Goal: Task Accomplishment & Management: Manage account settings

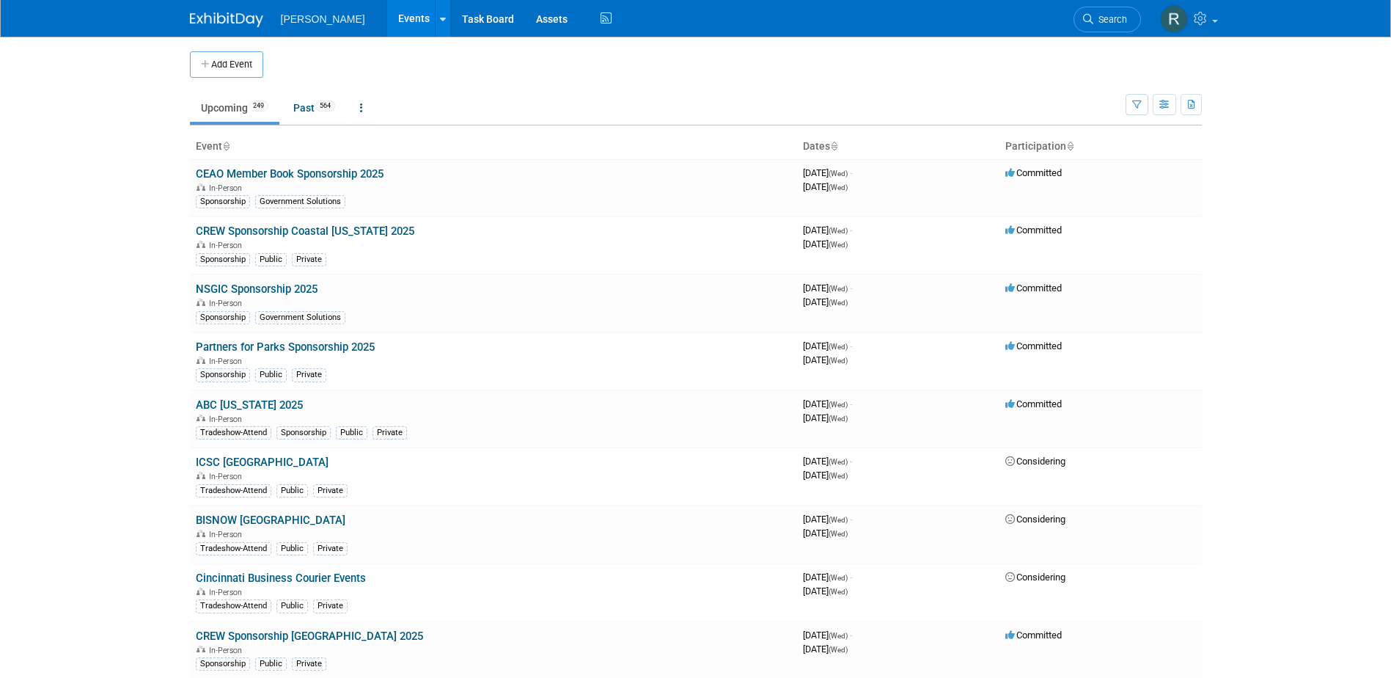
click at [1098, 2] on li "Search" at bounding box center [1107, 18] width 67 height 36
click at [1096, 27] on link "Search" at bounding box center [1107, 20] width 67 height 26
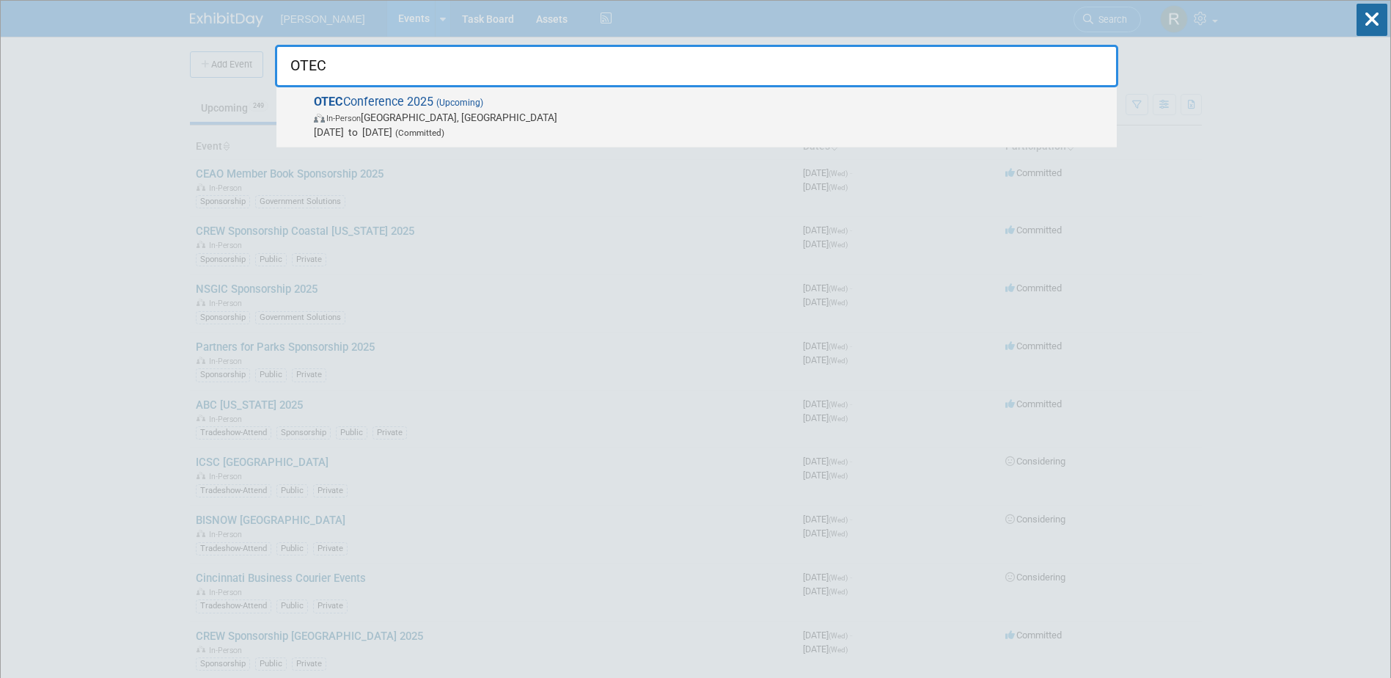
type input "OTEC"
click at [397, 122] on span "In-Person Columbus, OH" at bounding box center [712, 117] width 796 height 15
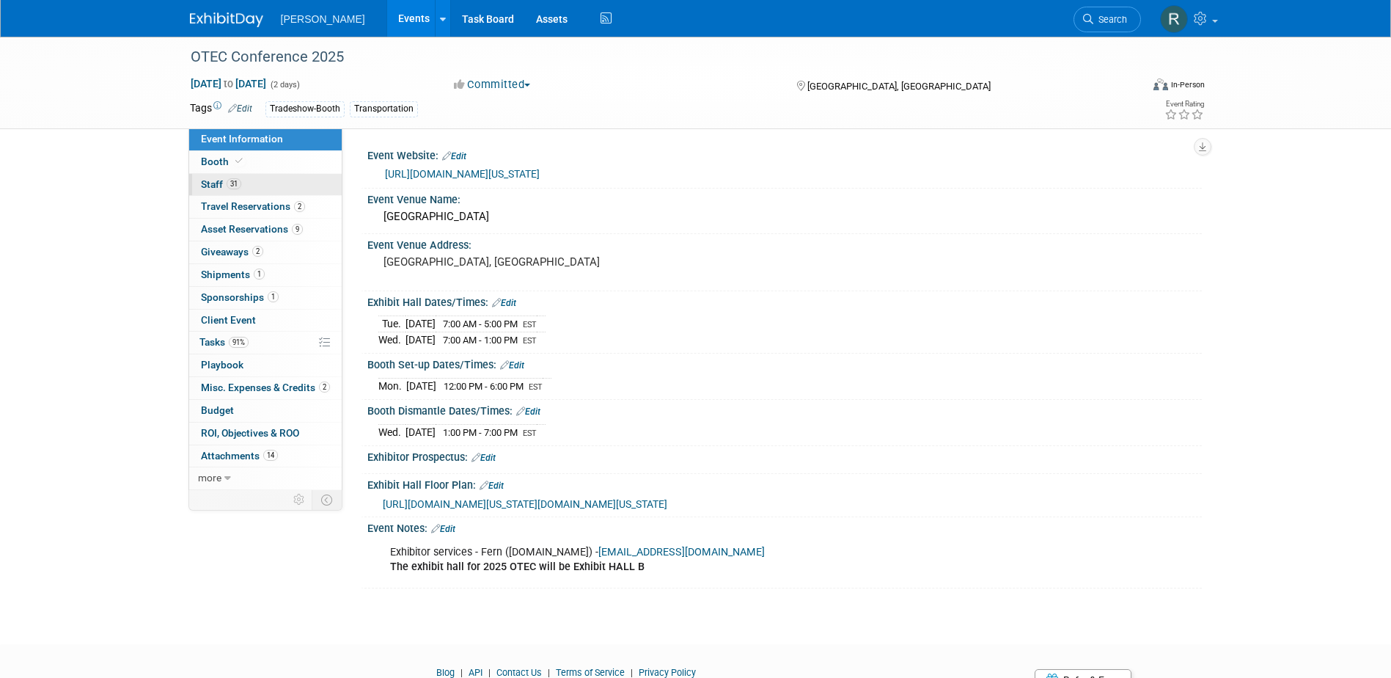
click at [236, 188] on span "31" at bounding box center [234, 183] width 15 height 11
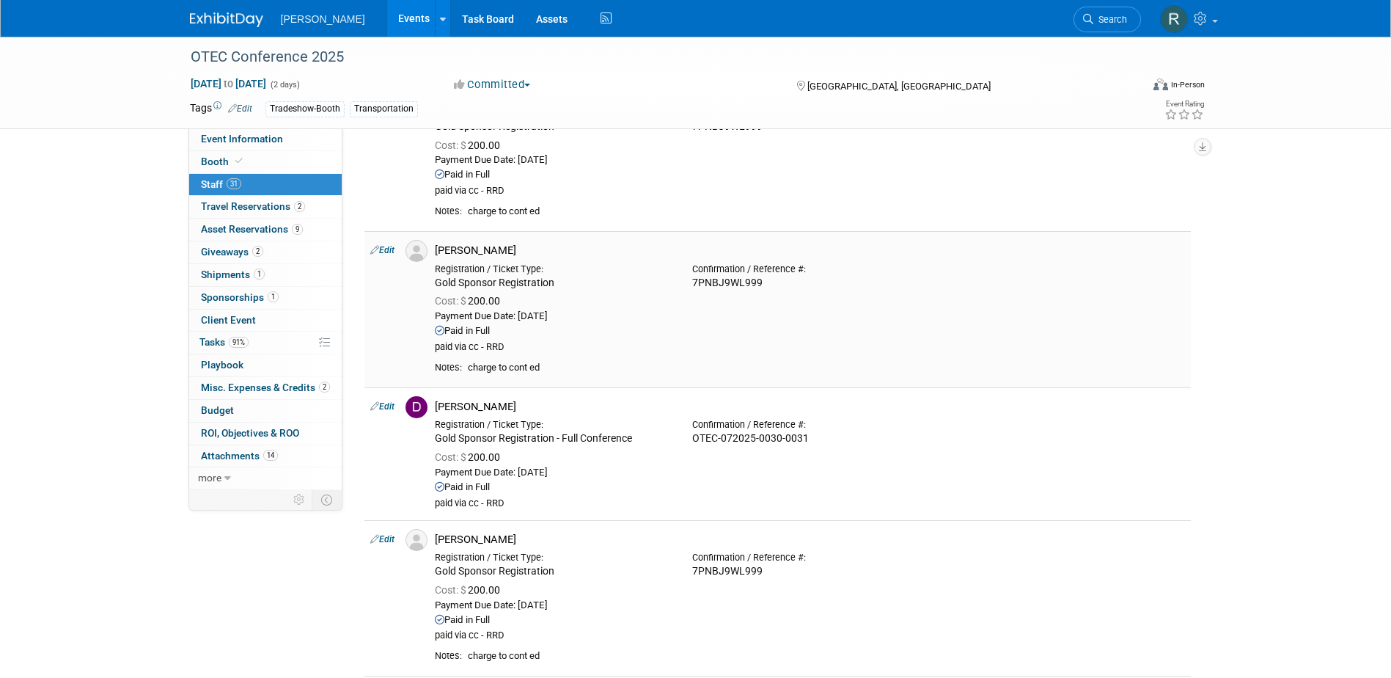
scroll to position [587, 0]
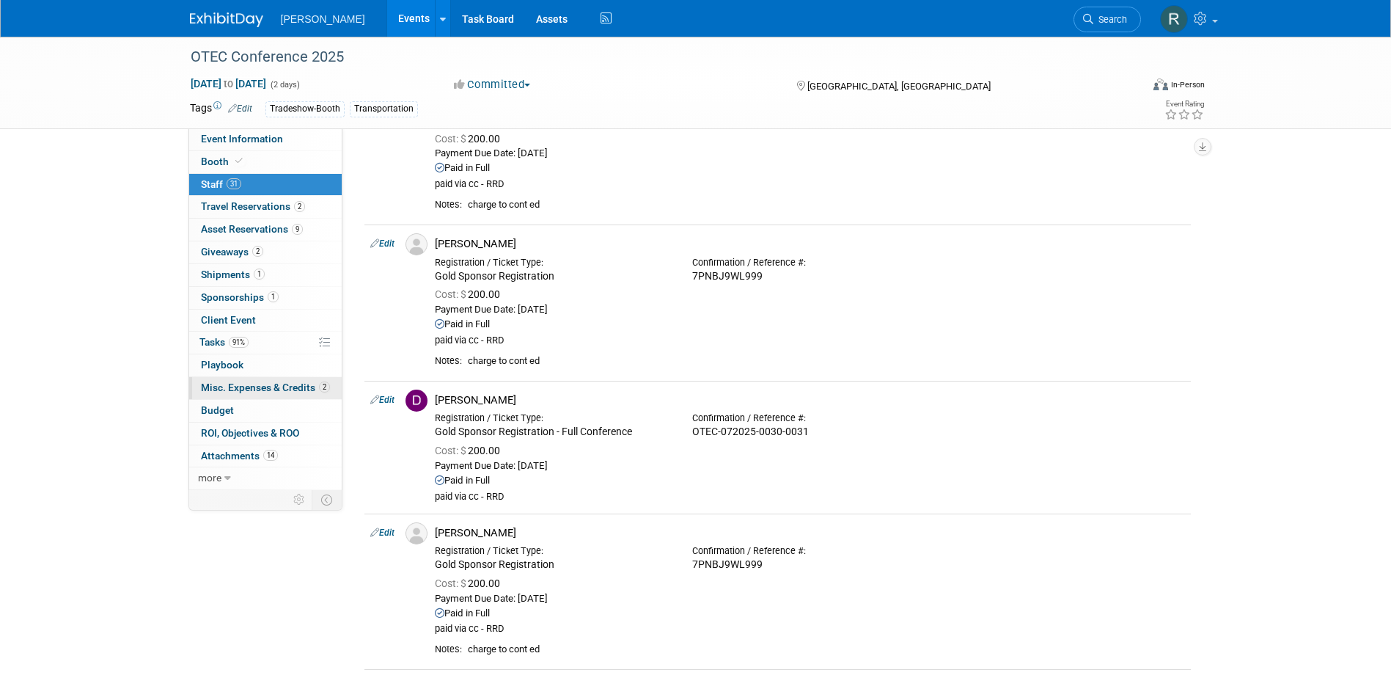
click at [229, 384] on span "Misc. Expenses & Credits 2" at bounding box center [265, 387] width 129 height 12
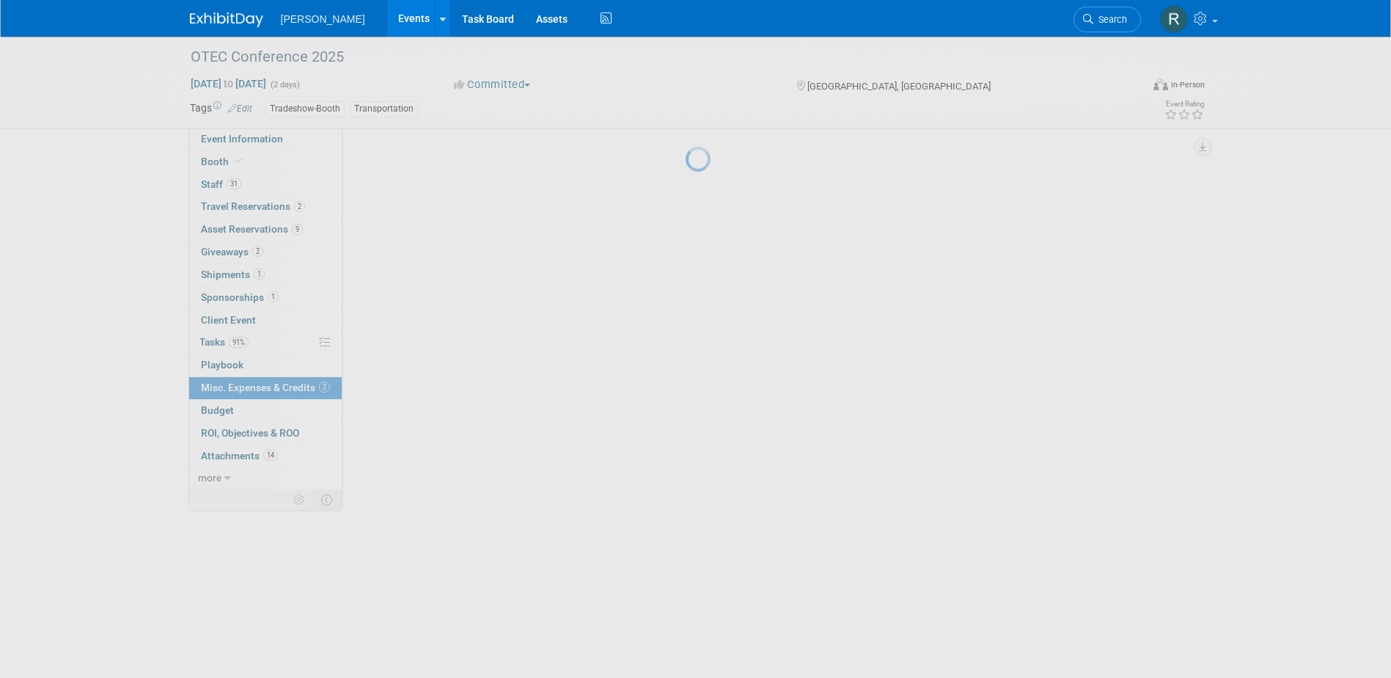
scroll to position [0, 0]
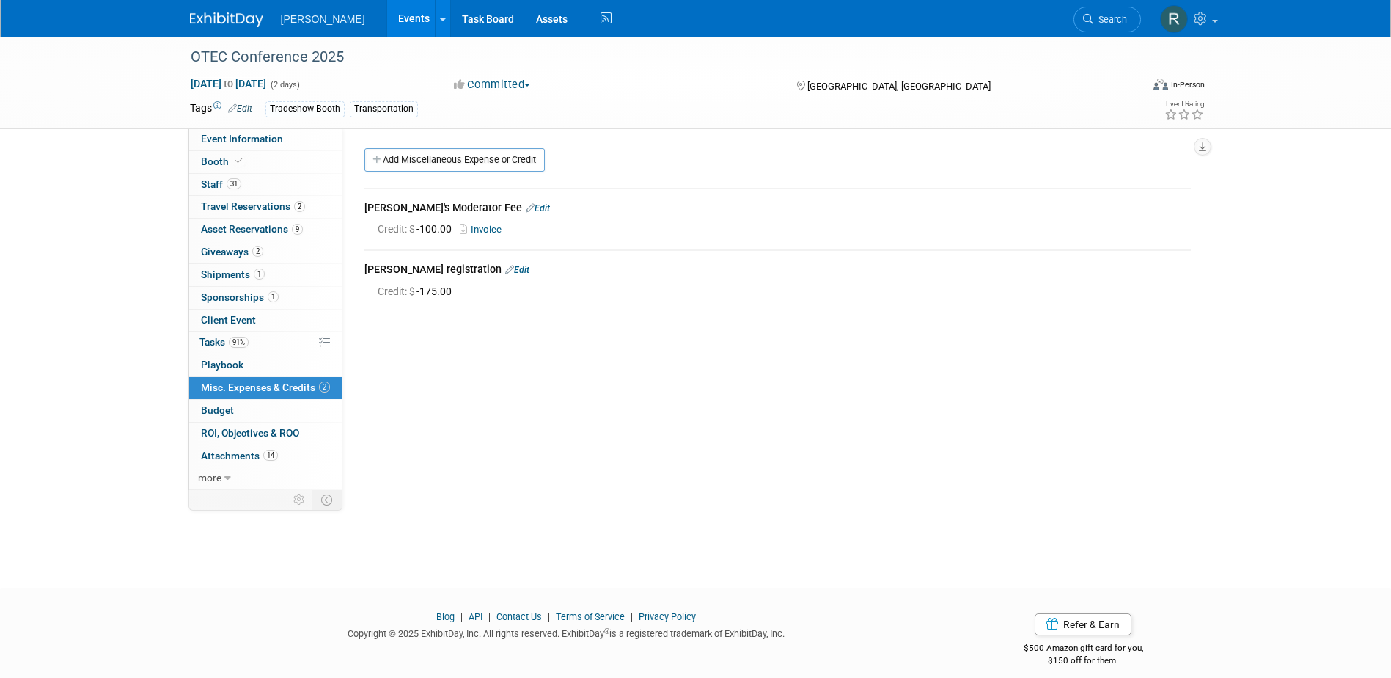
click at [513, 269] on link "Edit" at bounding box center [517, 270] width 24 height 10
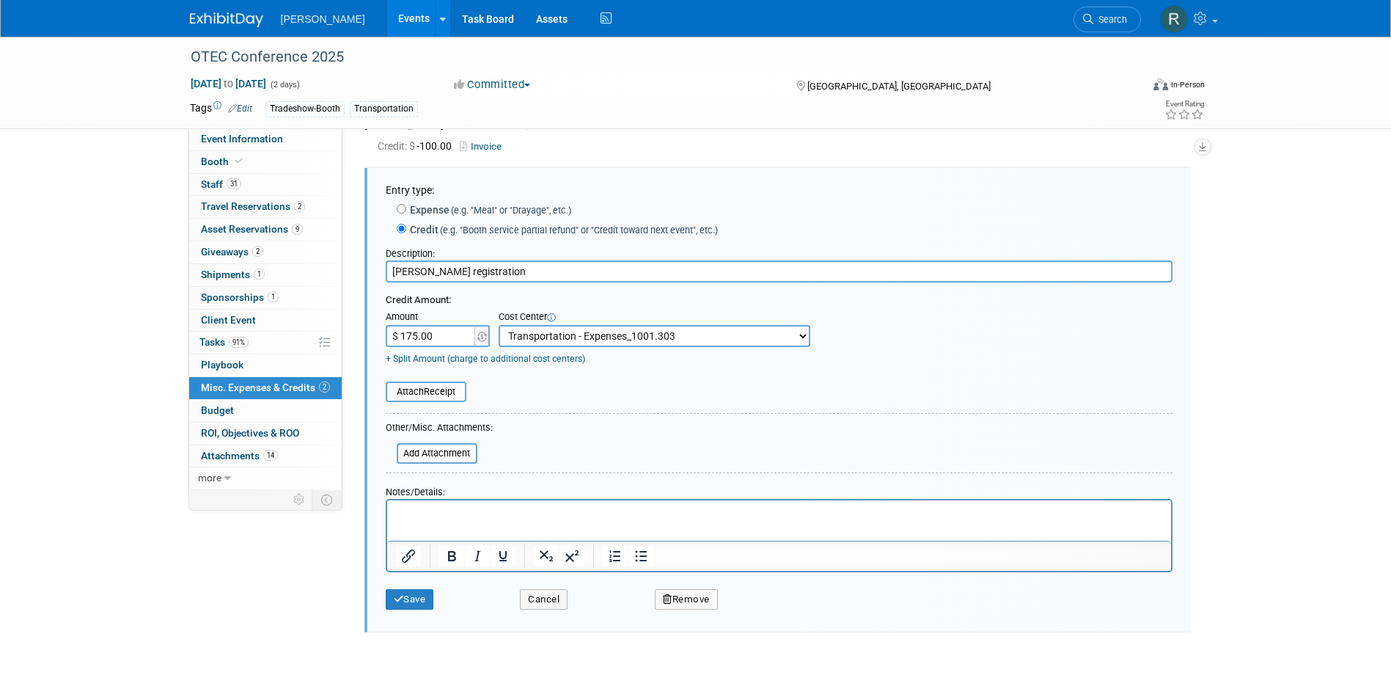
click at [414, 337] on input "$ 175.00" at bounding box center [432, 336] width 92 height 22
click at [414, 338] on input "$ 175.00" at bounding box center [432, 336] width 92 height 22
type input "$ 150.00"
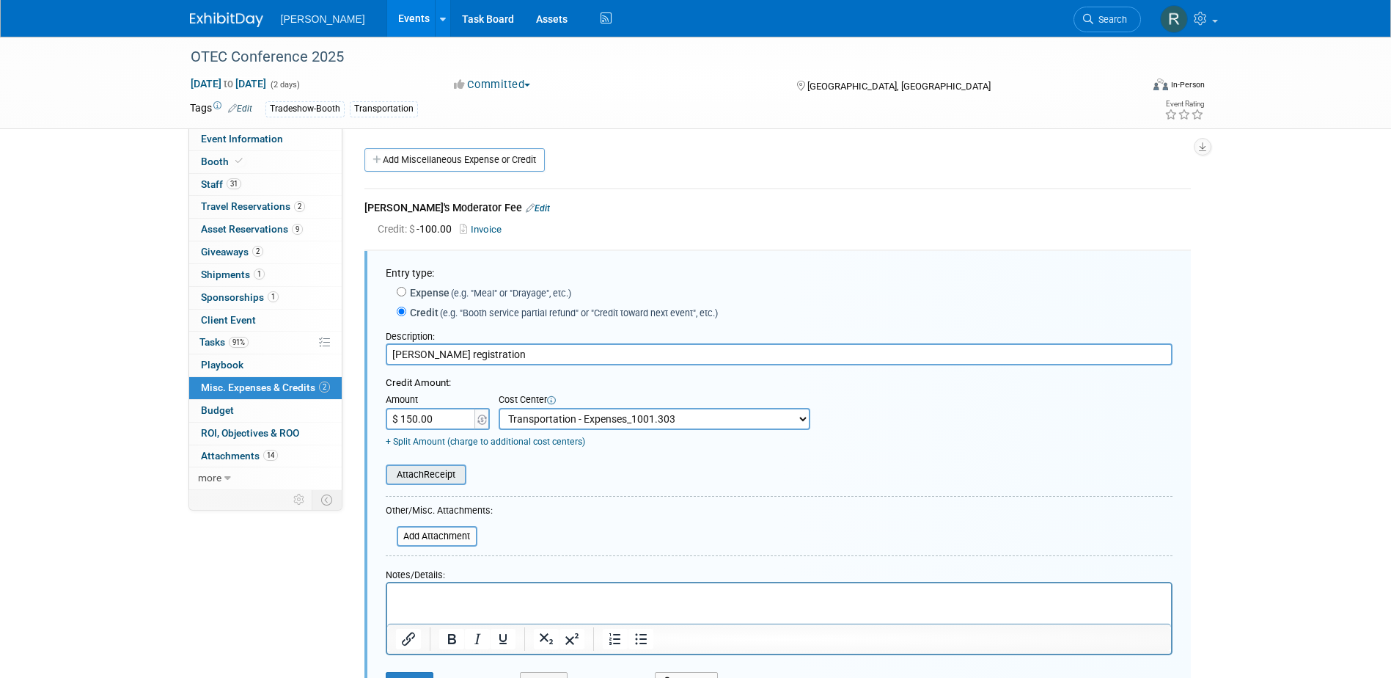
click at [414, 477] on input "file" at bounding box center [377, 475] width 175 height 18
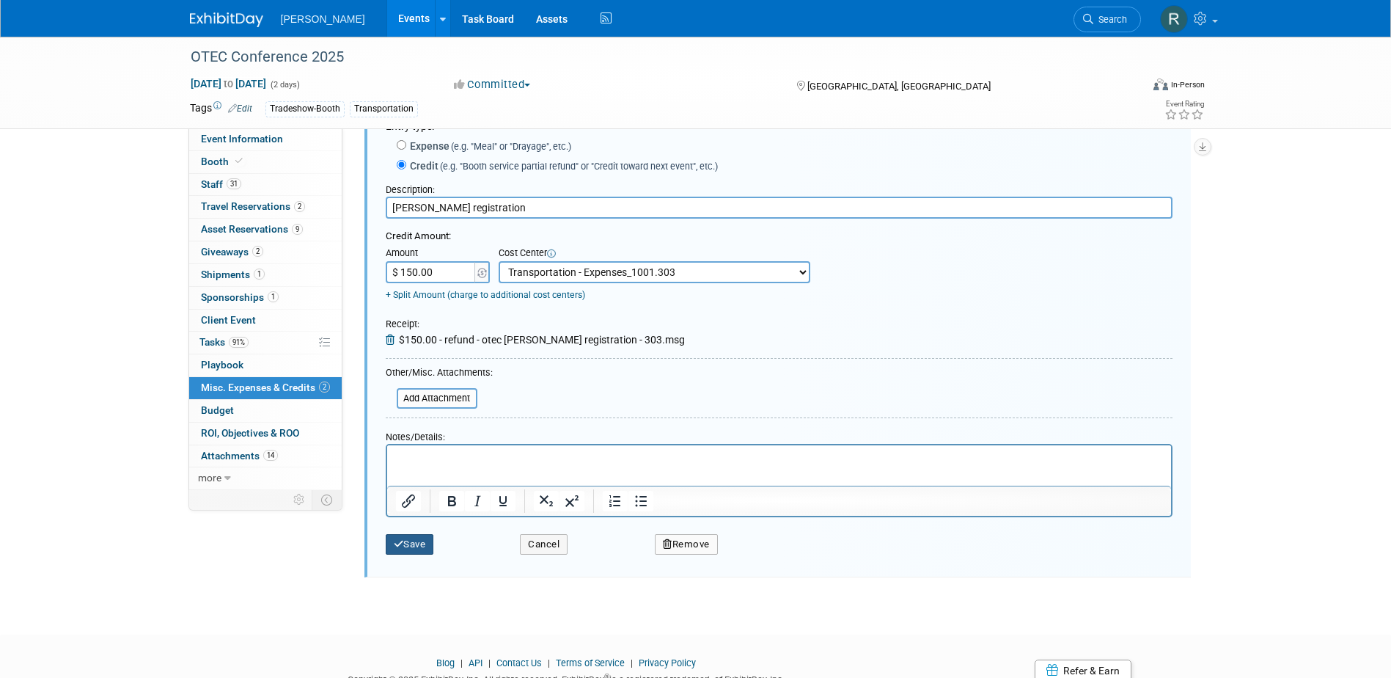
click at [403, 543] on icon "submit" at bounding box center [399, 544] width 10 height 10
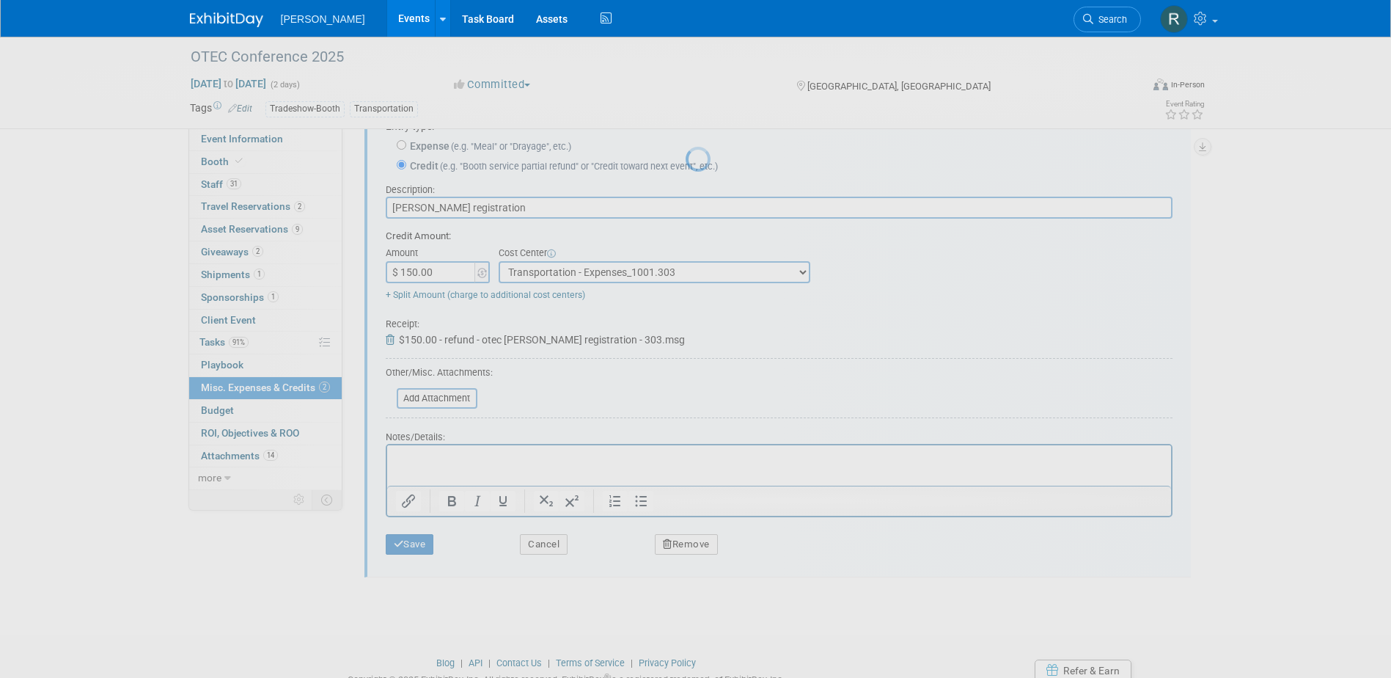
scroll to position [13, 0]
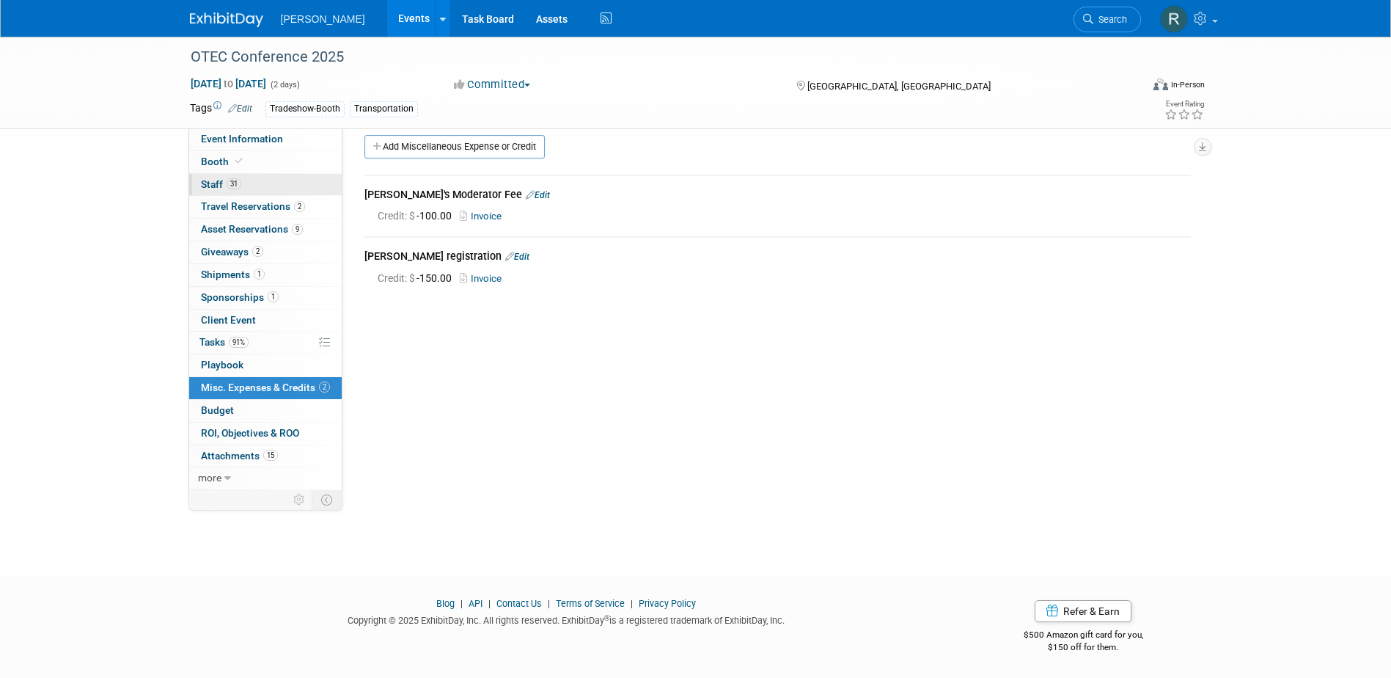
click at [240, 184] on span "31" at bounding box center [234, 183] width 15 height 11
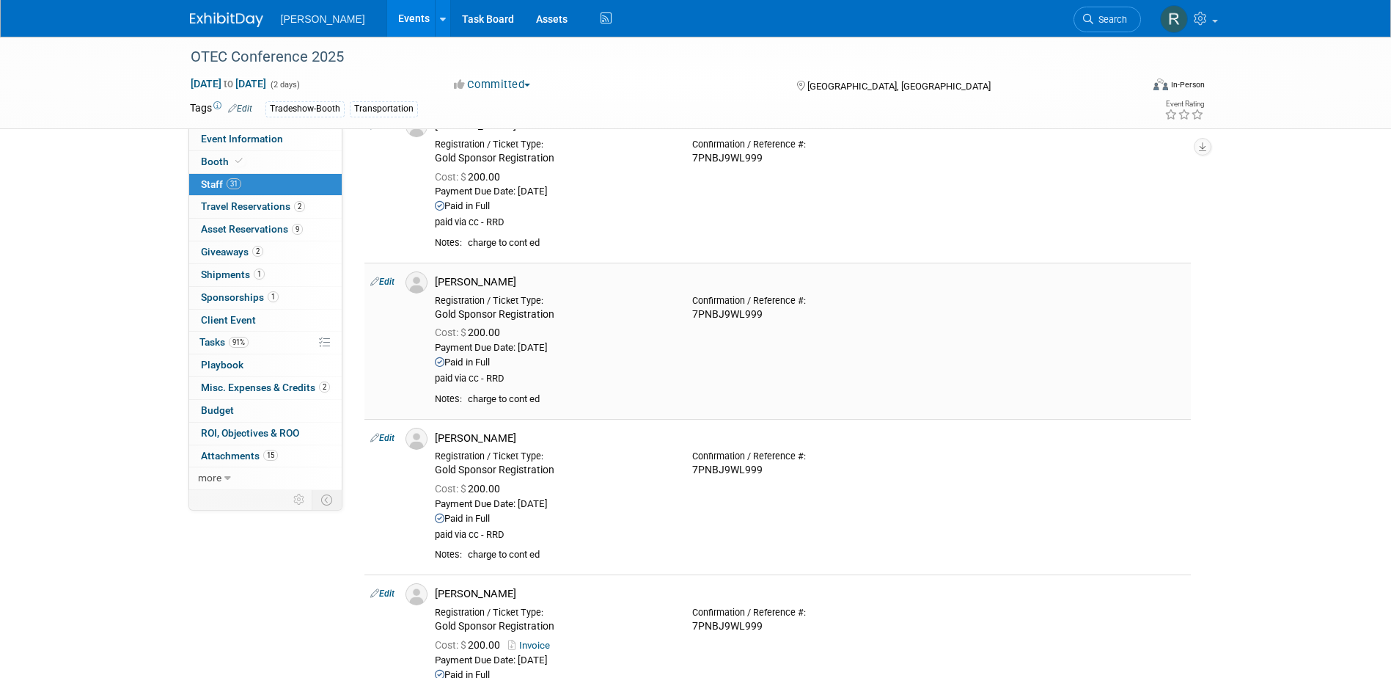
scroll to position [2566, 0]
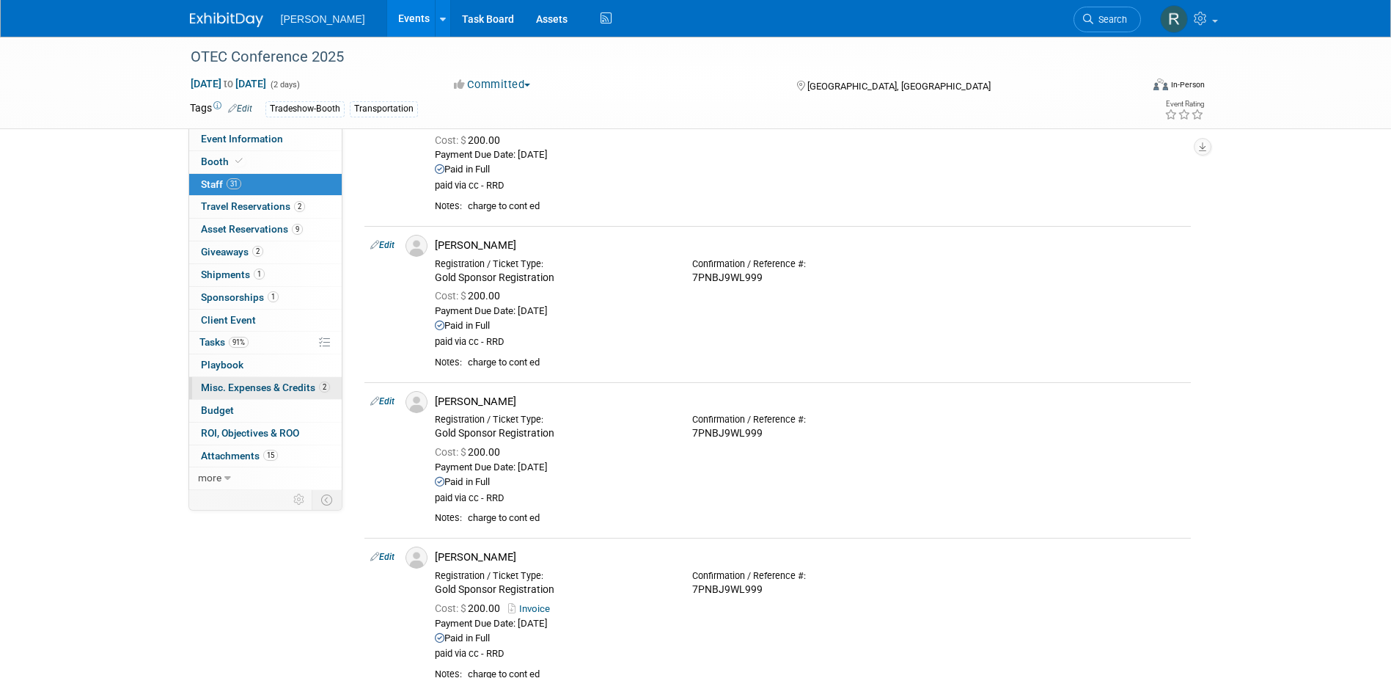
click at [216, 392] on span "Misc. Expenses & Credits 2" at bounding box center [265, 387] width 129 height 12
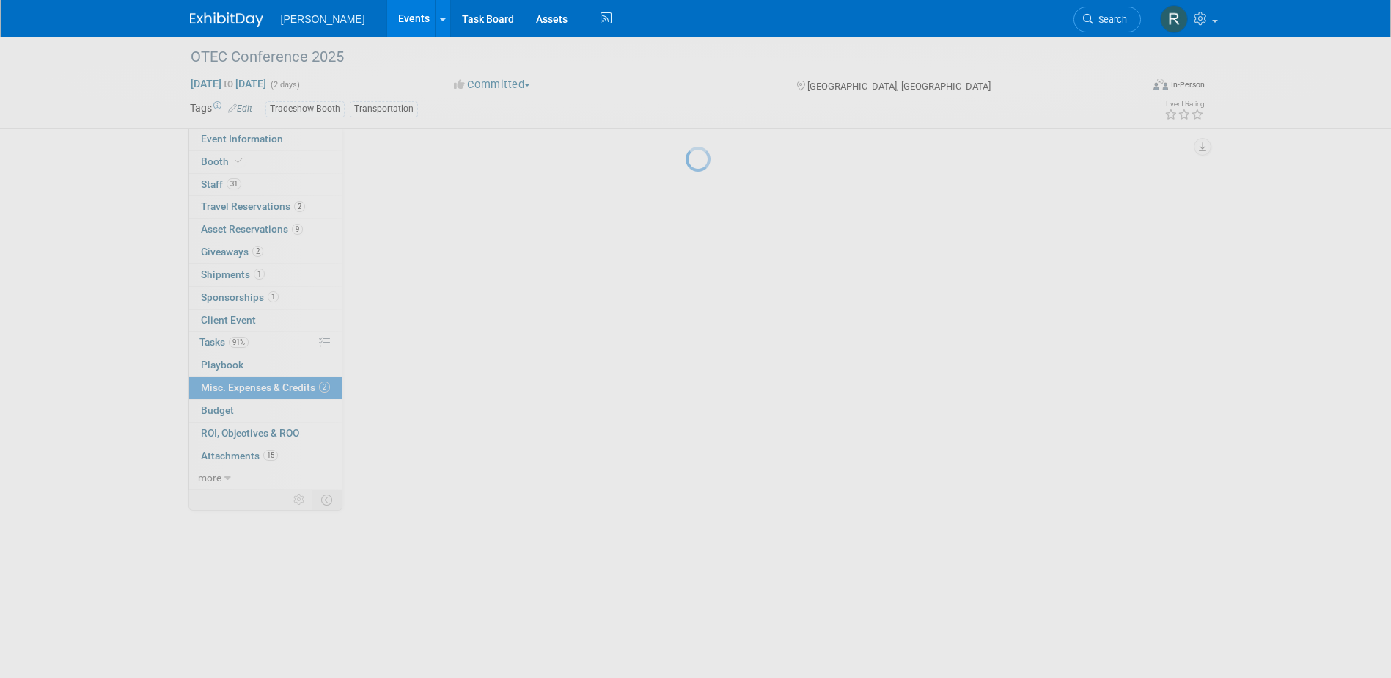
scroll to position [0, 0]
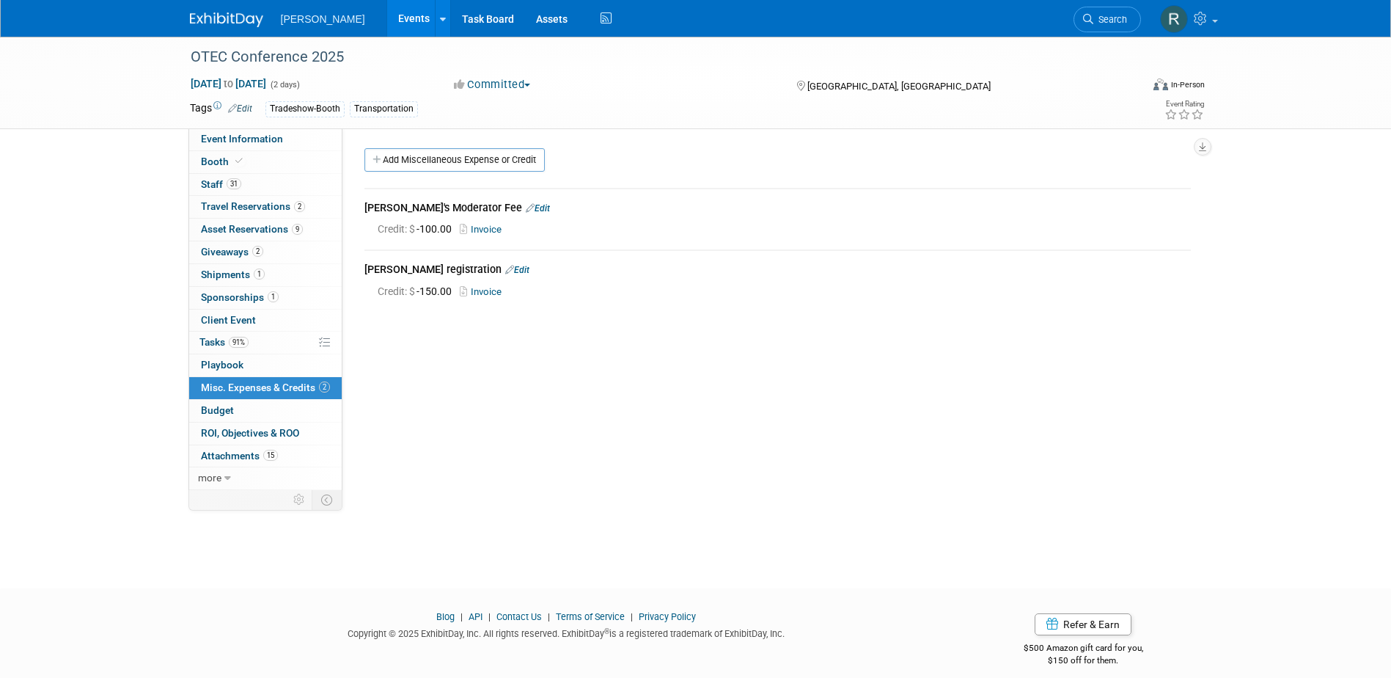
click at [515, 271] on link "Edit" at bounding box center [517, 270] width 24 height 10
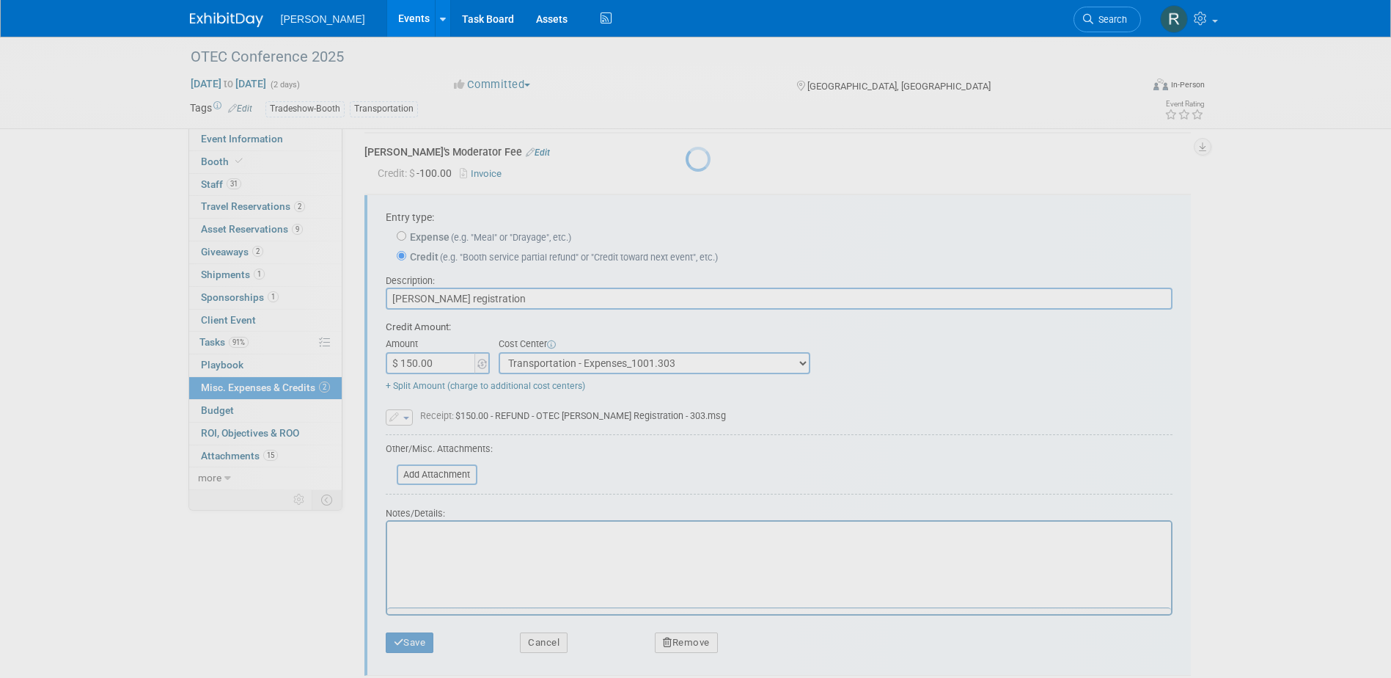
scroll to position [83, 0]
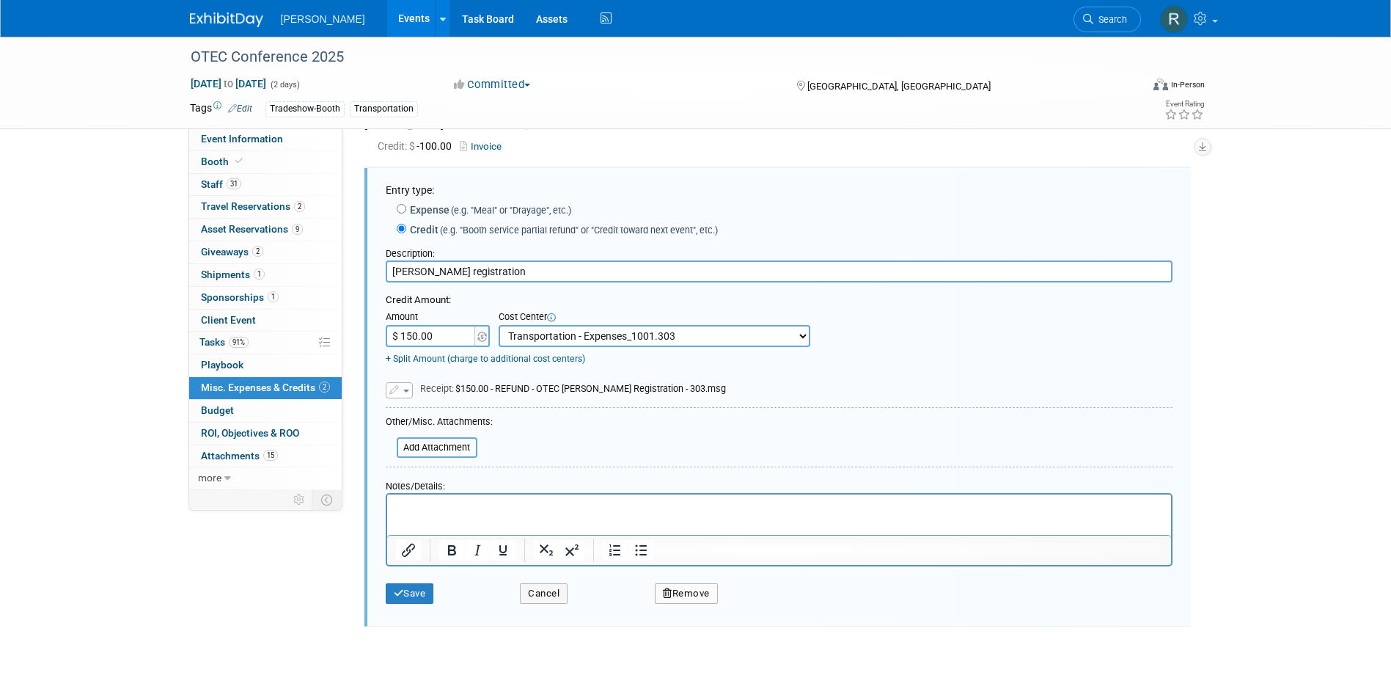
click at [429, 502] on p "Rich Text Area. Press ALT-0 for help." at bounding box center [778, 507] width 767 height 15
click at [419, 588] on button "Save" at bounding box center [410, 593] width 48 height 21
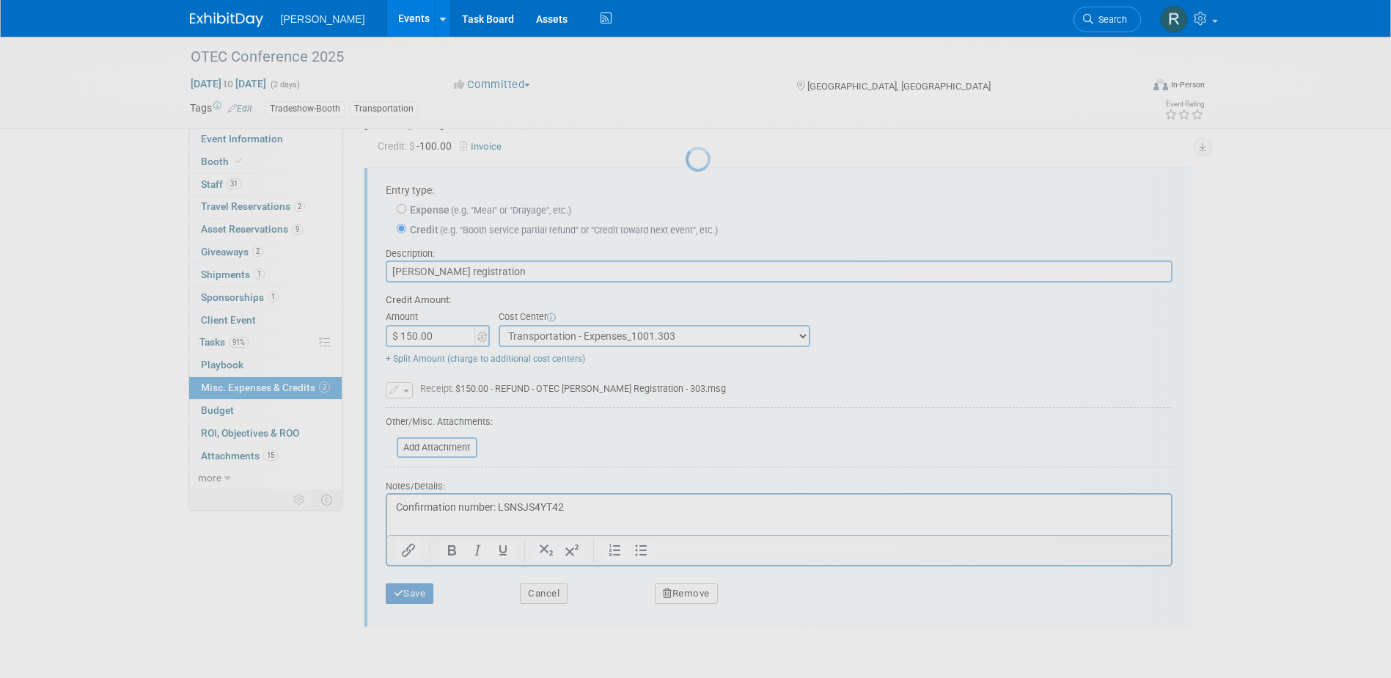
scroll to position [13, 0]
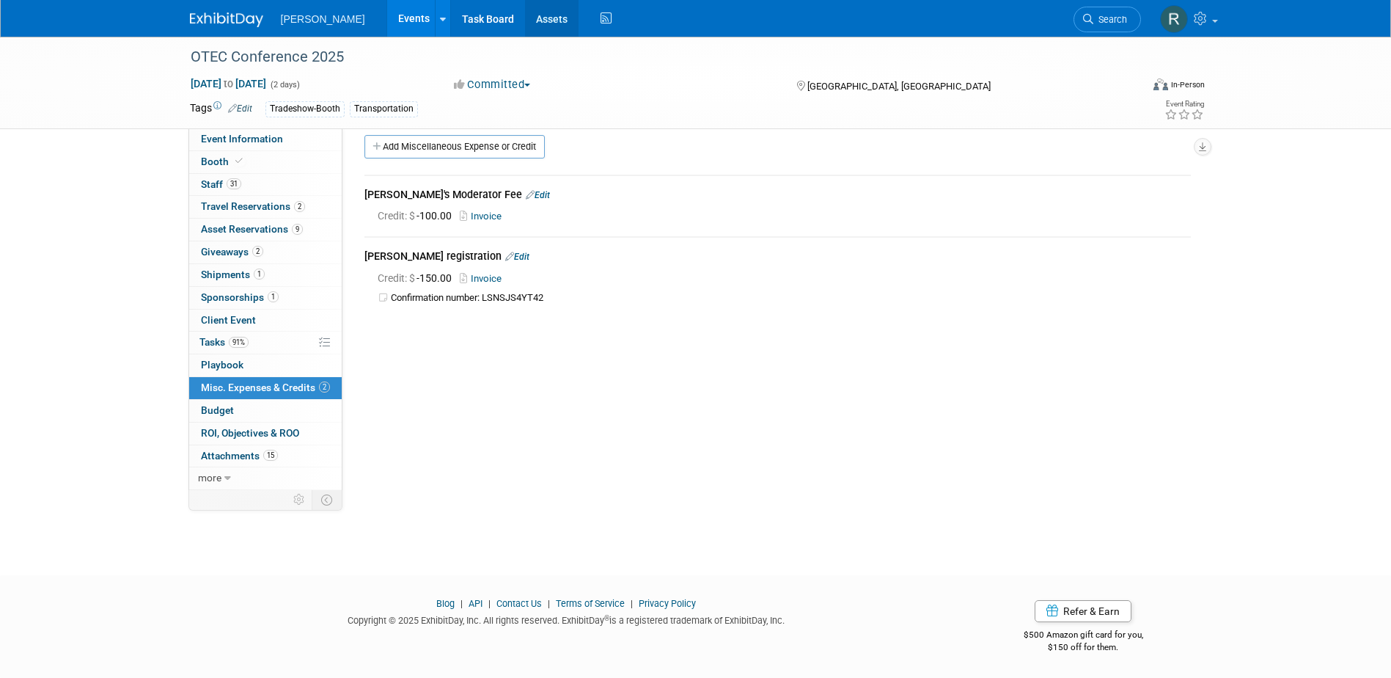
click at [525, 20] on link "Assets" at bounding box center [552, 18] width 54 height 37
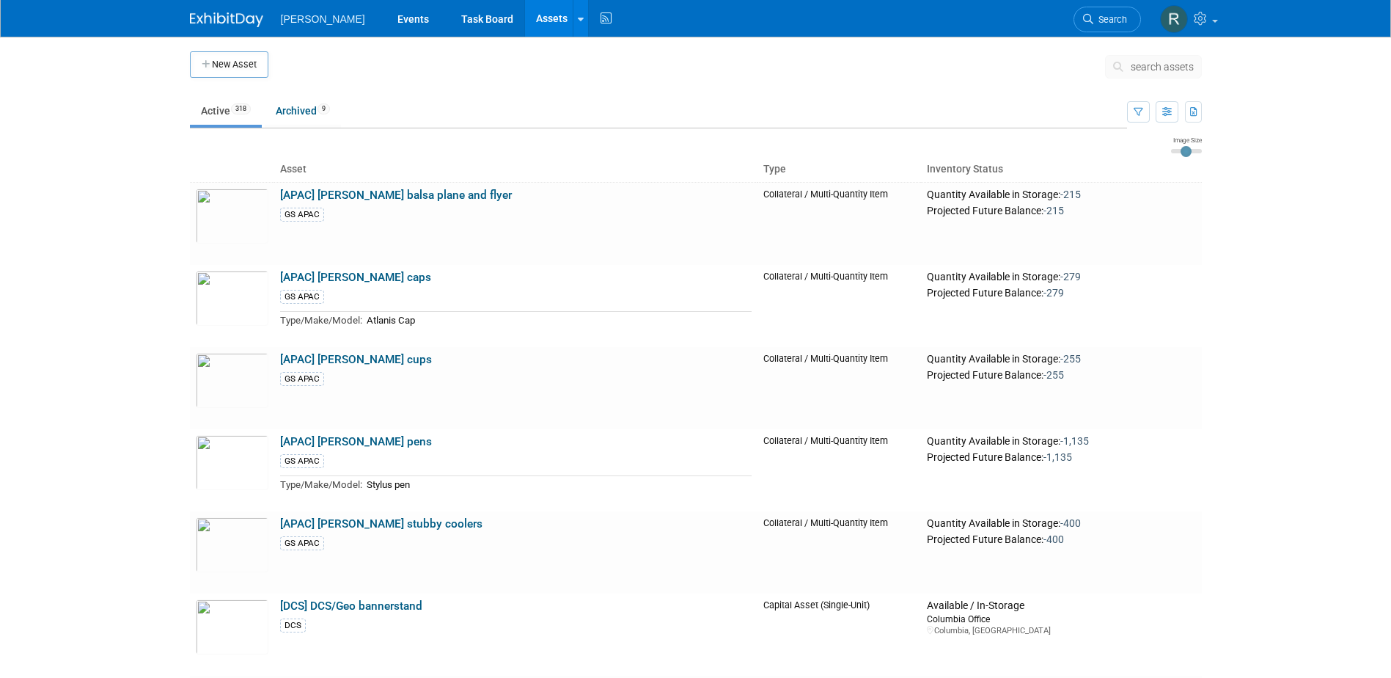
click at [1131, 67] on span "search assets" at bounding box center [1162, 67] width 63 height 12
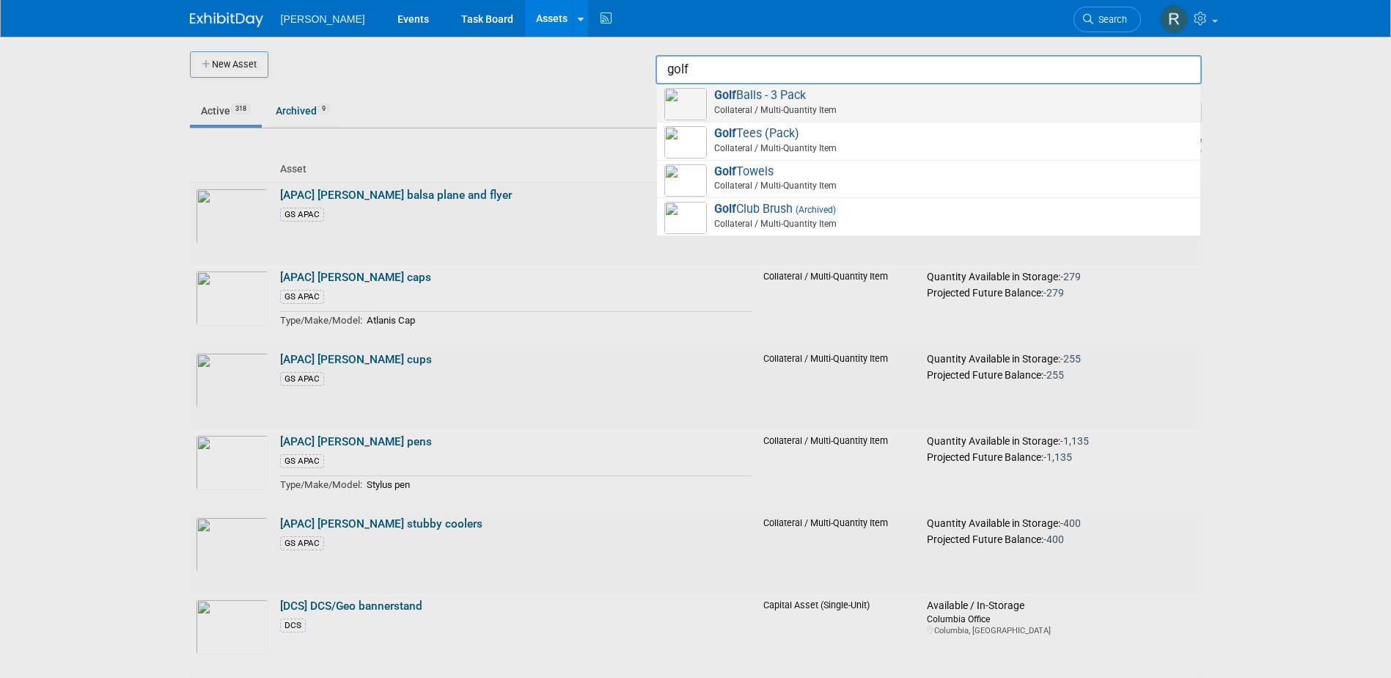
click at [860, 106] on span "Collateral / Multi-Quantity Item" at bounding box center [931, 109] width 524 height 13
type input "Golf Balls - 3 Pack"
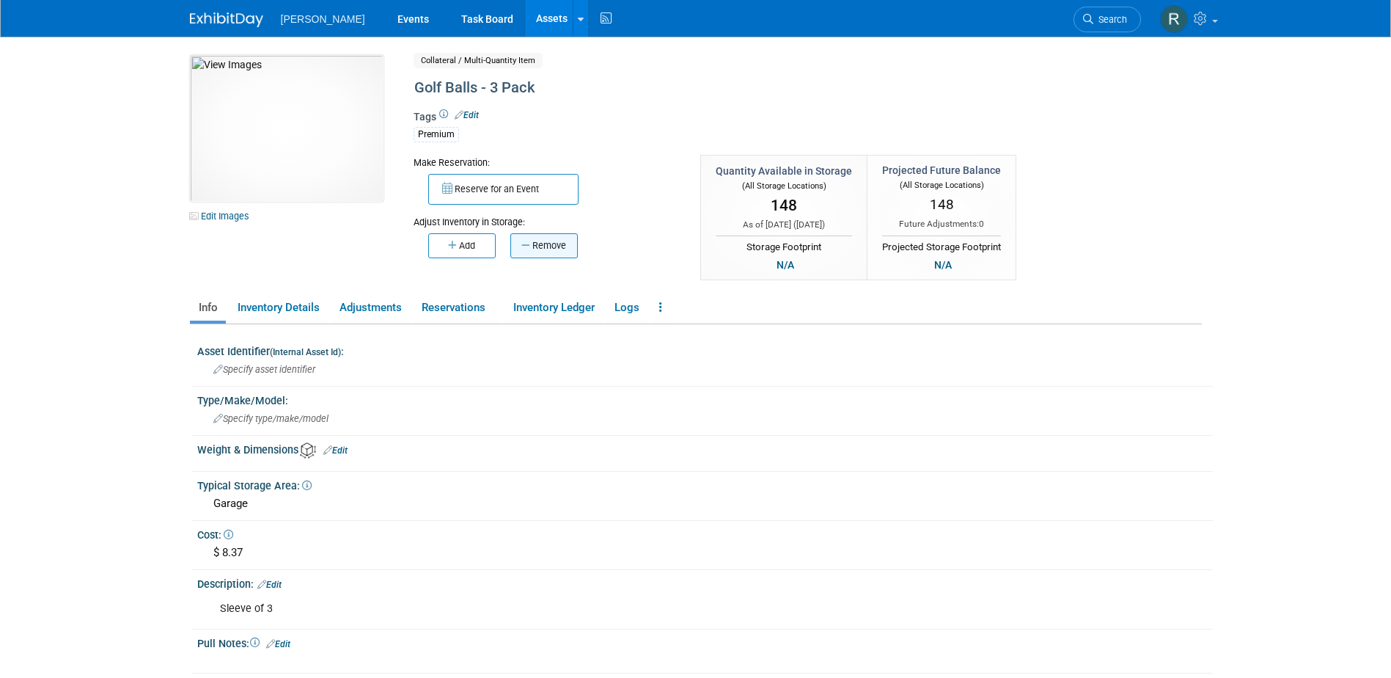
click at [524, 245] on icon "button" at bounding box center [526, 246] width 11 height 10
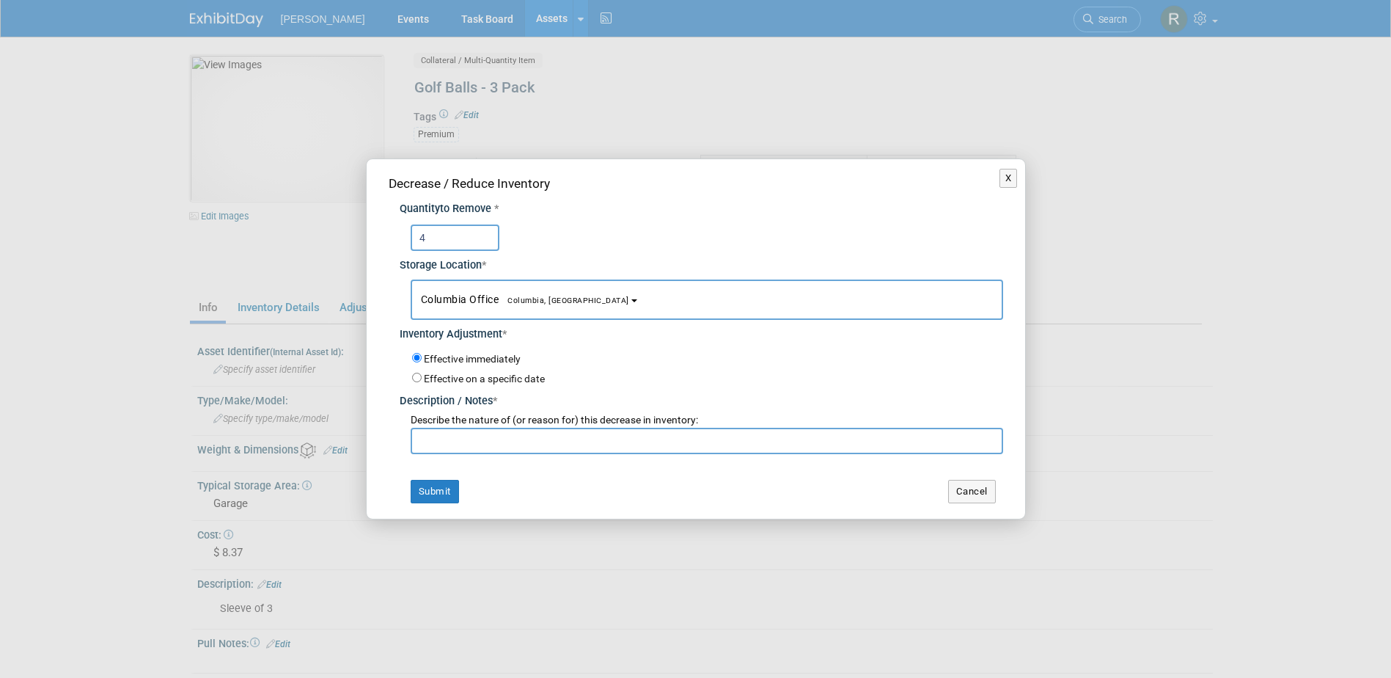
type input "4"
click at [457, 301] on span "Columbia Office Columbia, SC" at bounding box center [525, 299] width 208 height 12
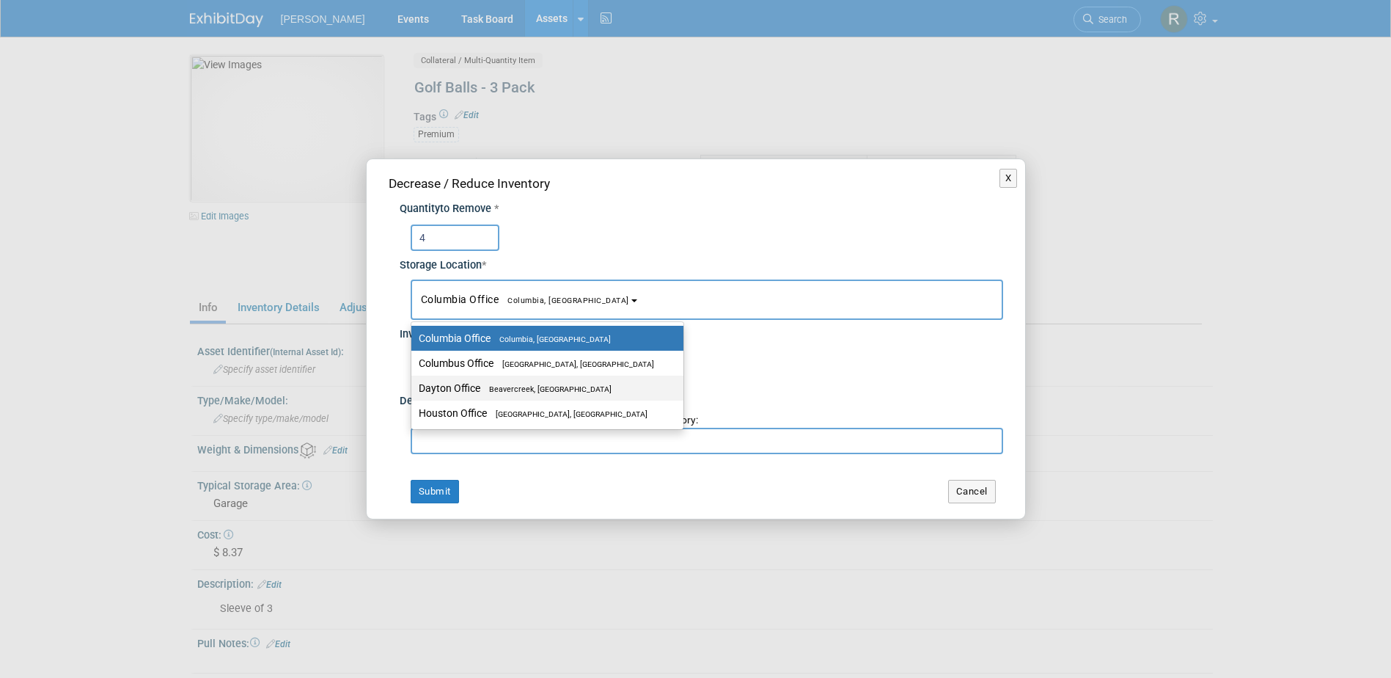
click at [460, 381] on label "Dayton Office Beavercreek, OH" at bounding box center [544, 387] width 250 height 19
click at [414, 384] on input "Dayton Office Beavercreek, OH" at bounding box center [409, 389] width 10 height 10
select select "11223930"
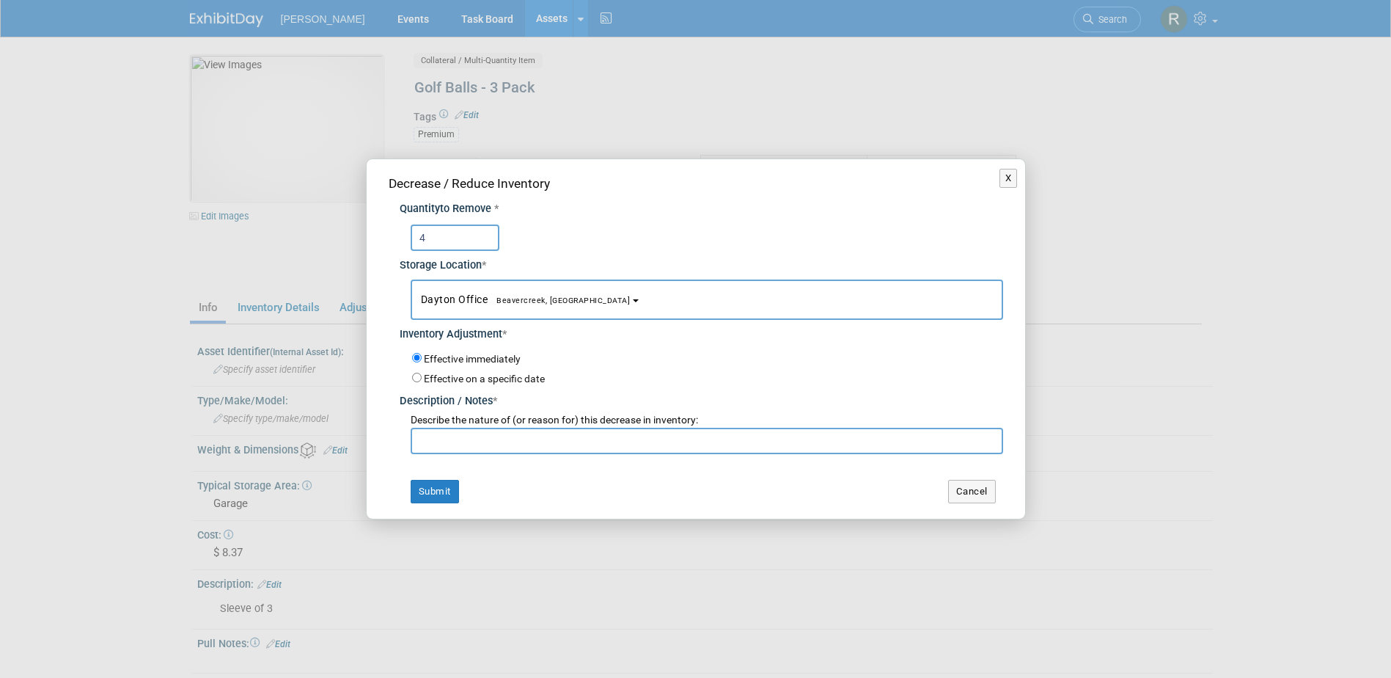
click at [455, 433] on input "text" at bounding box center [707, 440] width 592 height 26
type input "Shawn Moore"
click at [411, 480] on button "Submit" at bounding box center [435, 491] width 48 height 23
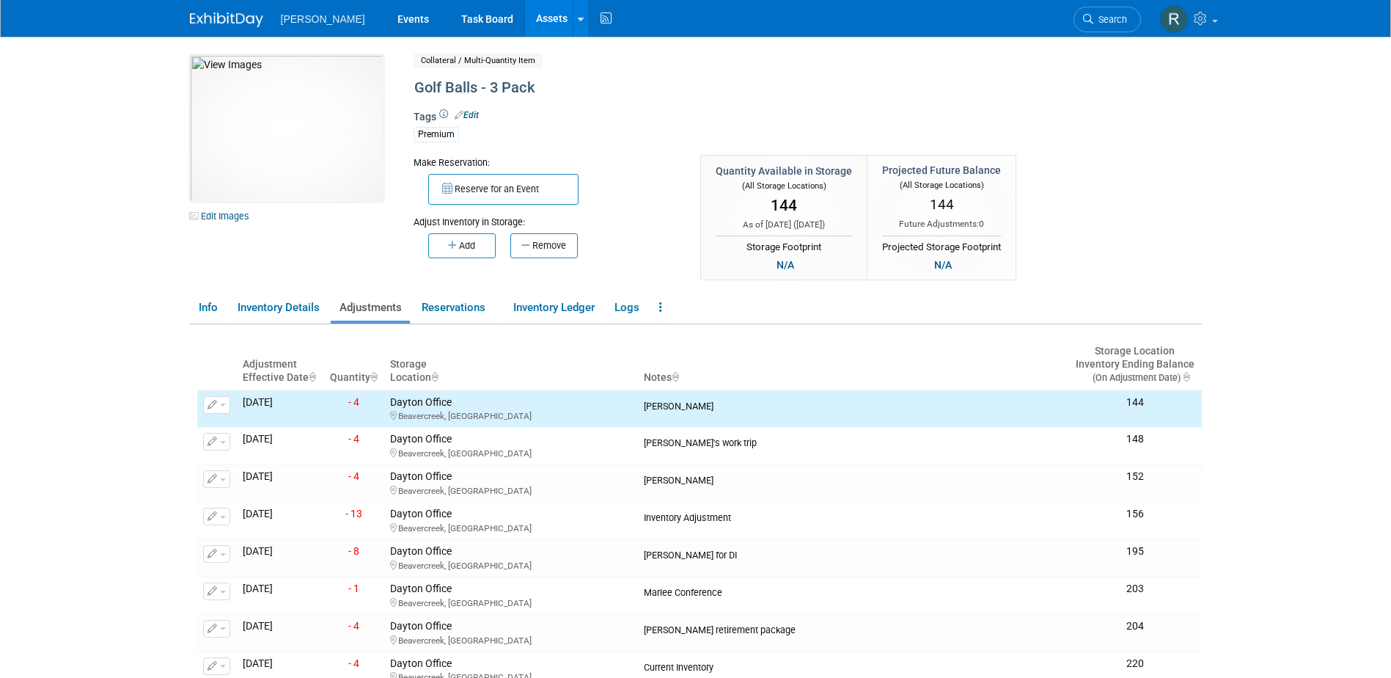
click at [525, 29] on link "Assets" at bounding box center [552, 18] width 54 height 37
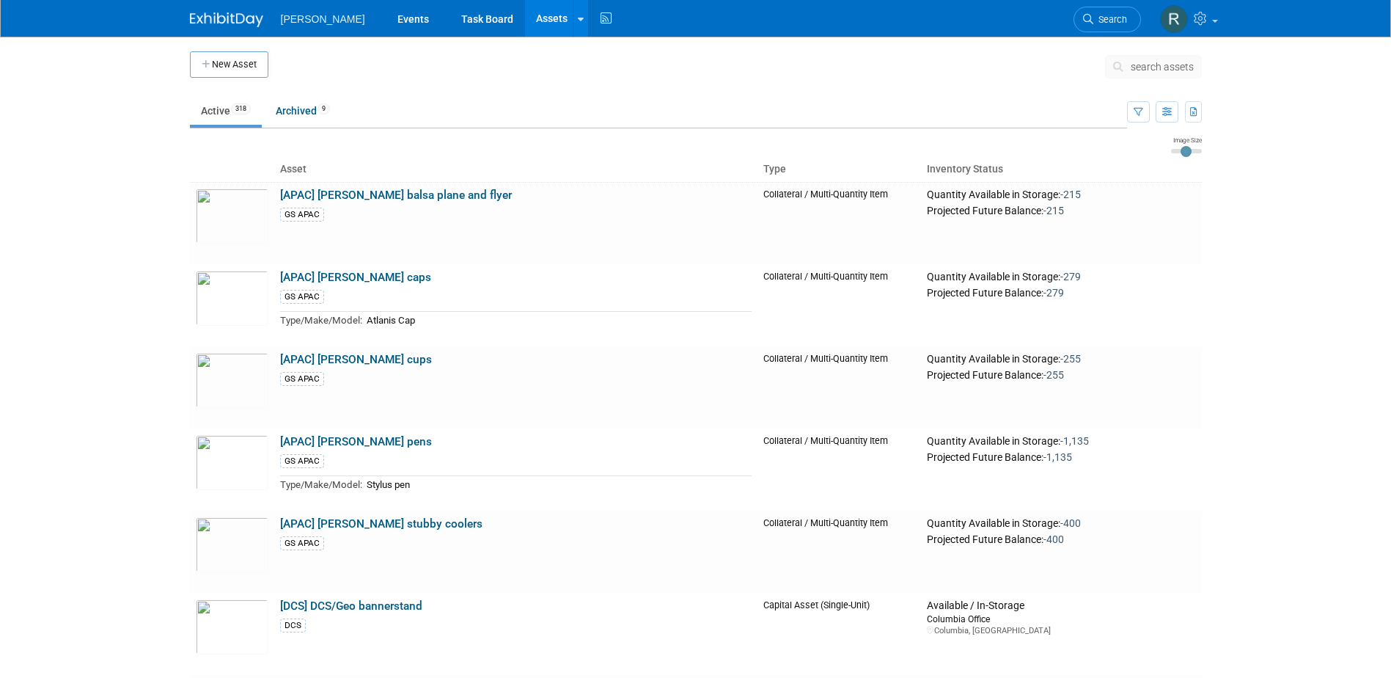
click at [1142, 72] on span "search assets" at bounding box center [1162, 67] width 63 height 12
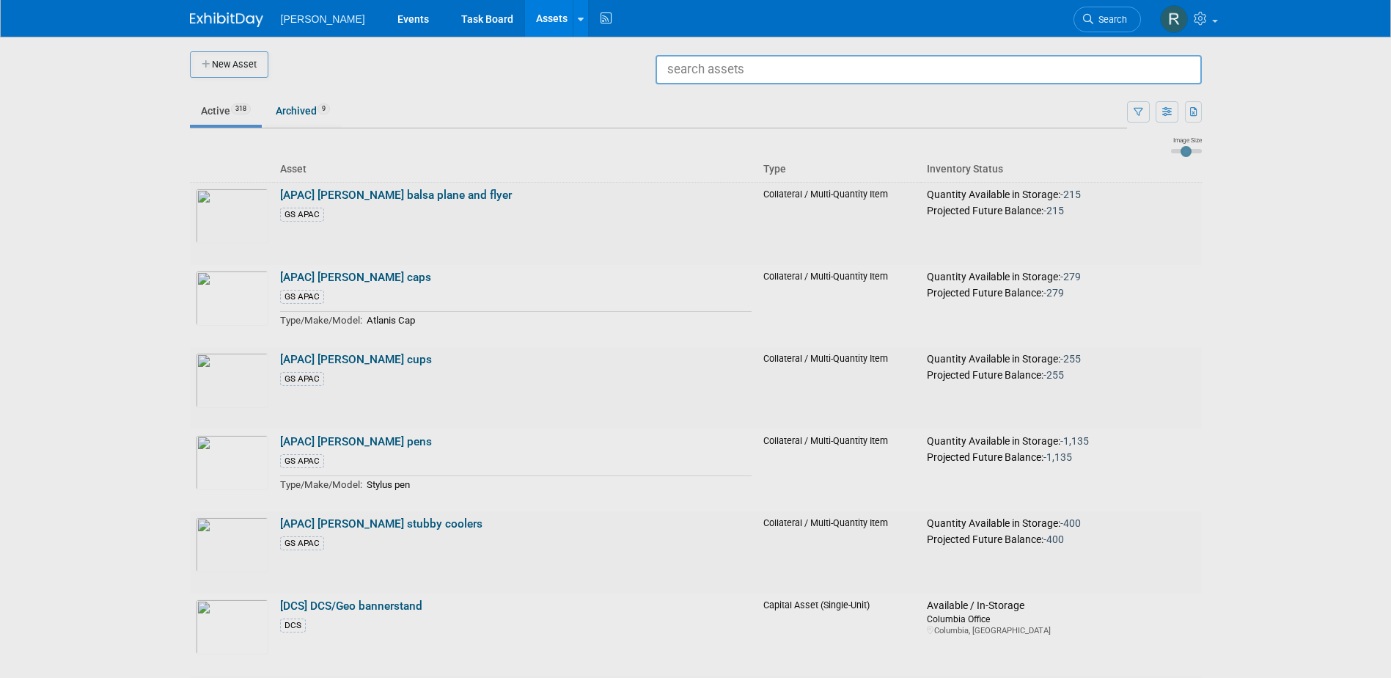
click at [887, 73] on input "text" at bounding box center [929, 69] width 546 height 29
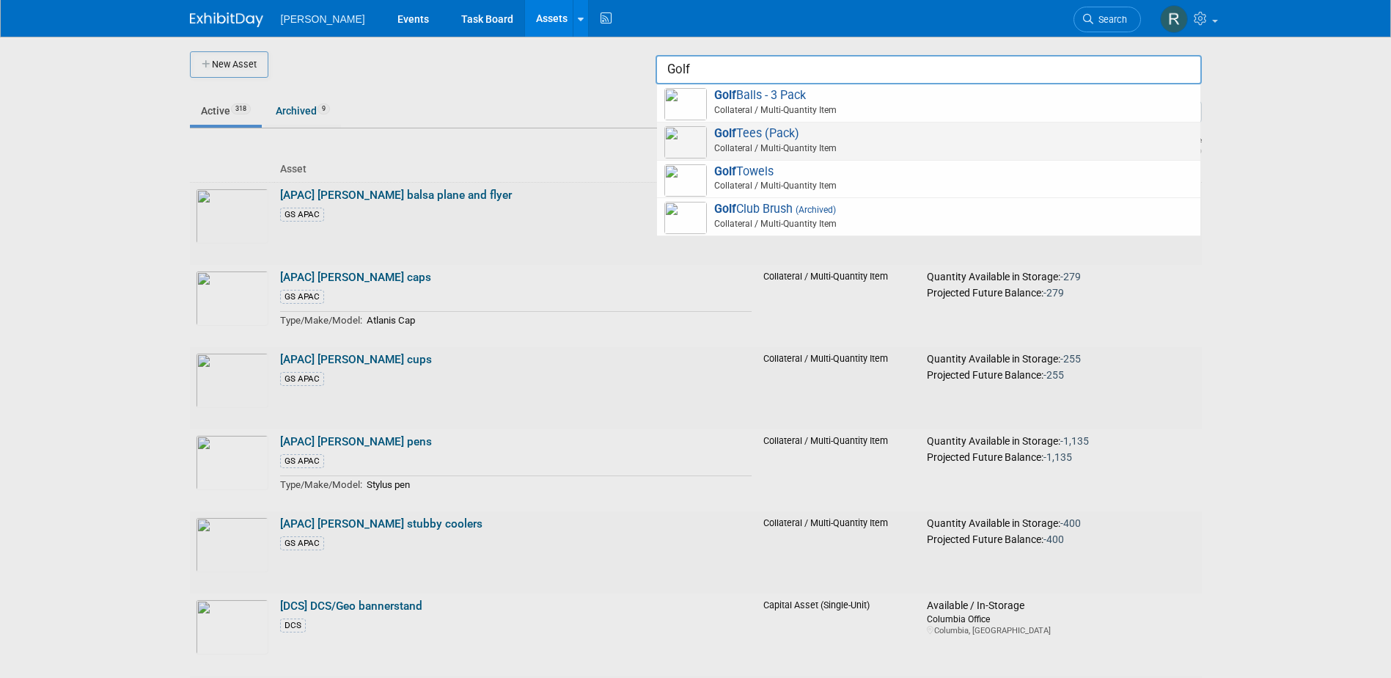
click at [750, 139] on span "Golf Tees (Pack) Collateral / Multi-Quantity Item" at bounding box center [928, 141] width 529 height 30
type input "Golf Tees (Pack)"
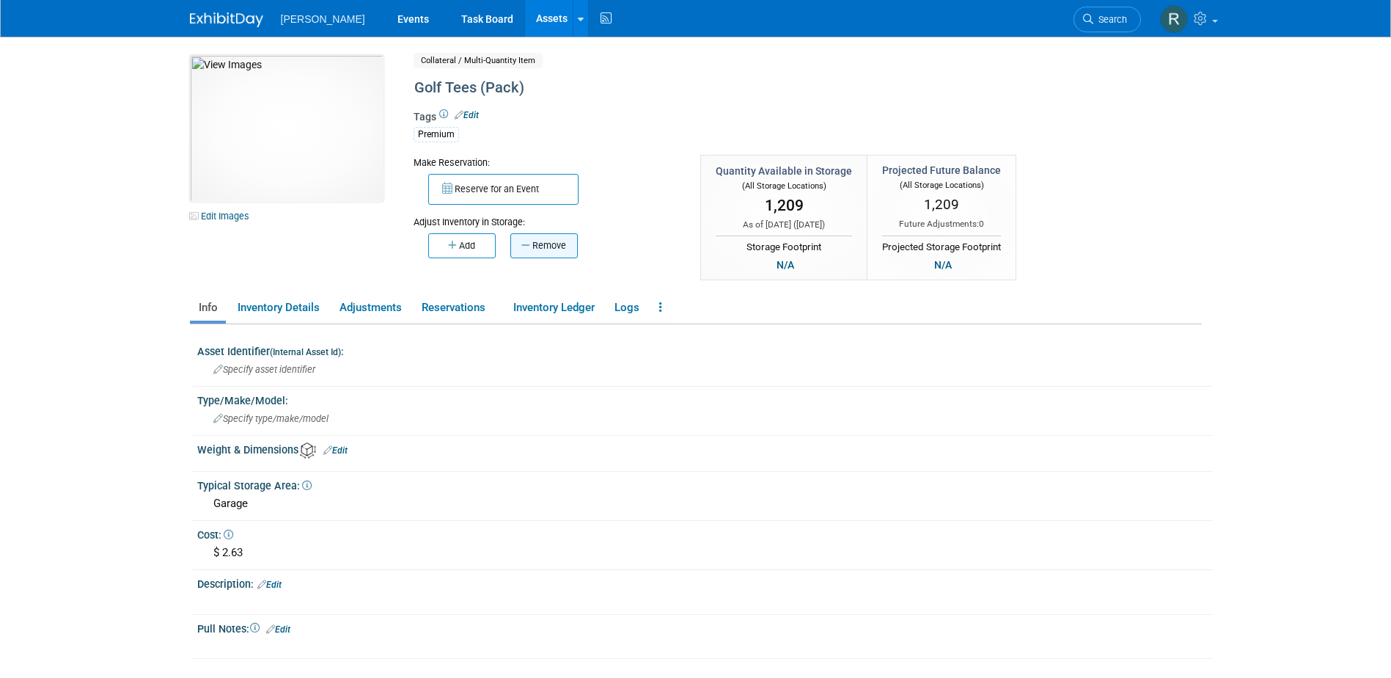
click at [538, 249] on button "Remove" at bounding box center [543, 245] width 67 height 25
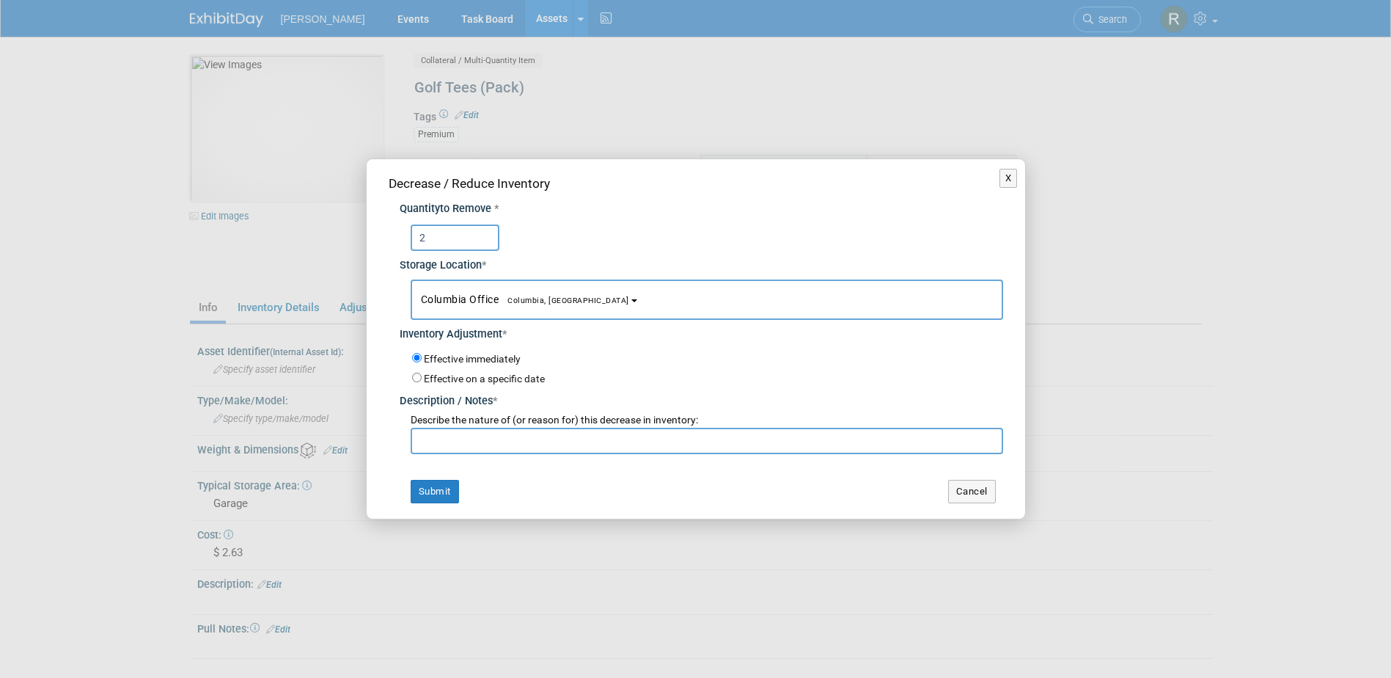
type input "2"
click at [472, 307] on button "Columbia Office Columbia, SC" at bounding box center [707, 299] width 592 height 40
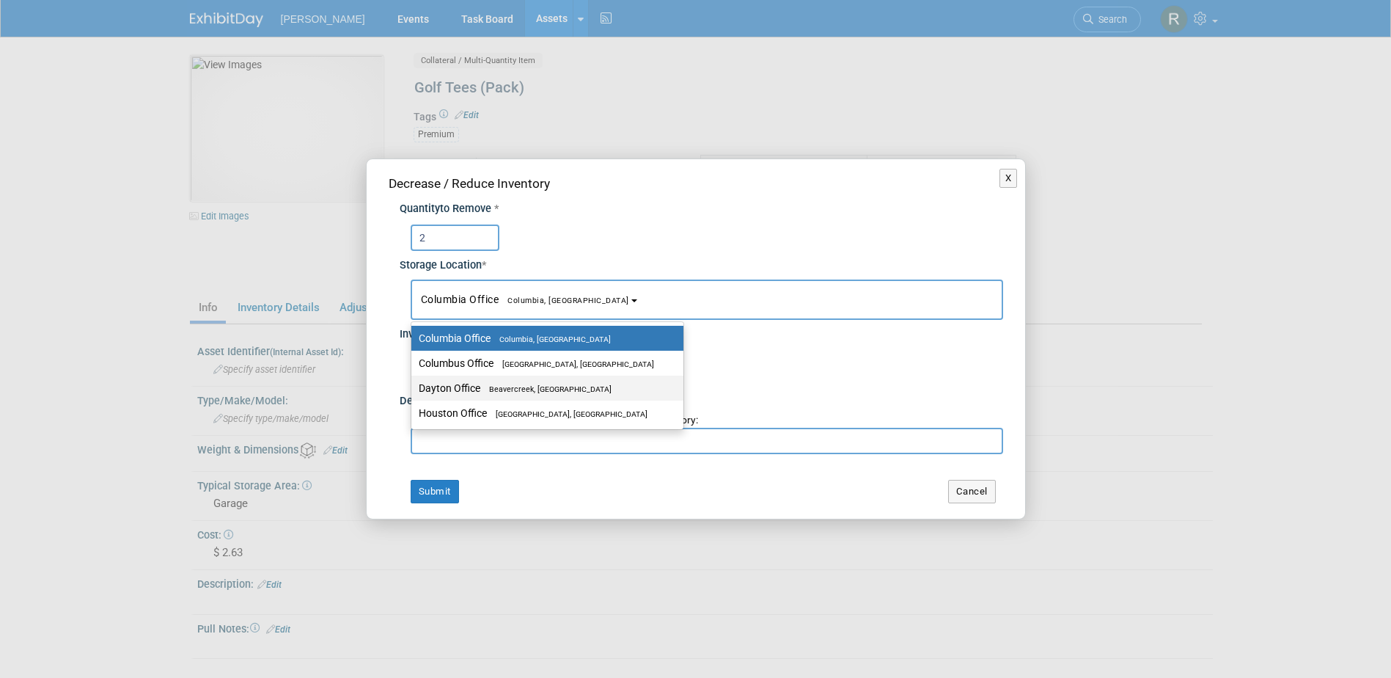
click at [473, 384] on label "Dayton Office Beavercreek, OH" at bounding box center [544, 387] width 250 height 19
click at [414, 384] on input "Dayton Office Beavercreek, OH" at bounding box center [409, 389] width 10 height 10
select select "11223930"
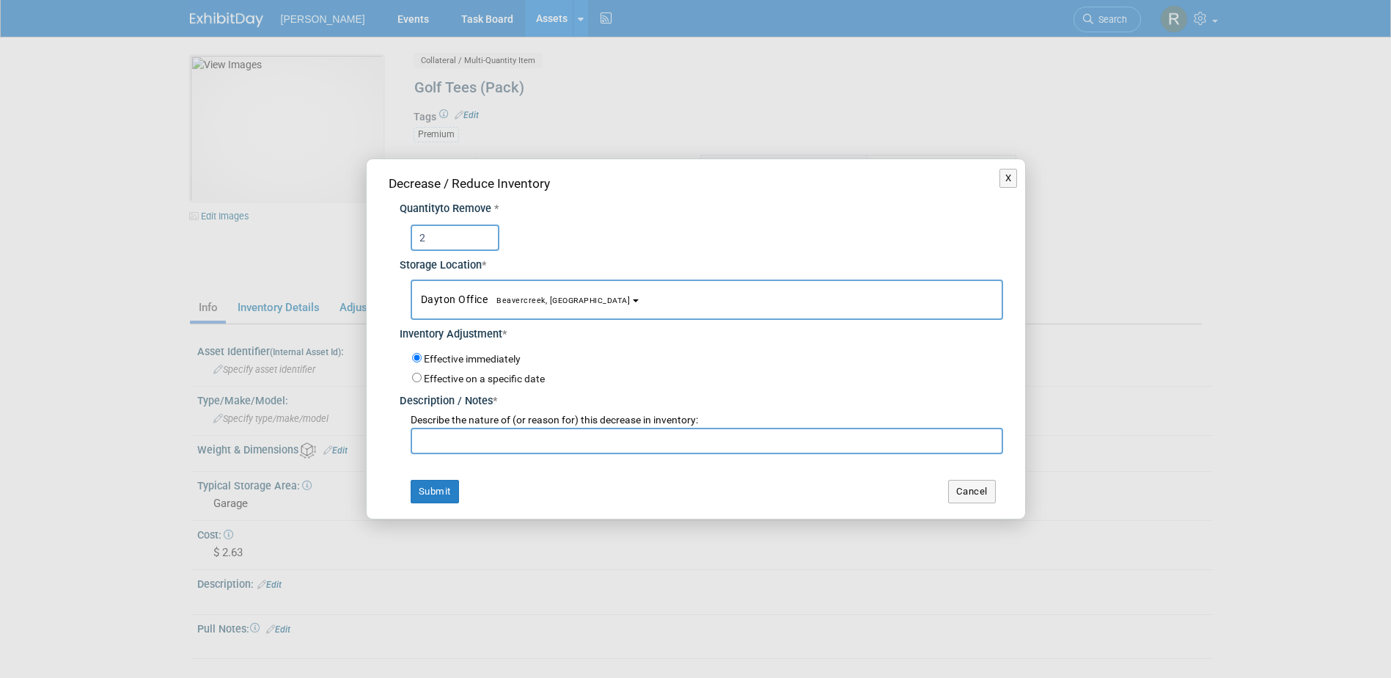
drag, startPoint x: 456, startPoint y: 444, endPoint x: 464, endPoint y: 455, distance: 13.1
click at [459, 444] on input "text" at bounding box center [707, 440] width 592 height 26
type input "[PERSON_NAME]"
click at [411, 480] on button "Submit" at bounding box center [435, 491] width 48 height 23
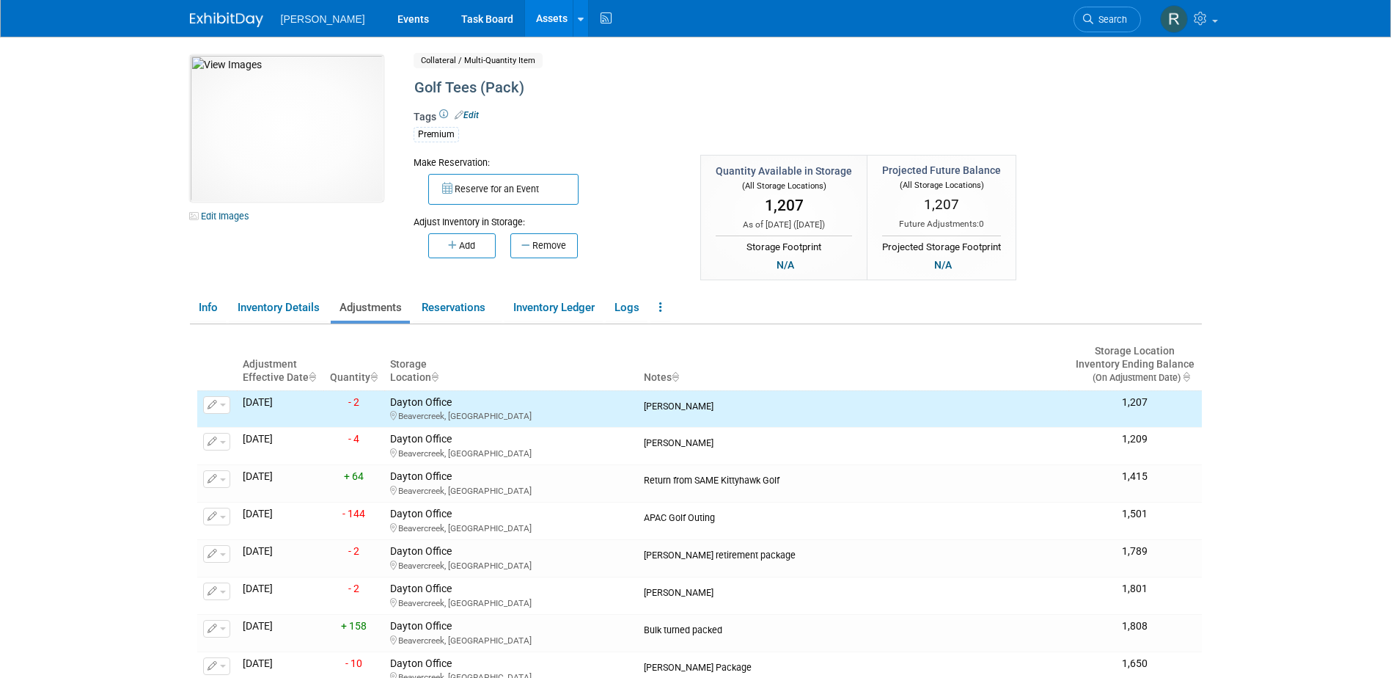
click at [525, 15] on link "Assets" at bounding box center [552, 18] width 54 height 37
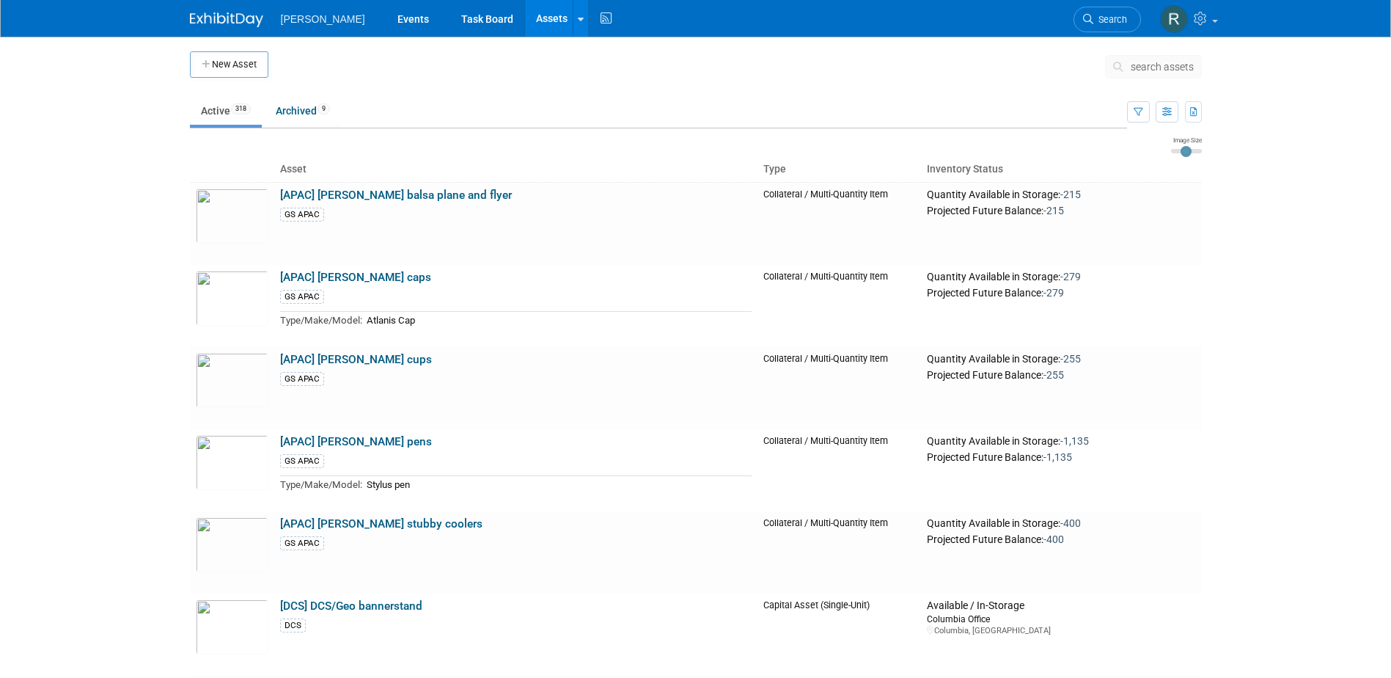
click at [1159, 70] on span "search assets" at bounding box center [1162, 67] width 63 height 12
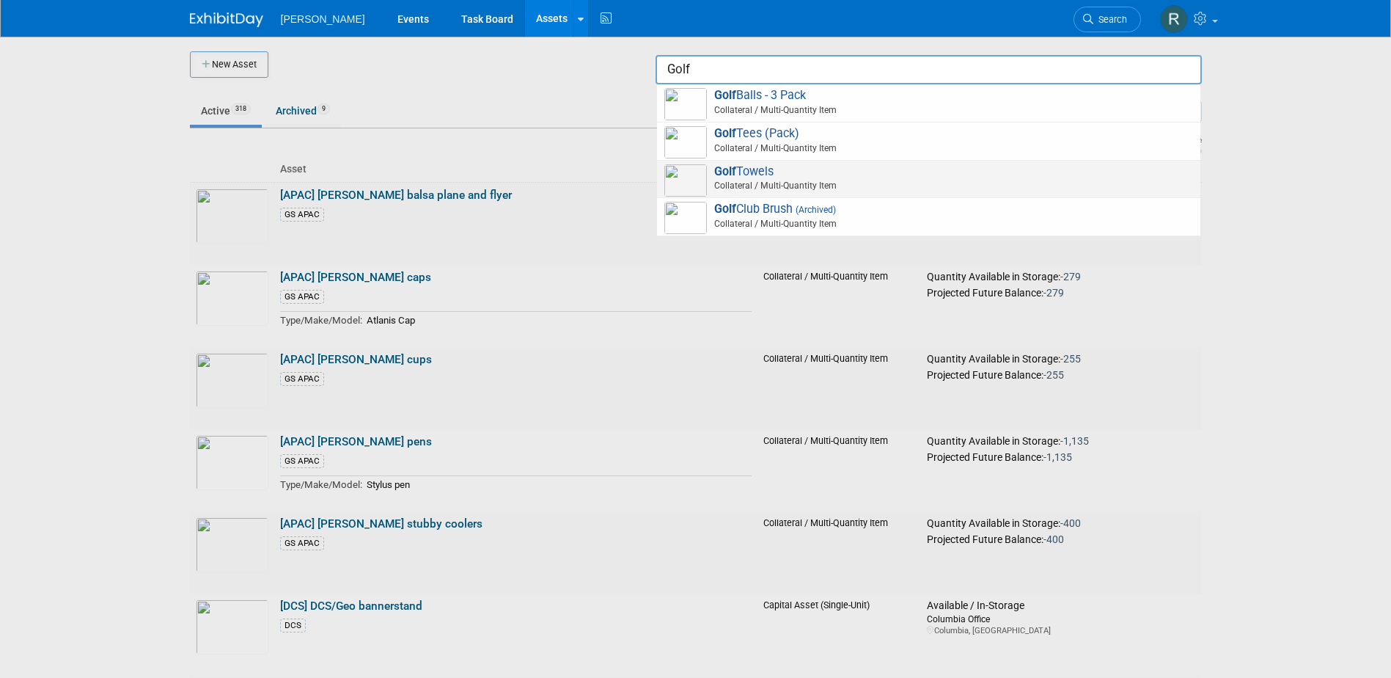
click at [764, 177] on span "Golf Towels Collateral / Multi-Quantity Item" at bounding box center [928, 179] width 529 height 30
type input "Golf Towels"
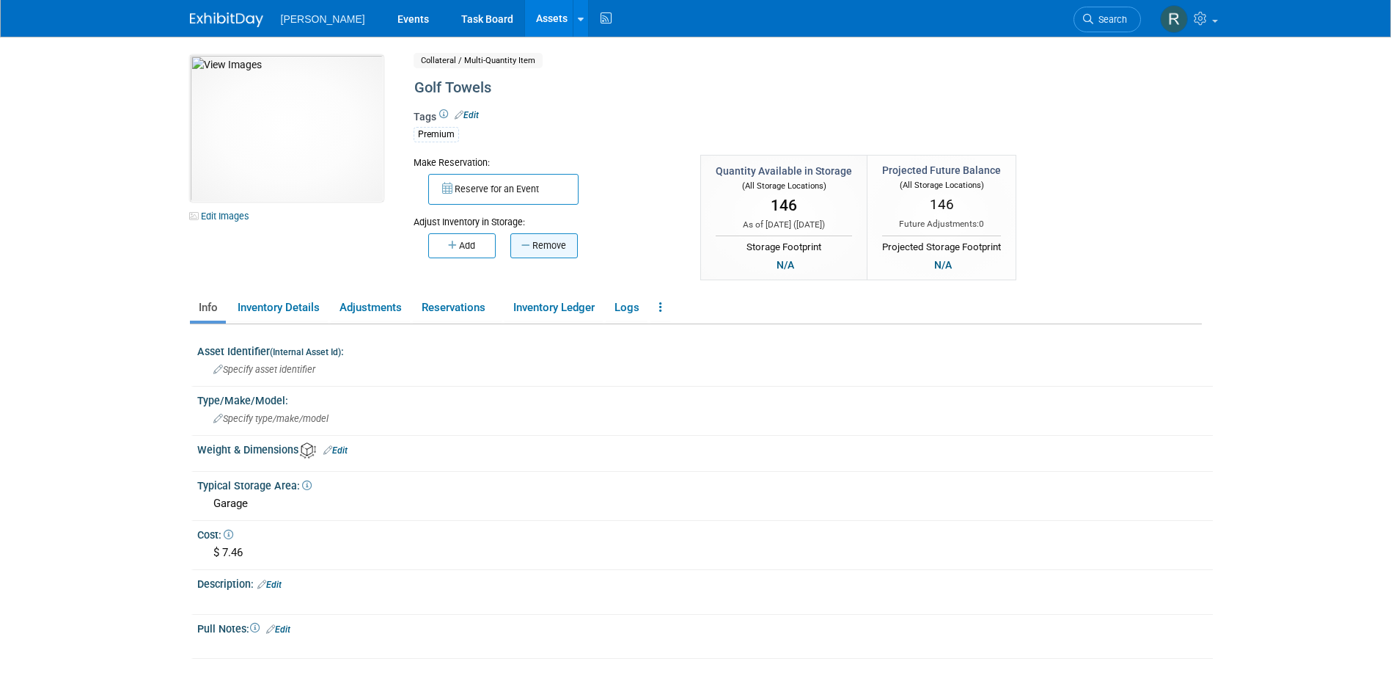
click at [548, 238] on button "Remove" at bounding box center [543, 245] width 67 height 25
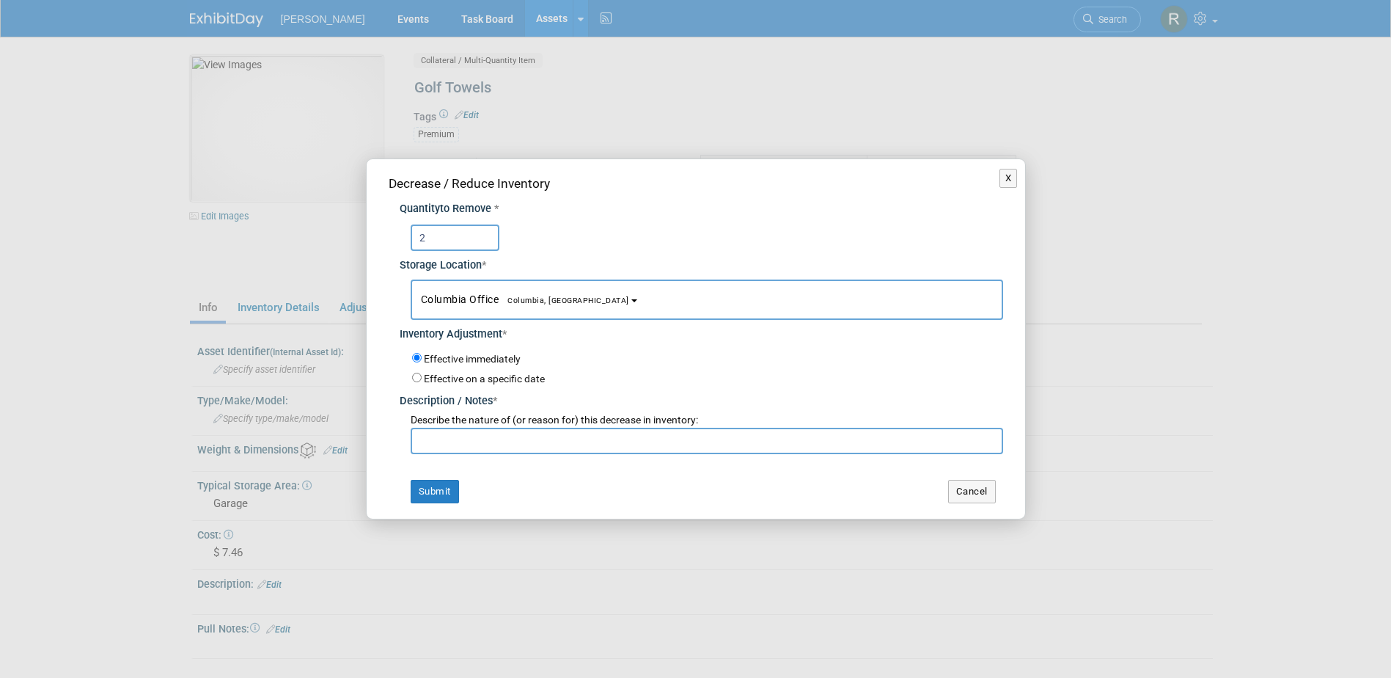
type input "2"
click at [463, 300] on span "Columbia Office [GEOGRAPHIC_DATA], [GEOGRAPHIC_DATA]" at bounding box center [525, 299] width 208 height 12
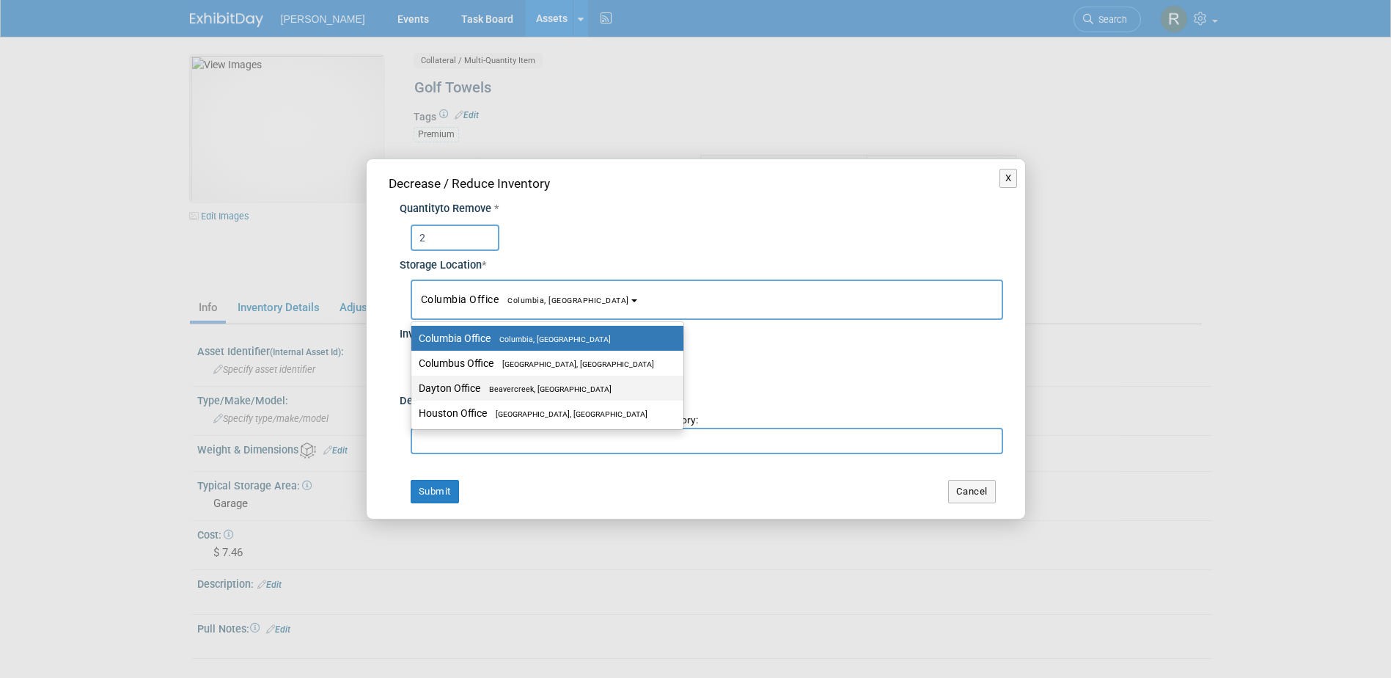
click at [476, 378] on label "Dayton Office Beavercreek, OH" at bounding box center [544, 387] width 250 height 19
click at [414, 384] on input "Dayton Office Beavercreek, OH" at bounding box center [409, 389] width 10 height 10
select select "11223930"
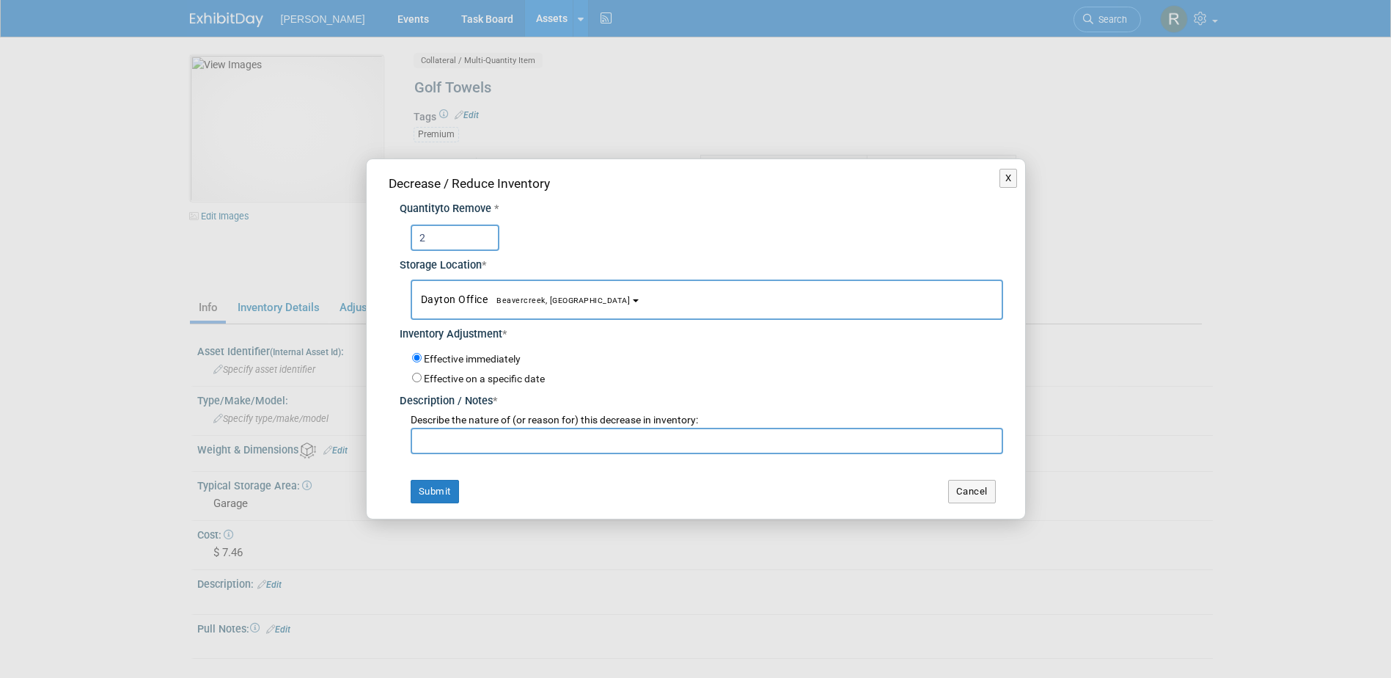
click at [488, 436] on input "text" at bounding box center [707, 440] width 592 height 26
type input "Shawn Moore"
click at [411, 480] on button "Submit" at bounding box center [435, 491] width 48 height 23
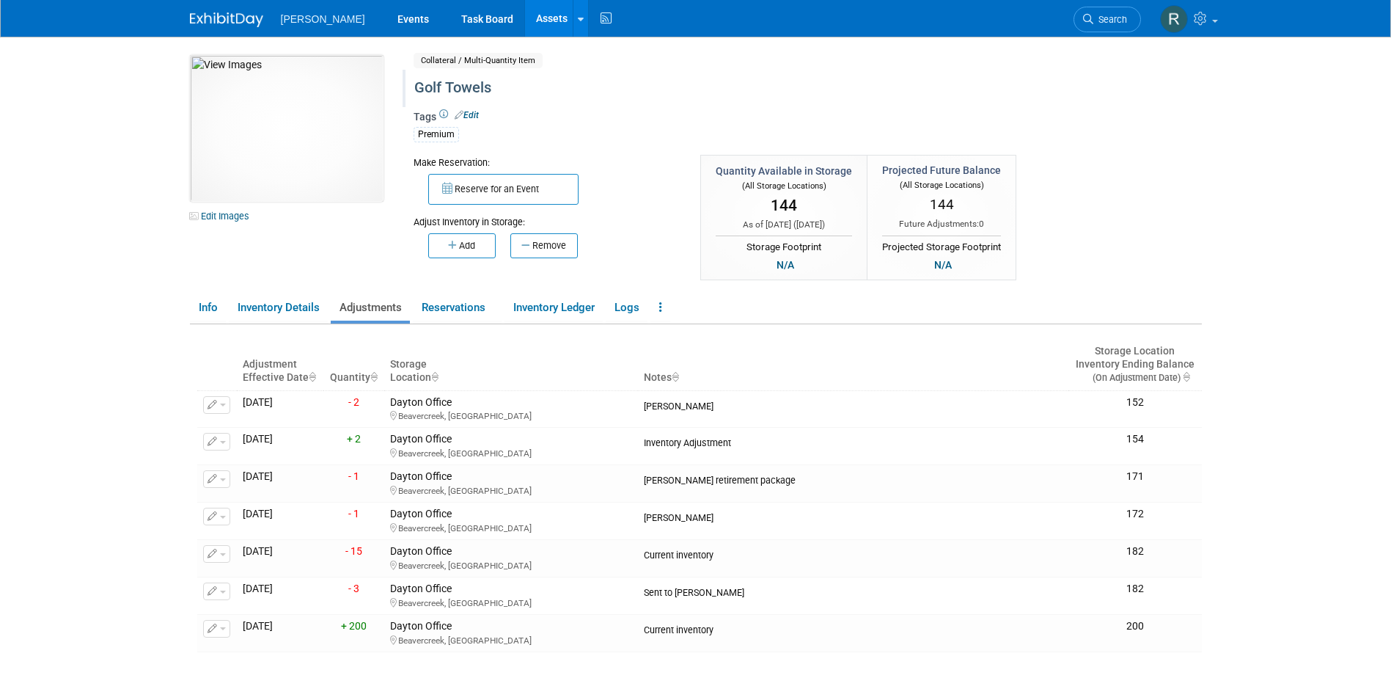
click at [719, 81] on div "Golf Towels" at bounding box center [745, 88] width 672 height 26
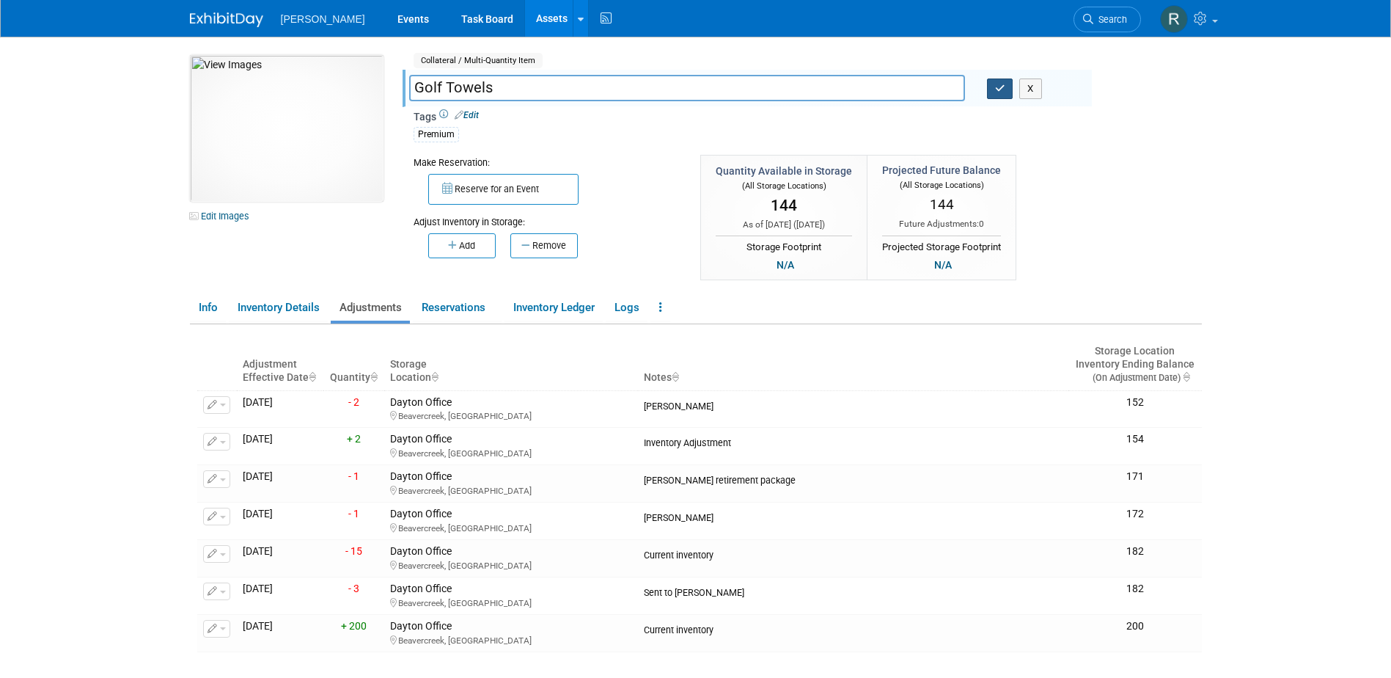
click at [1002, 92] on icon "button" at bounding box center [1000, 89] width 10 height 10
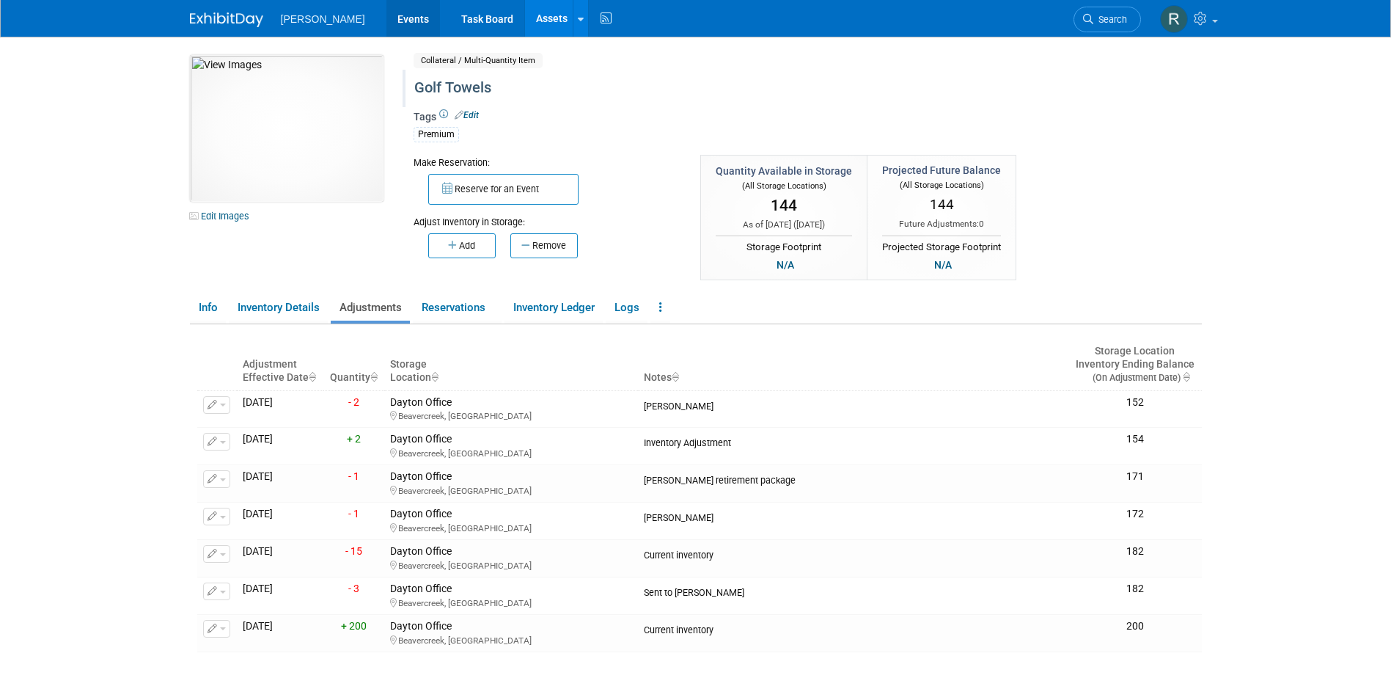
drag, startPoint x: 376, startPoint y: 19, endPoint x: 397, endPoint y: 19, distance: 21.3
click at [386, 19] on link "Events" at bounding box center [413, 18] width 54 height 37
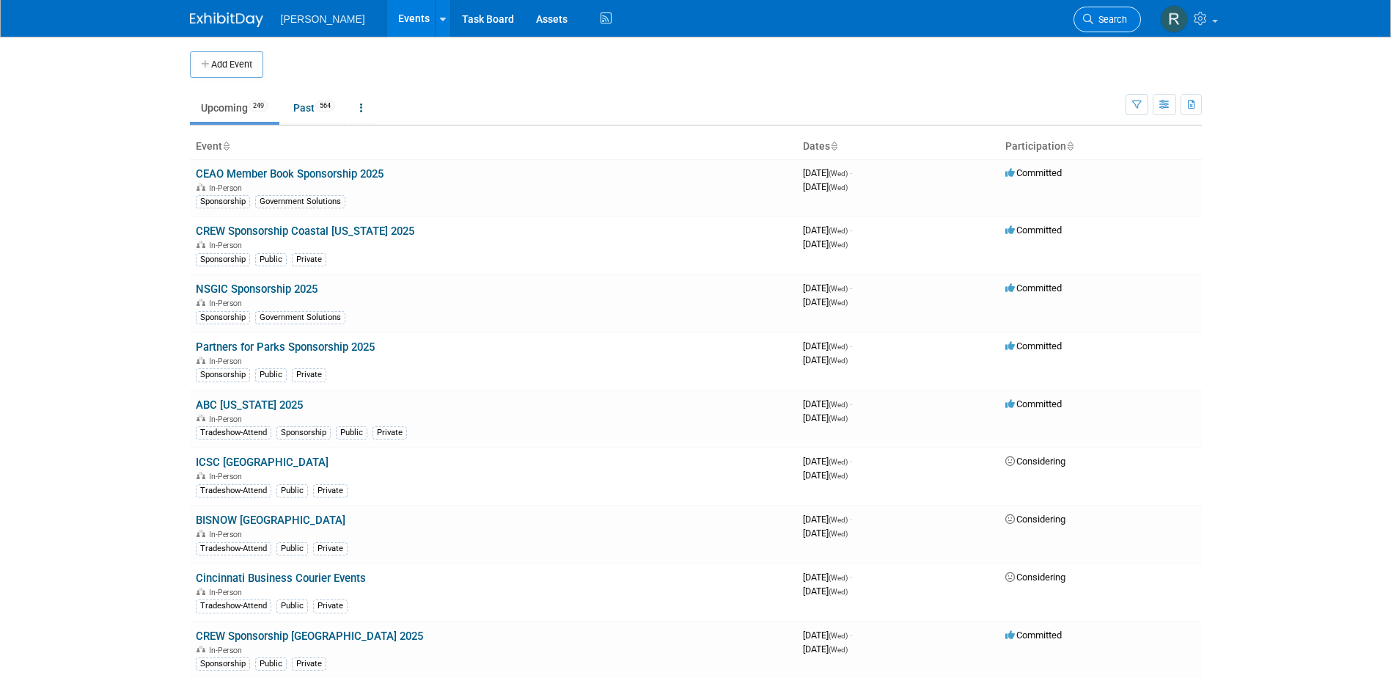
click at [1103, 24] on span "Search" at bounding box center [1110, 19] width 34 height 11
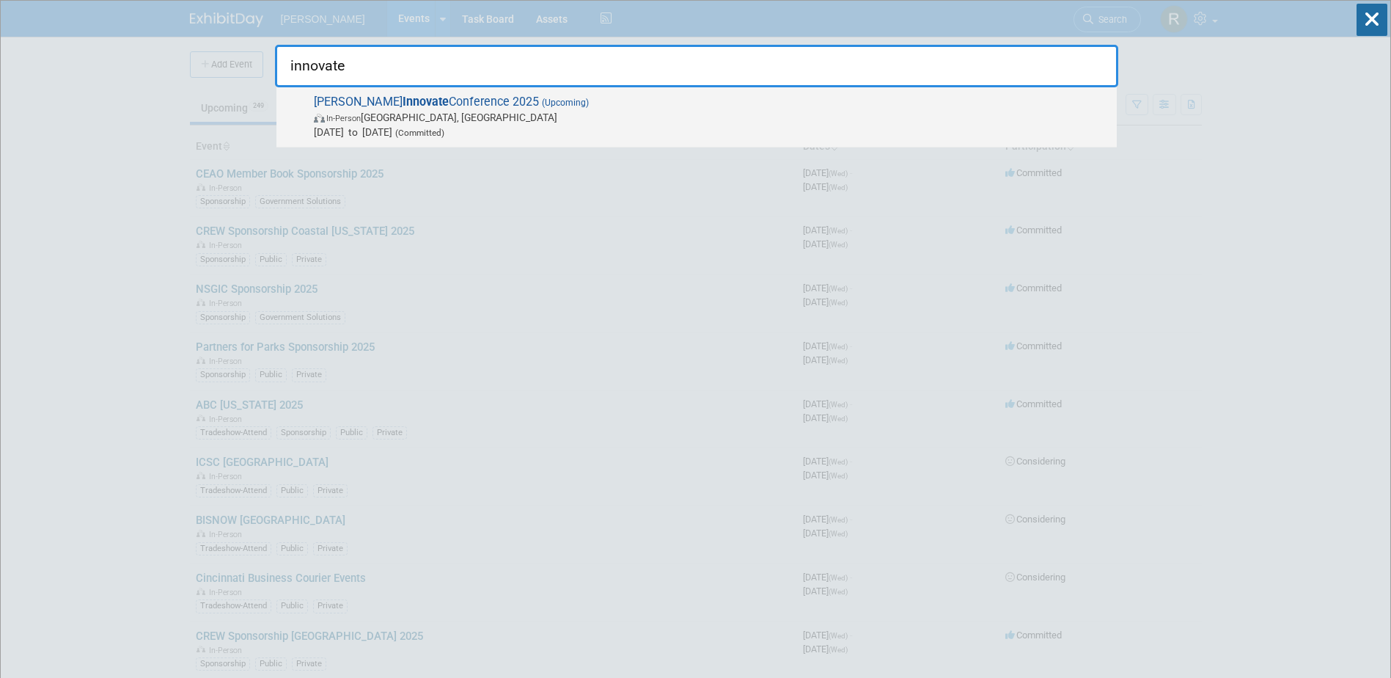
type input "innovate"
click at [492, 112] on span "In-Person Salt Lake City, UT" at bounding box center [712, 117] width 796 height 15
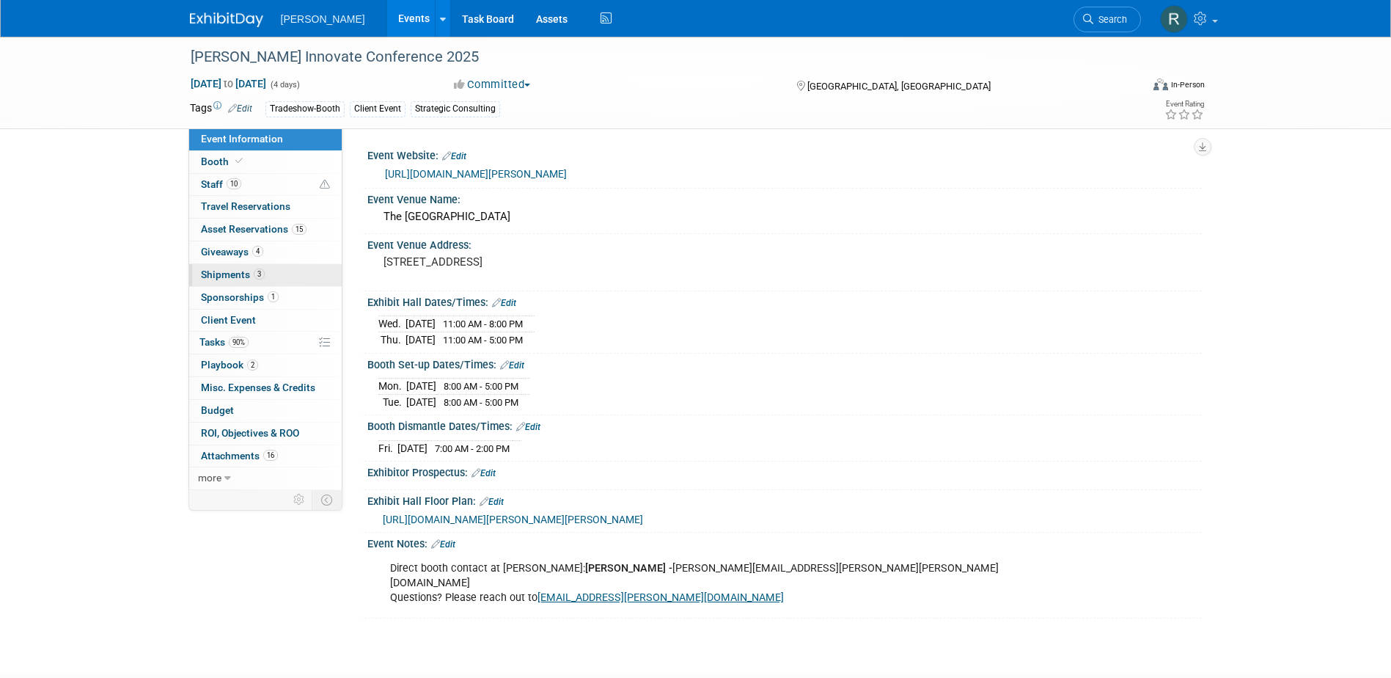
click at [221, 277] on span "Shipments 3" at bounding box center [233, 274] width 64 height 12
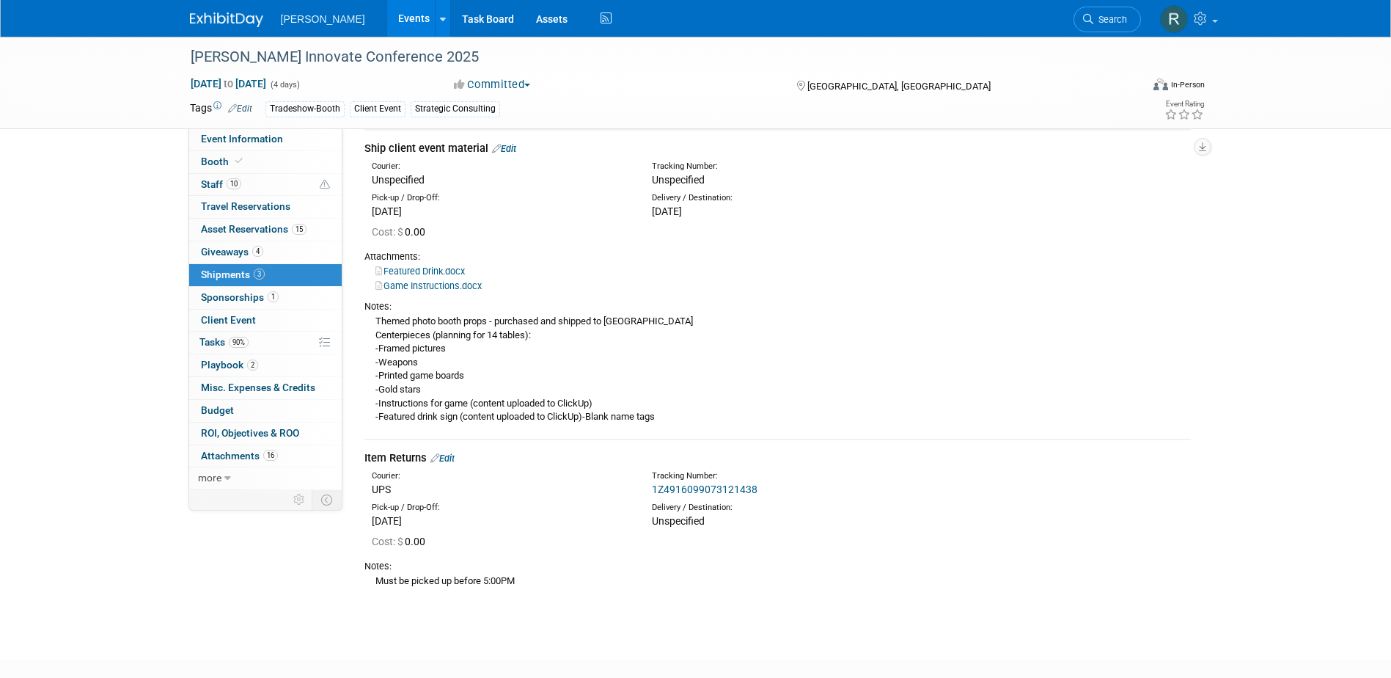
scroll to position [513, 0]
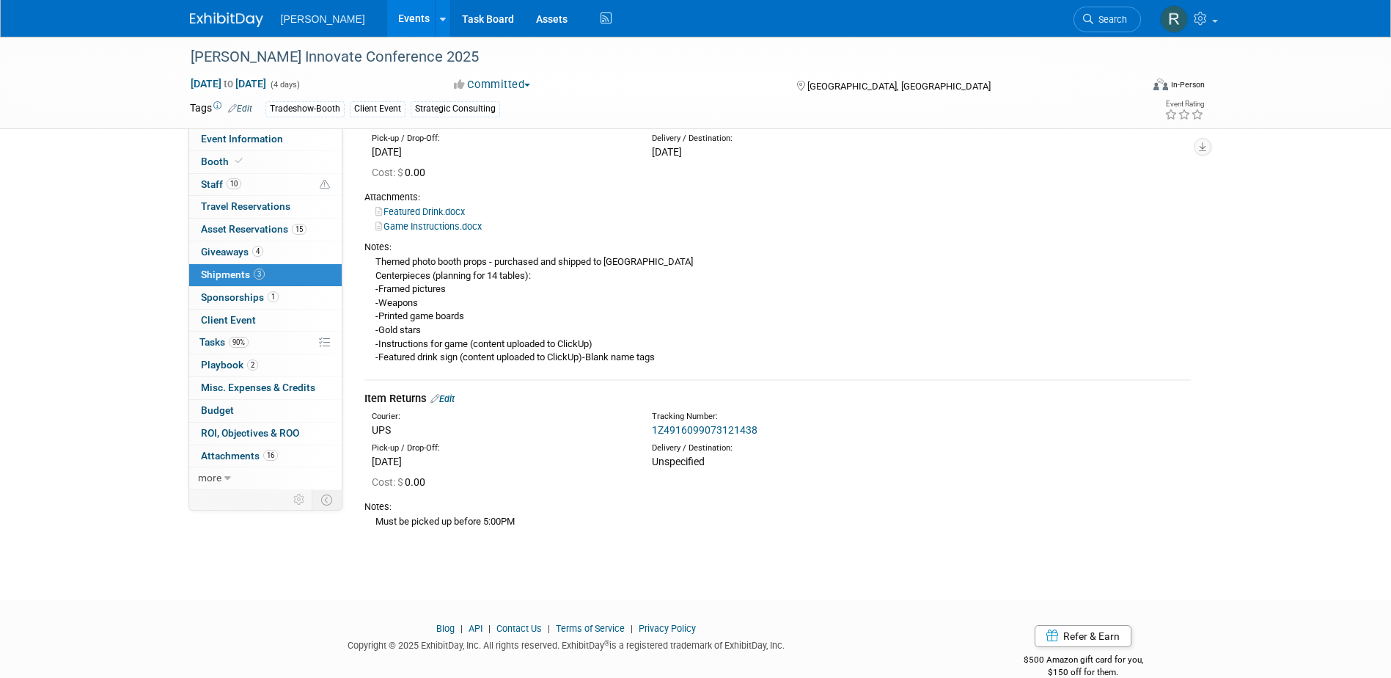
click at [451, 398] on link "Edit" at bounding box center [442, 398] width 24 height 11
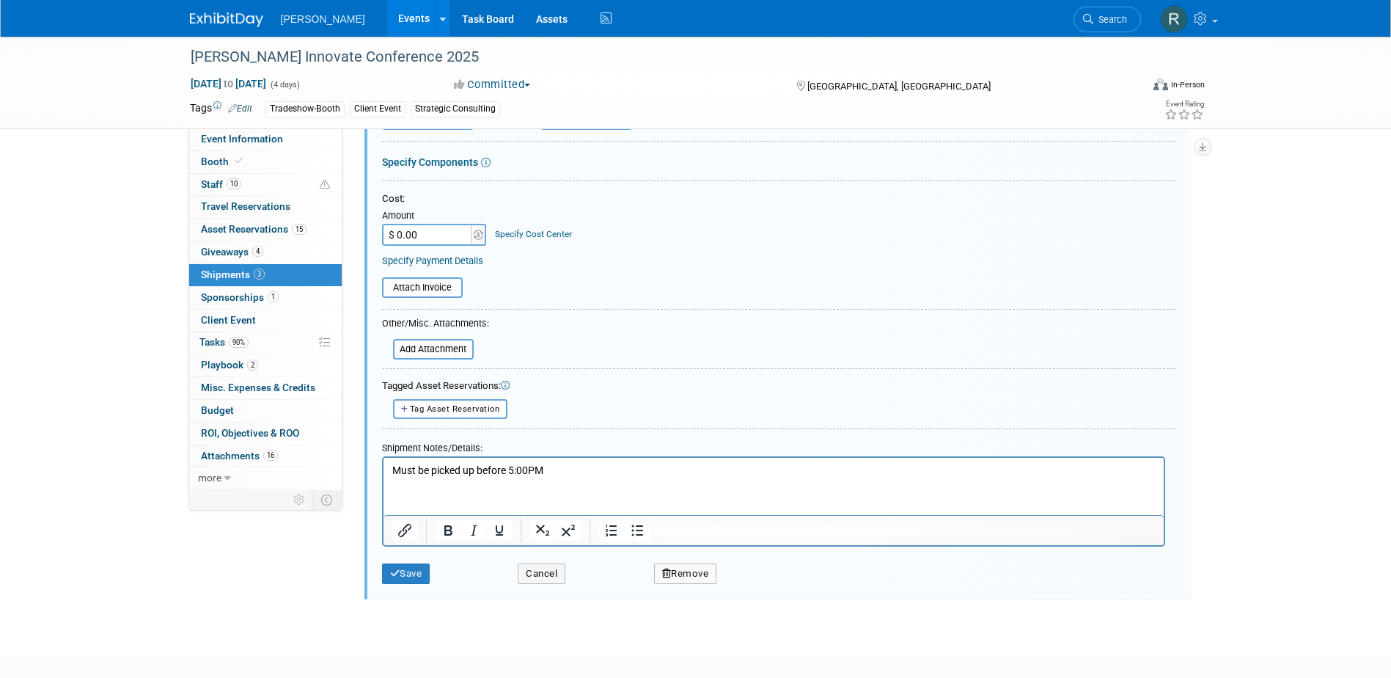
scroll to position [947, 0]
click at [386, 469] on html "Must be picked up before 5:00PM" at bounding box center [773, 464] width 780 height 21
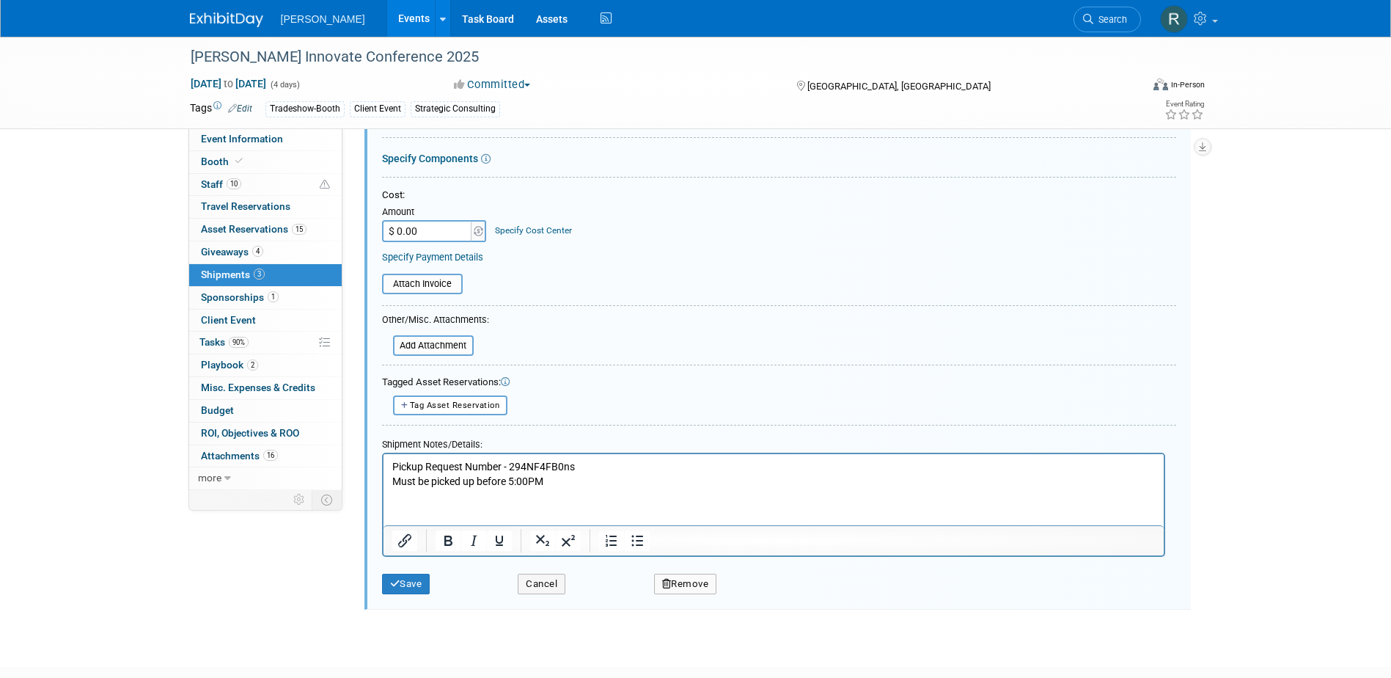
click at [540, 462] on p "Pickup Request Number - 294NF4FB0ns" at bounding box center [773, 467] width 763 height 15
click at [422, 585] on button "Save" at bounding box center [406, 583] width 48 height 21
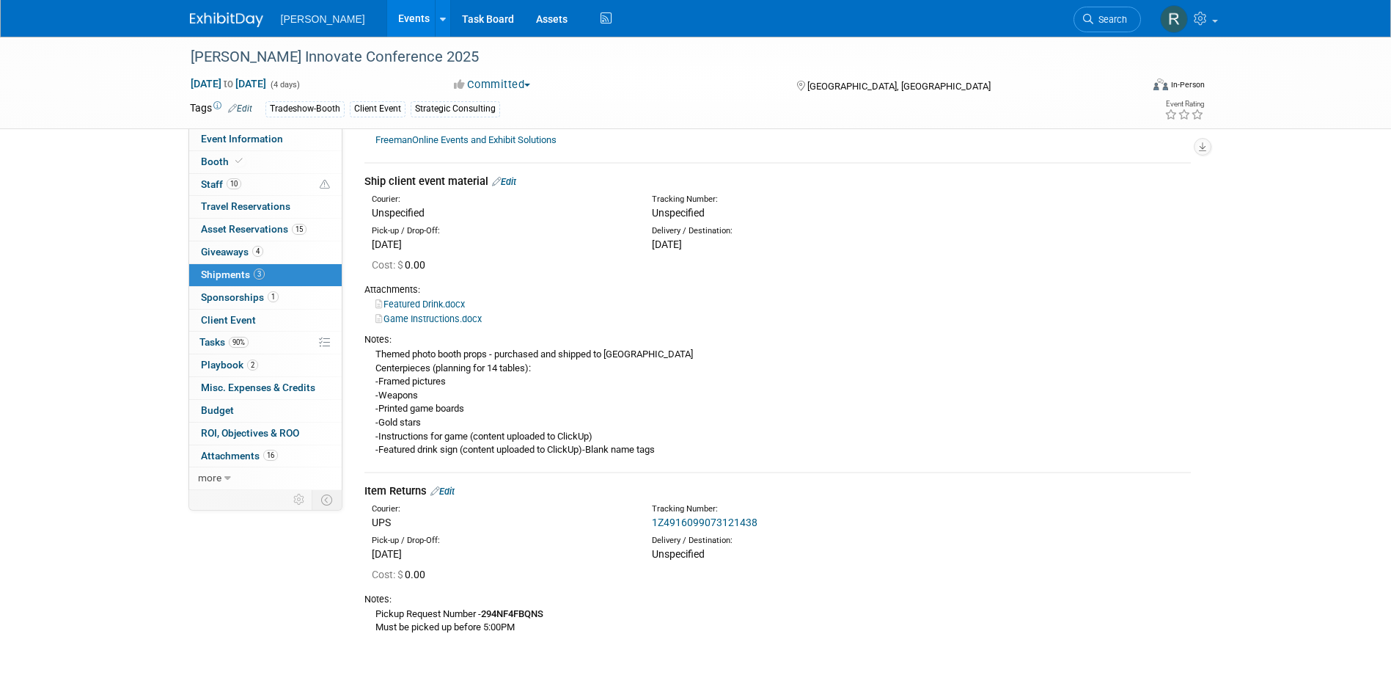
scroll to position [405, 0]
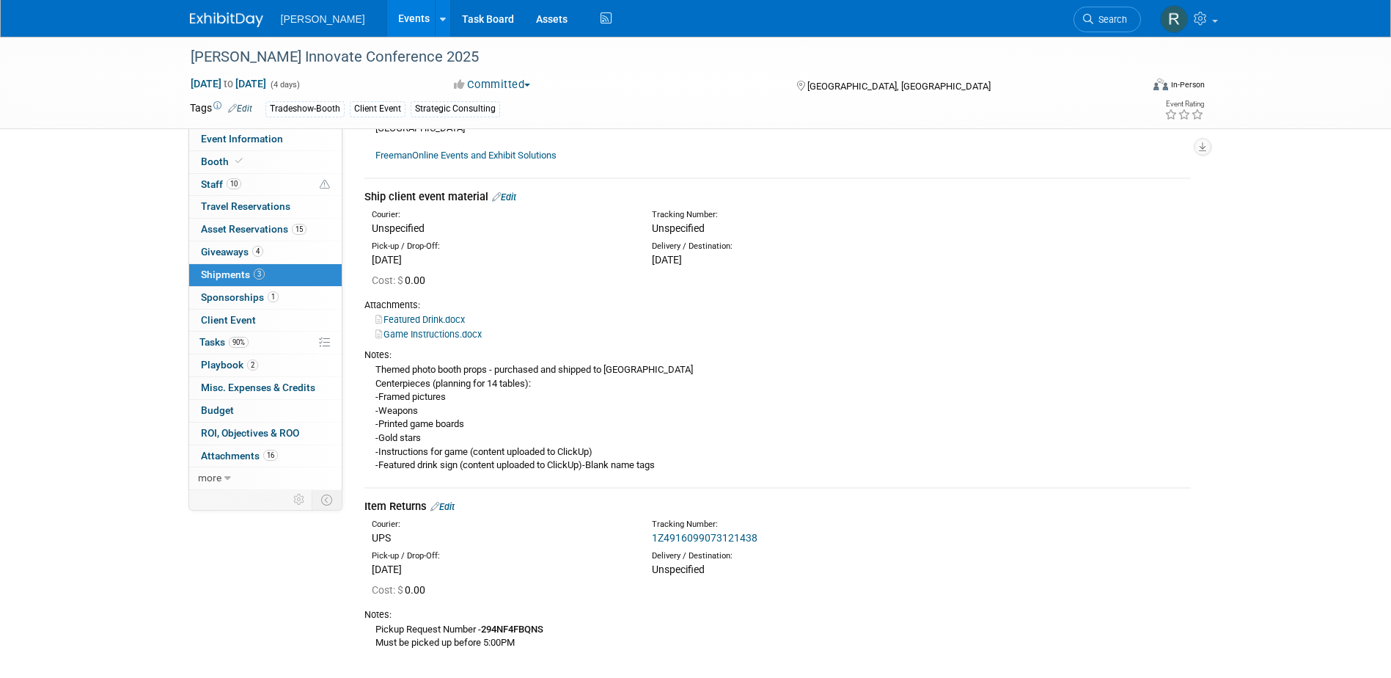
click at [416, 333] on link "Game Instructions.docx" at bounding box center [428, 334] width 106 height 11
click at [1081, 21] on link "Search" at bounding box center [1107, 20] width 67 height 26
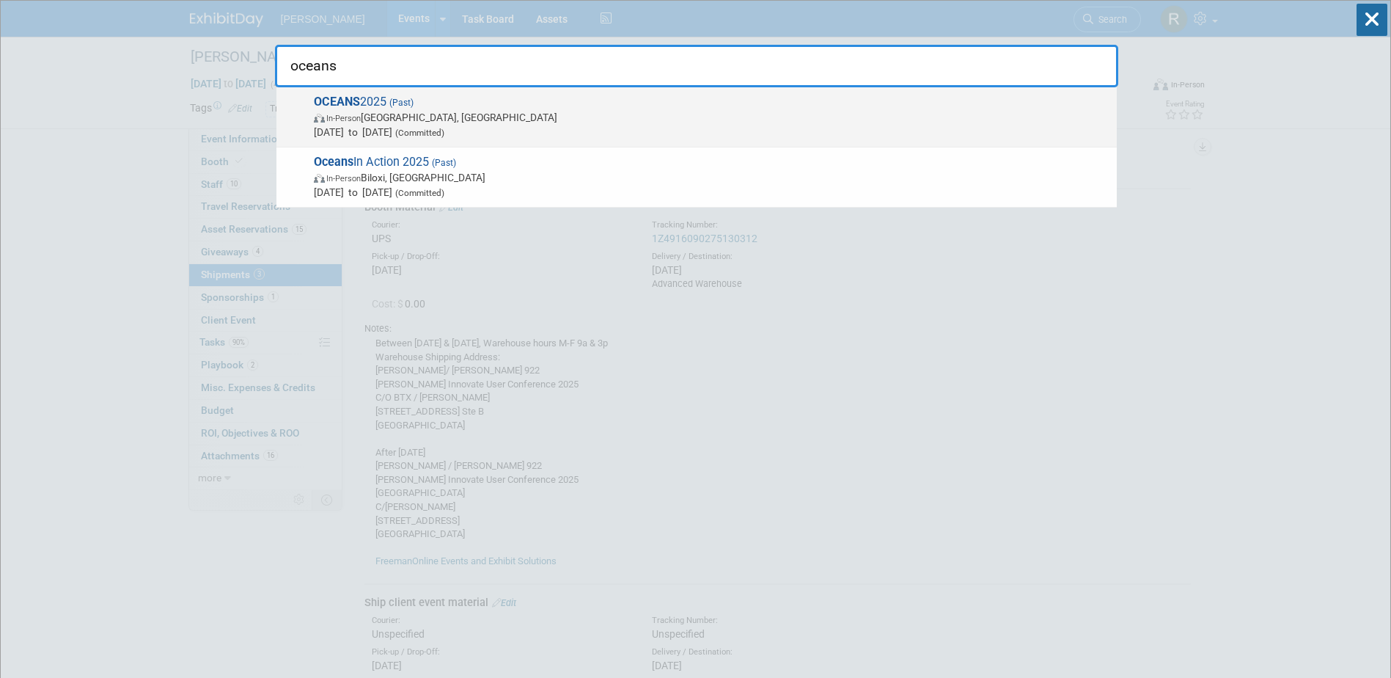
type input "oceans"
click at [497, 117] on span "In-Person Chicago, IL" at bounding box center [712, 117] width 796 height 15
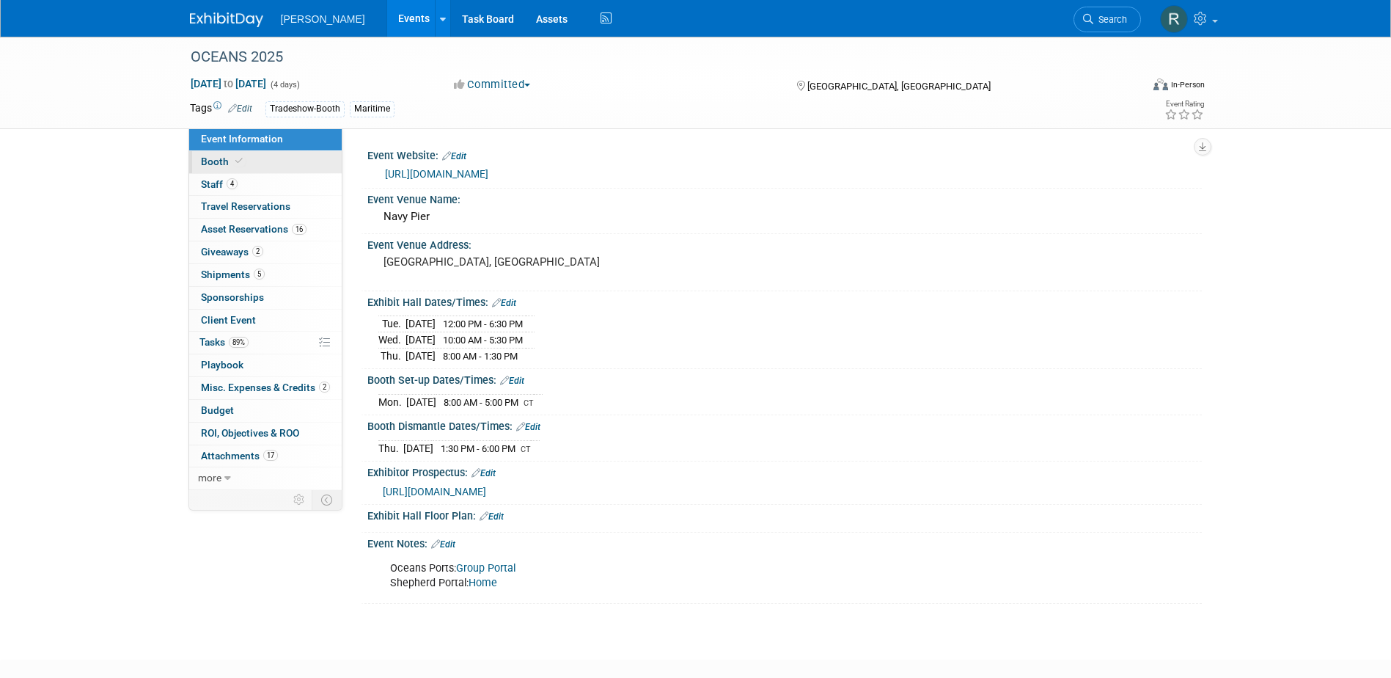
click at [239, 164] on icon at bounding box center [238, 161] width 7 height 8
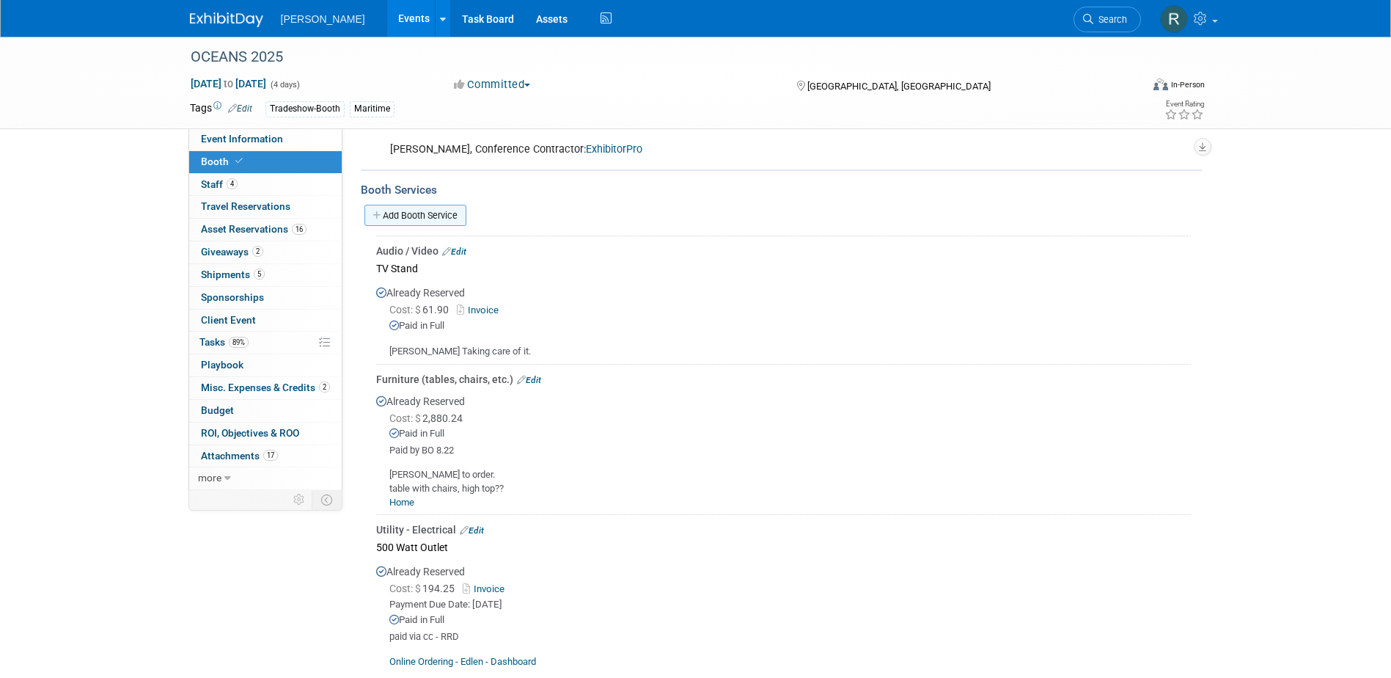
scroll to position [440, 0]
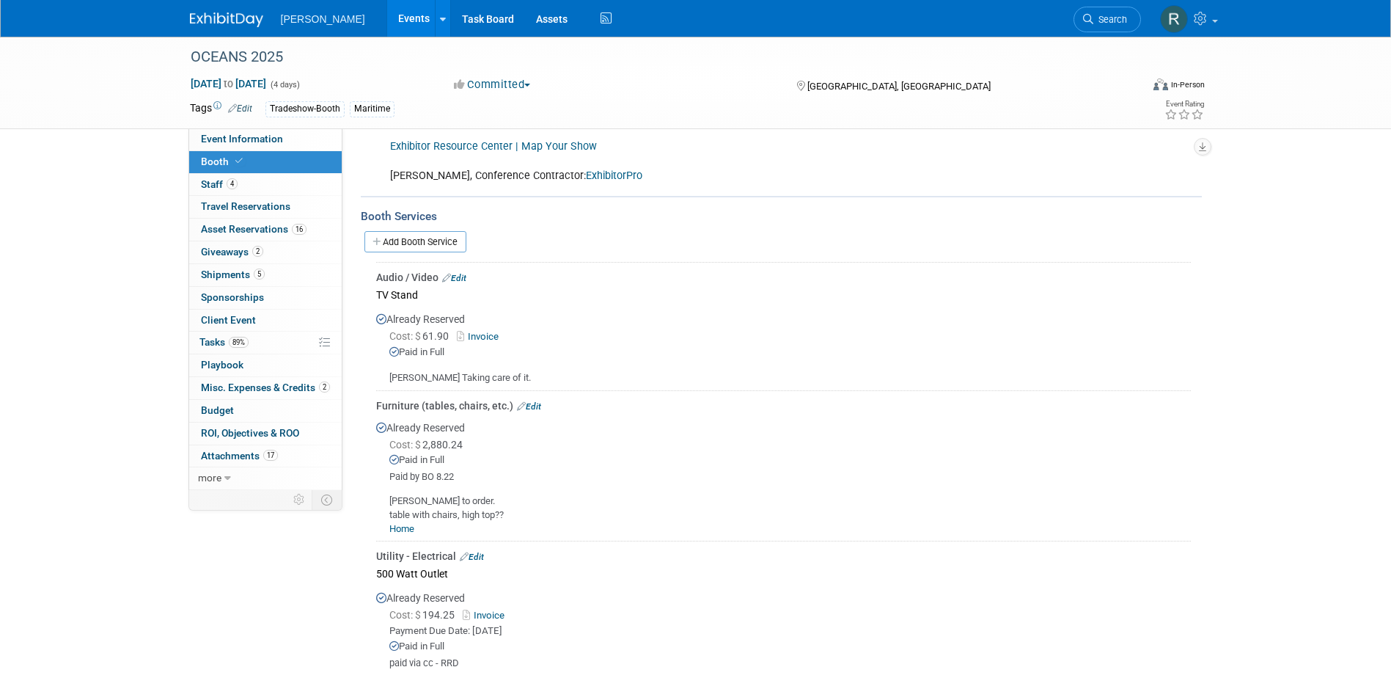
drag, startPoint x: 442, startPoint y: 240, endPoint x: 438, endPoint y: 251, distance: 11.6
click at [442, 240] on link "Add Booth Service" at bounding box center [415, 241] width 102 height 21
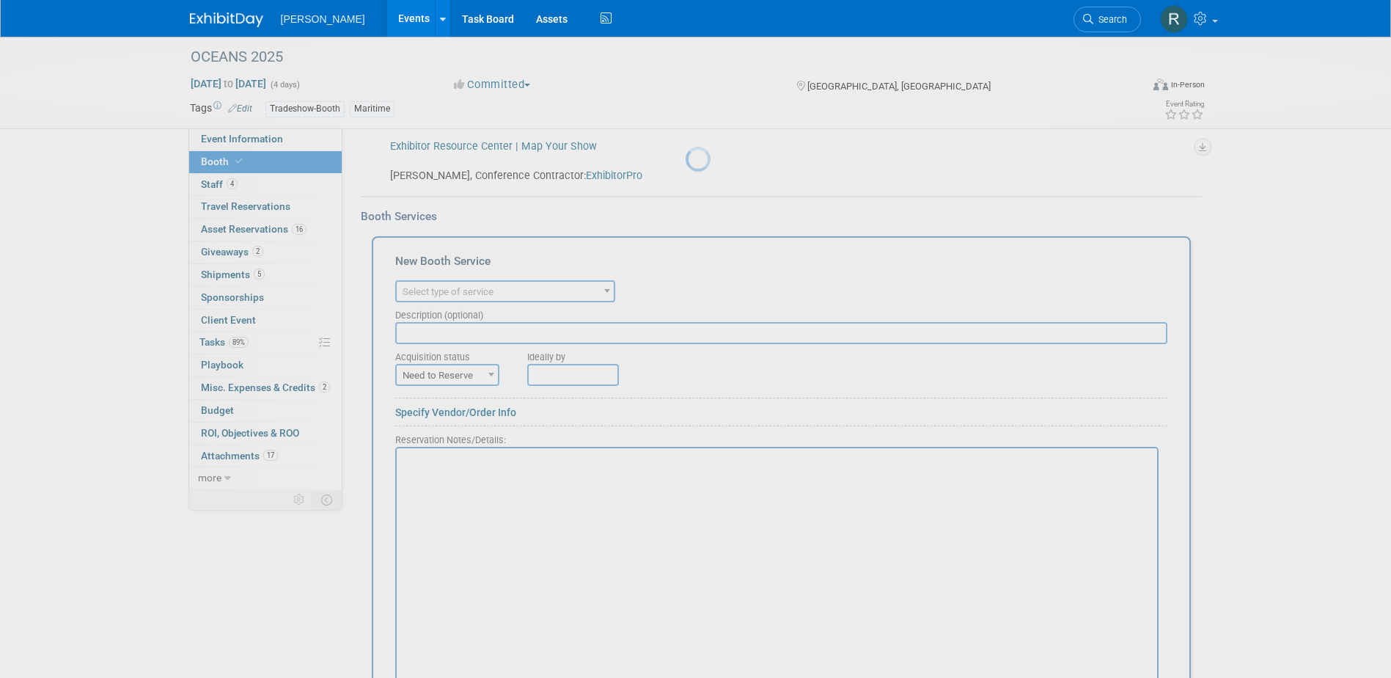
scroll to position [0, 0]
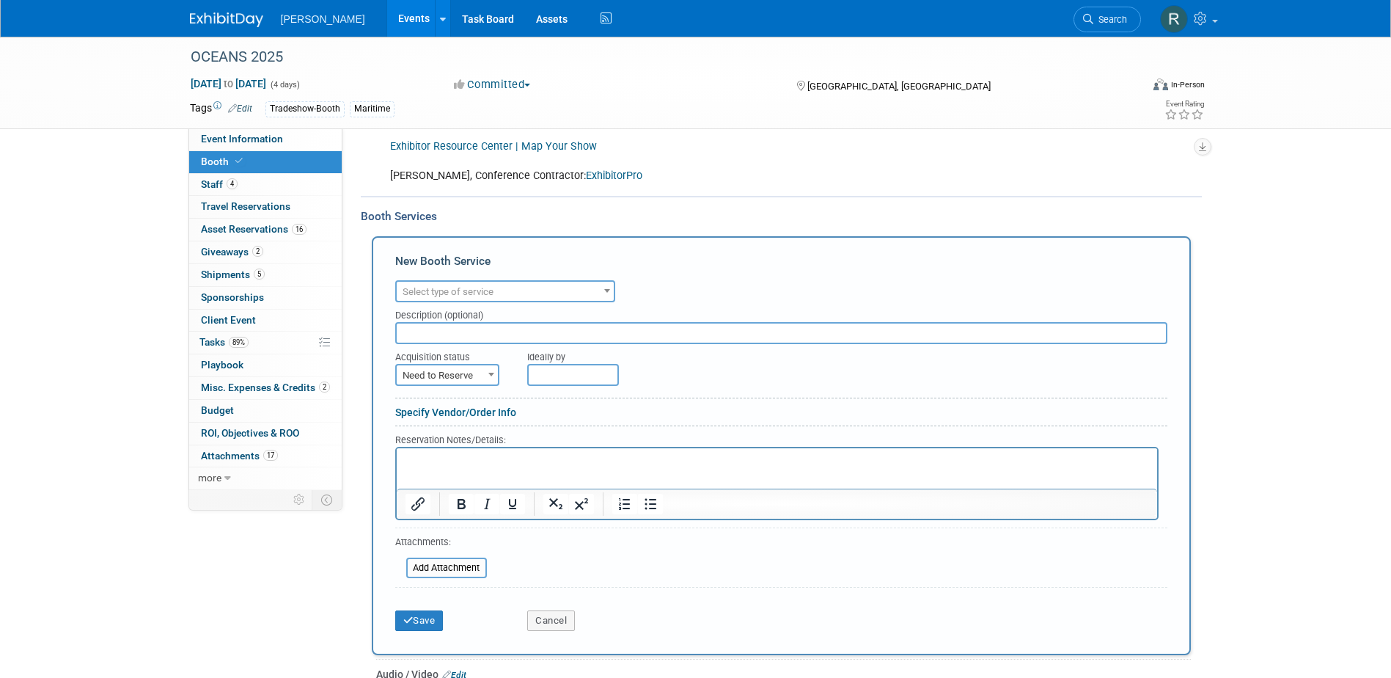
click at [436, 283] on span "Select type of service" at bounding box center [505, 292] width 217 height 21
type input "Material"
select select "10"
click at [480, 334] on input "text" at bounding box center [781, 333] width 772 height 22
type input "Inbound and Outbound"
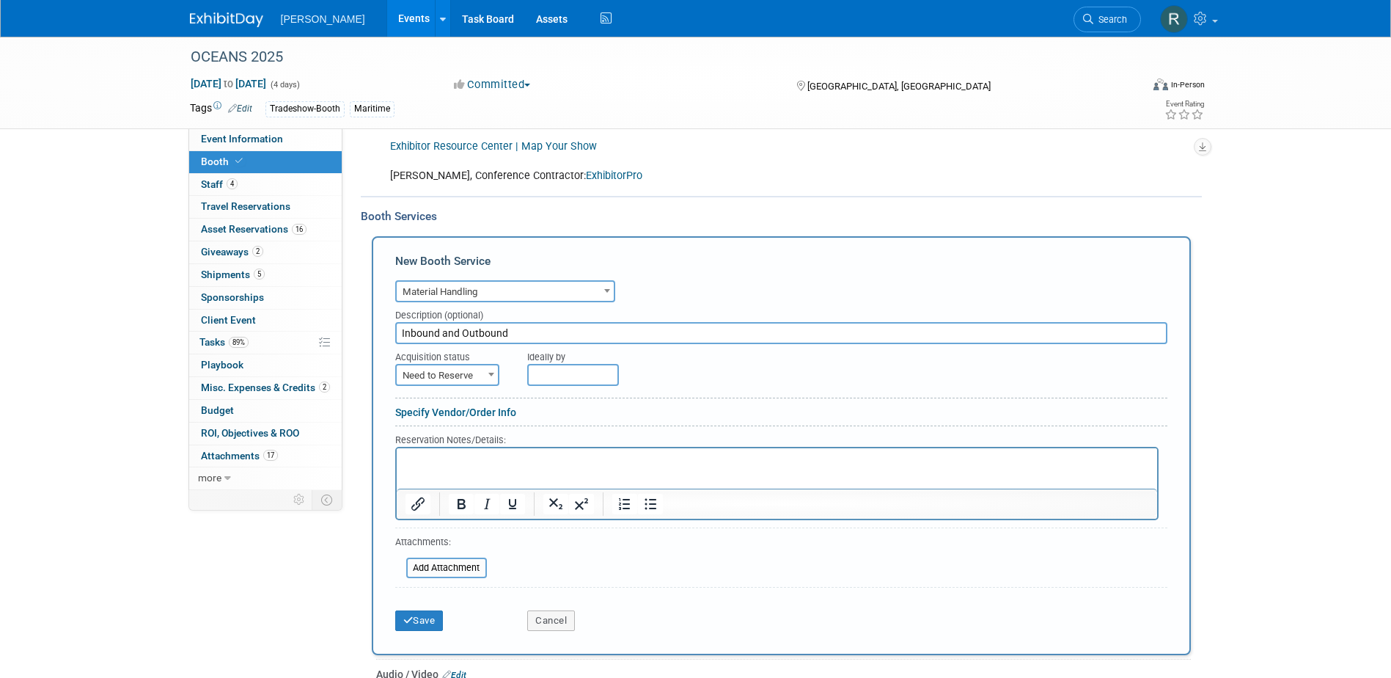
click at [479, 377] on span "Need to Reserve" at bounding box center [447, 375] width 101 height 21
select select "2"
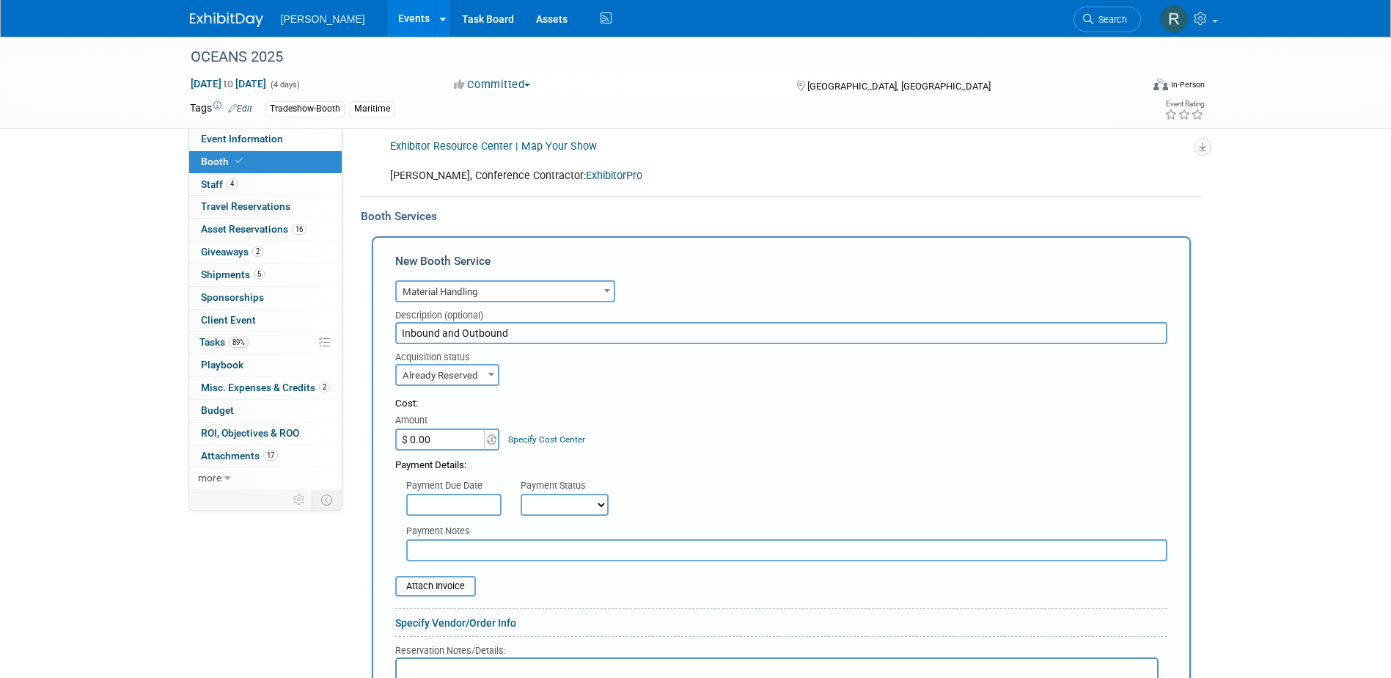
click at [438, 442] on input "$ 0.00" at bounding box center [441, 439] width 92 height 22
type input "$ 1,124.46"
click at [529, 436] on link "Specify Cost Center" at bounding box center [546, 439] width 77 height 10
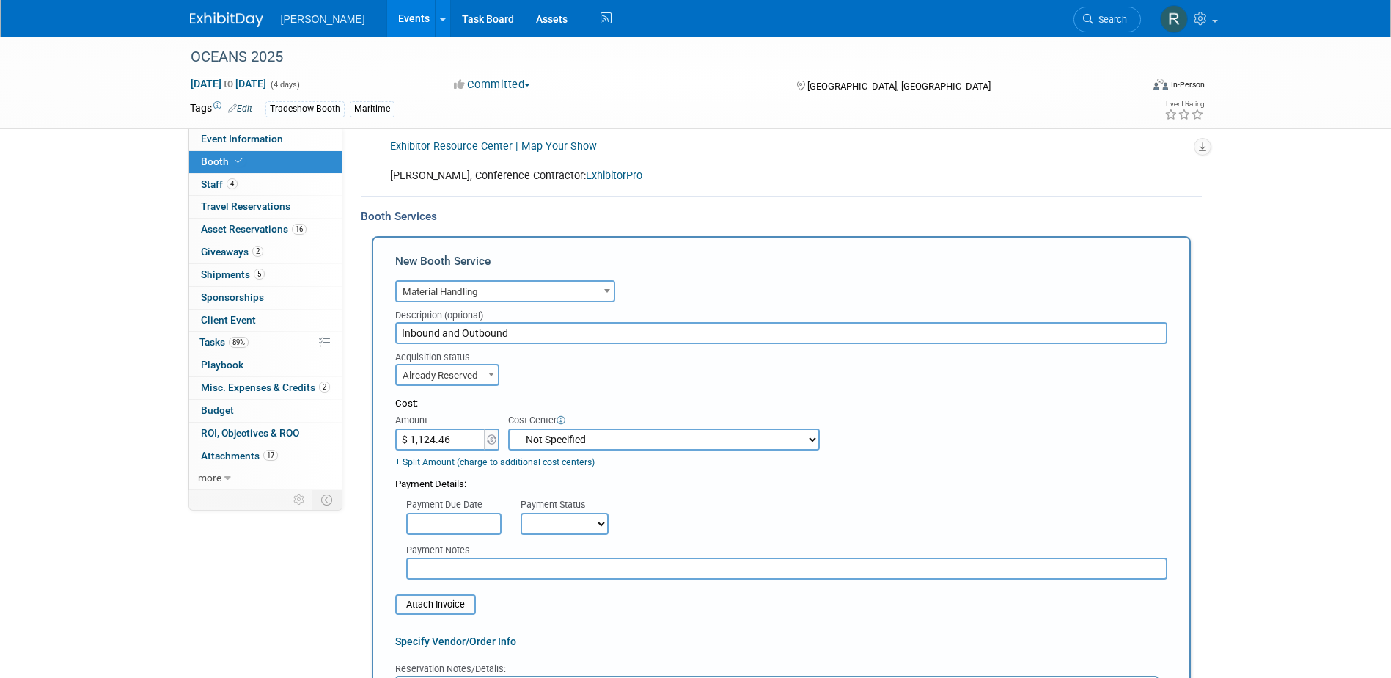
click at [530, 438] on select "-- Not Specified -- Advisory Services - Expenses_1001.502 Aerial Acquisition - …" at bounding box center [664, 439] width 312 height 22
select select "18966249"
click at [508, 428] on select "-- Not Specified -- Advisory Services - Expenses_1001.502 Aerial Acquisition - …" at bounding box center [664, 439] width 312 height 22
click at [452, 521] on input "text" at bounding box center [453, 524] width 95 height 22
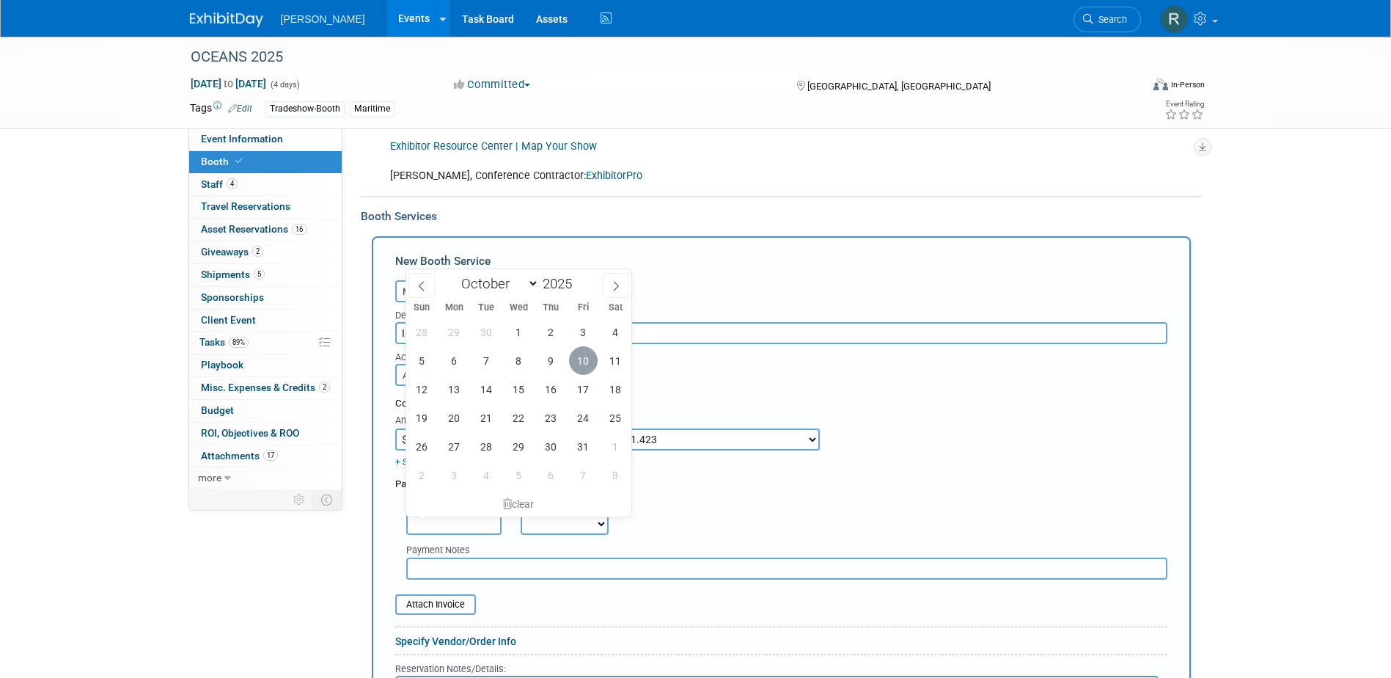
click at [582, 362] on span "10" at bounding box center [583, 360] width 29 height 29
type input "Oct 10, 2025"
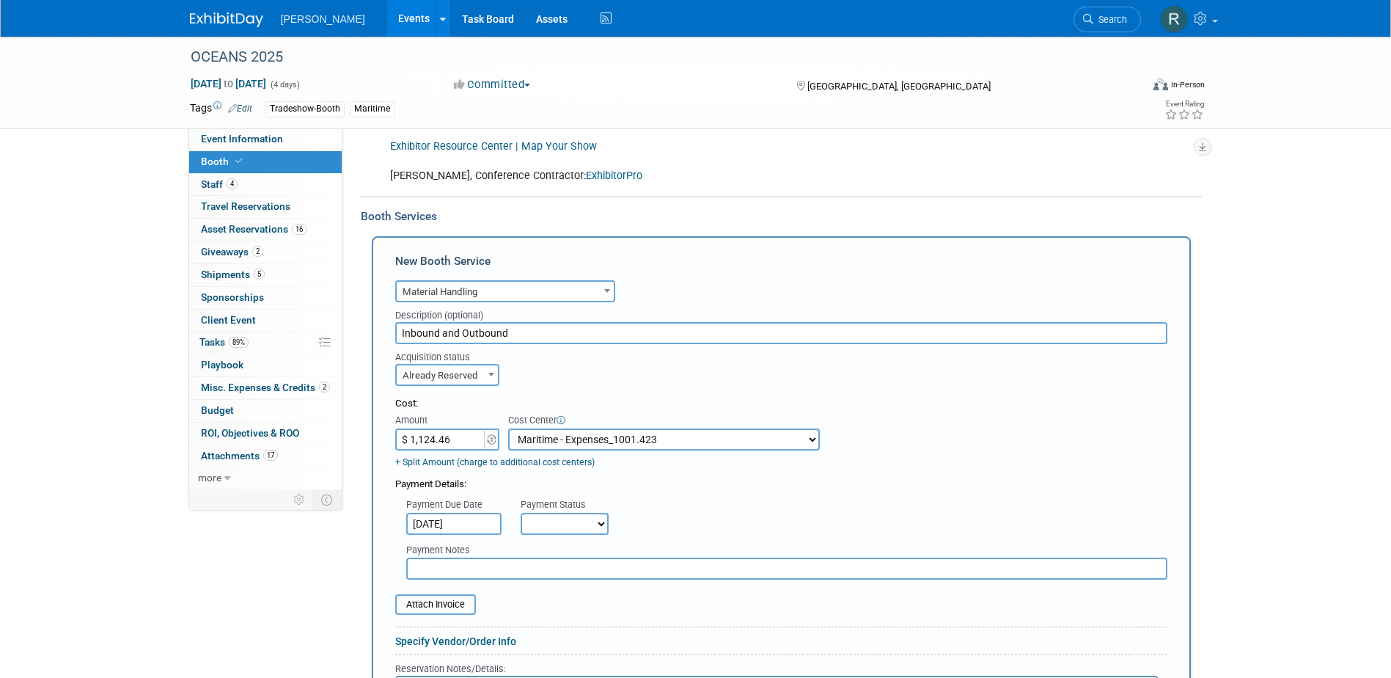
click at [564, 518] on select "Not Paid Yet Partially Paid Paid in Full" at bounding box center [565, 524] width 88 height 22
select select "1"
click at [521, 513] on select "Not Paid Yet Partially Paid Paid in Full" at bounding box center [565, 524] width 88 height 22
click at [568, 576] on input "text" at bounding box center [786, 568] width 761 height 22
type input "paid via cc - RRD"
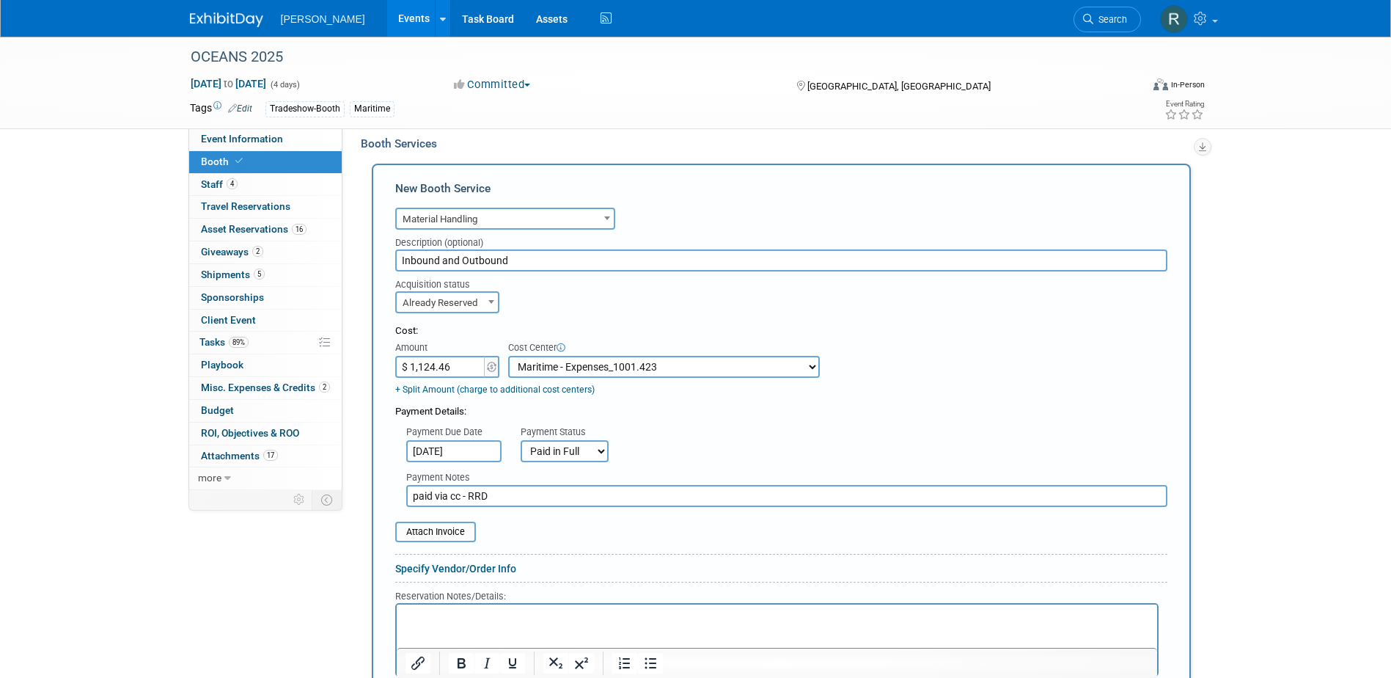
scroll to position [513, 0]
click at [453, 534] on input "file" at bounding box center [387, 531] width 175 height 18
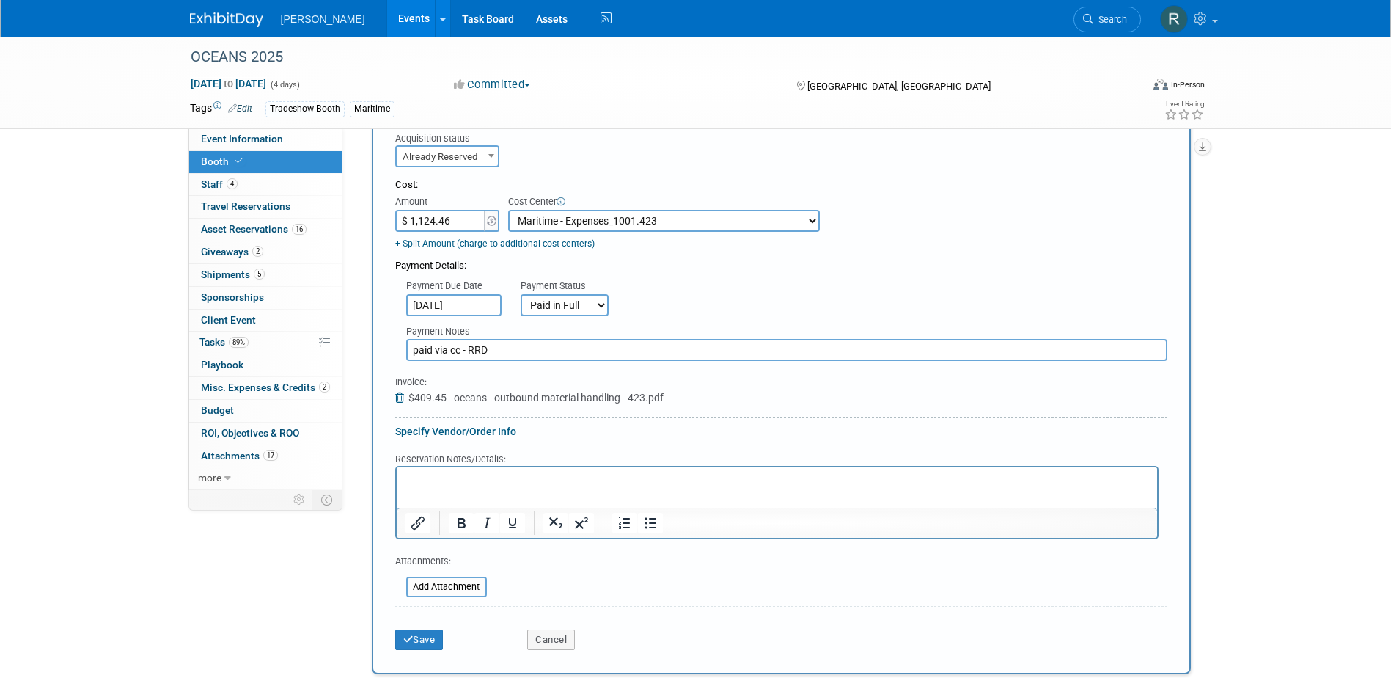
scroll to position [660, 0]
click at [437, 584] on input "file" at bounding box center [398, 585] width 175 height 18
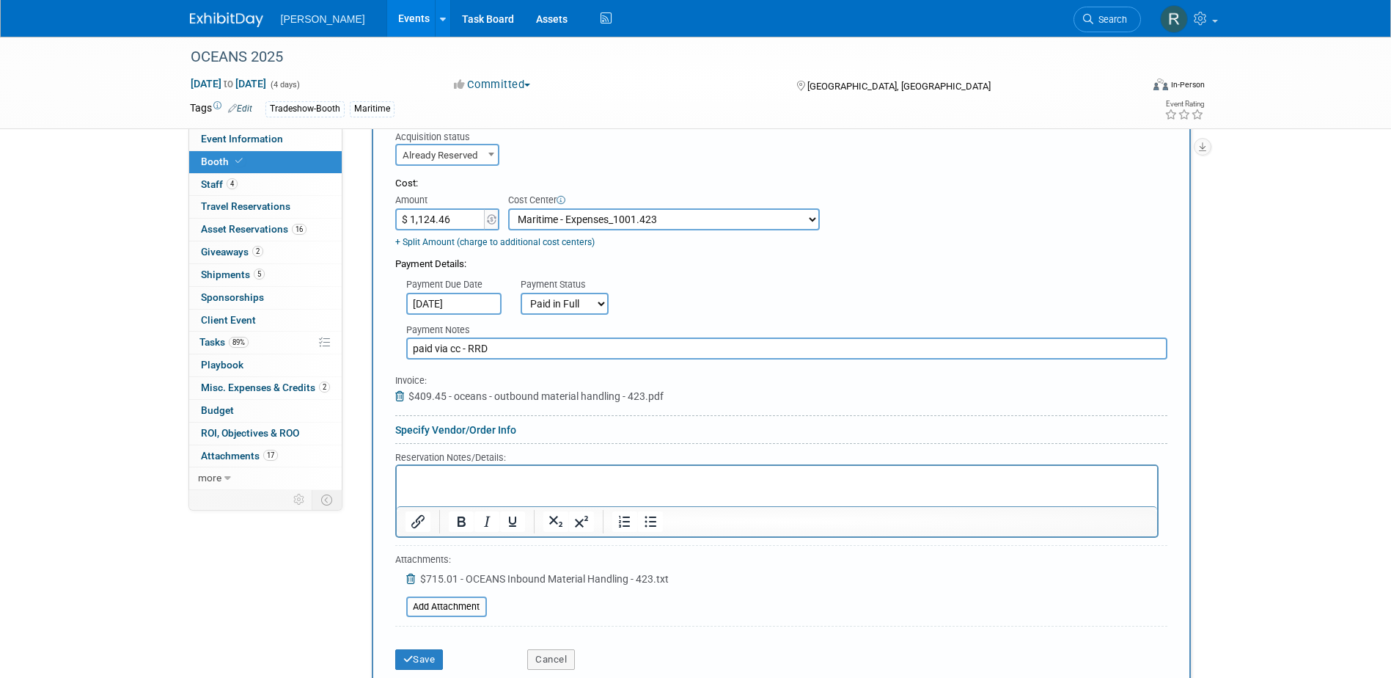
click at [406, 579] on icon at bounding box center [412, 578] width 12 height 10
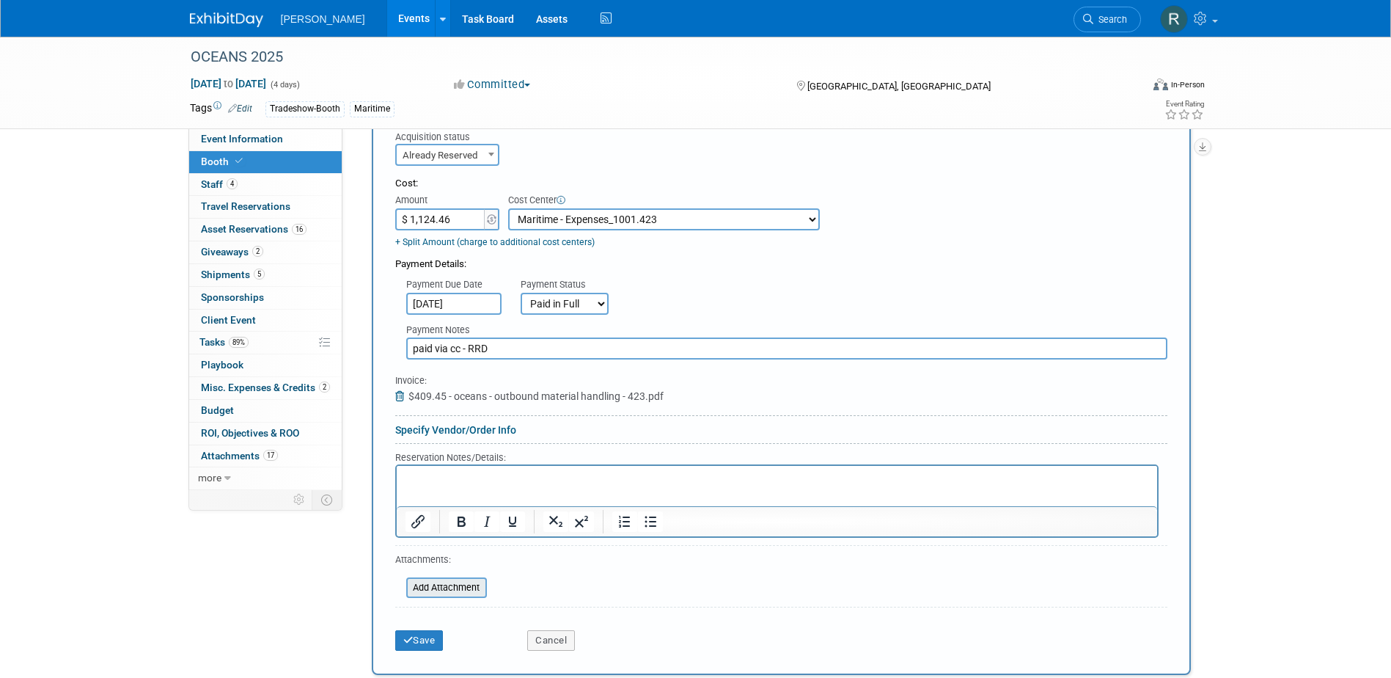
click at [446, 589] on input "file" at bounding box center [398, 588] width 175 height 18
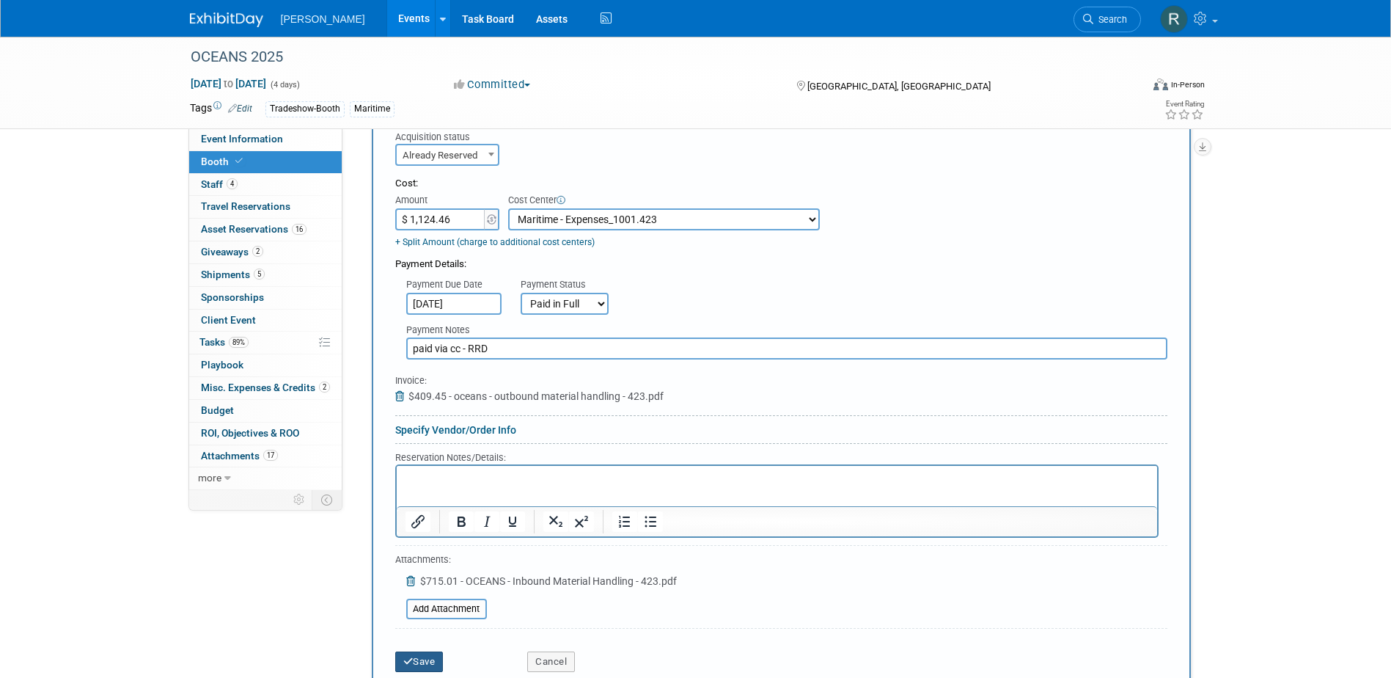
click at [425, 661] on button "Save" at bounding box center [419, 661] width 48 height 21
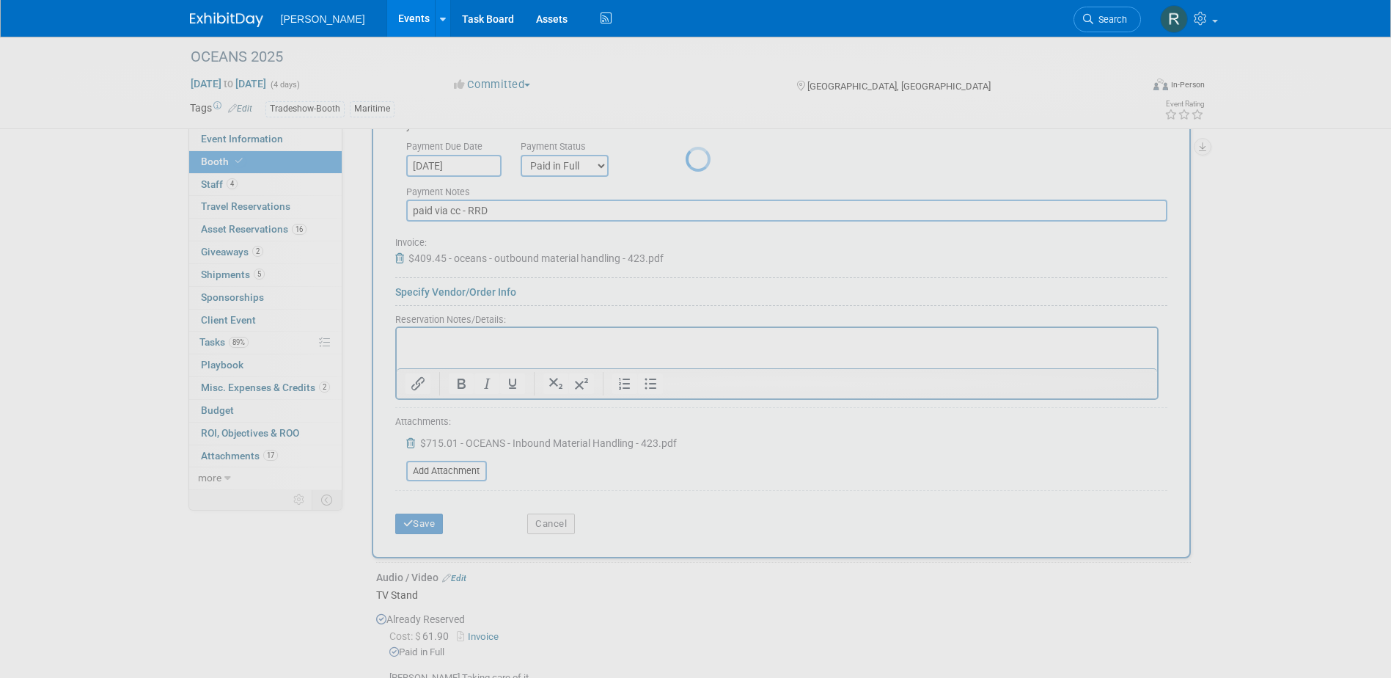
scroll to position [813, 0]
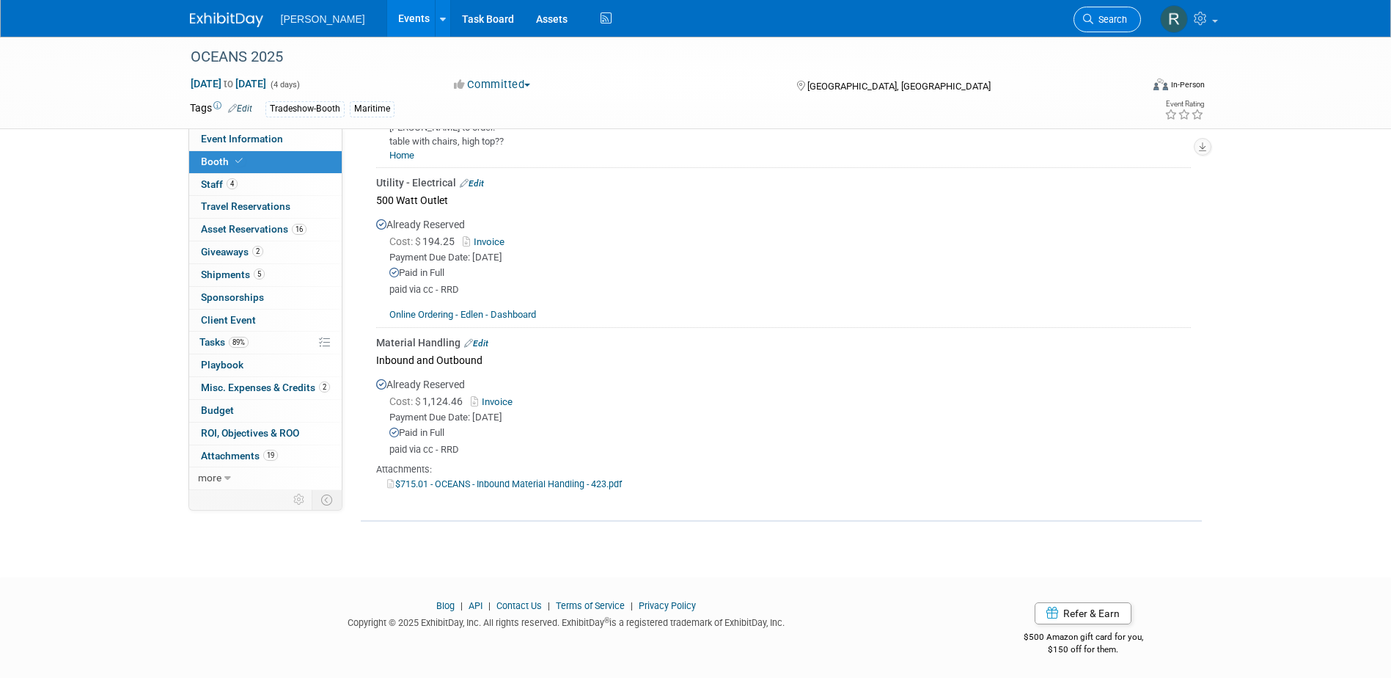
click at [1107, 18] on span "Search" at bounding box center [1110, 19] width 34 height 11
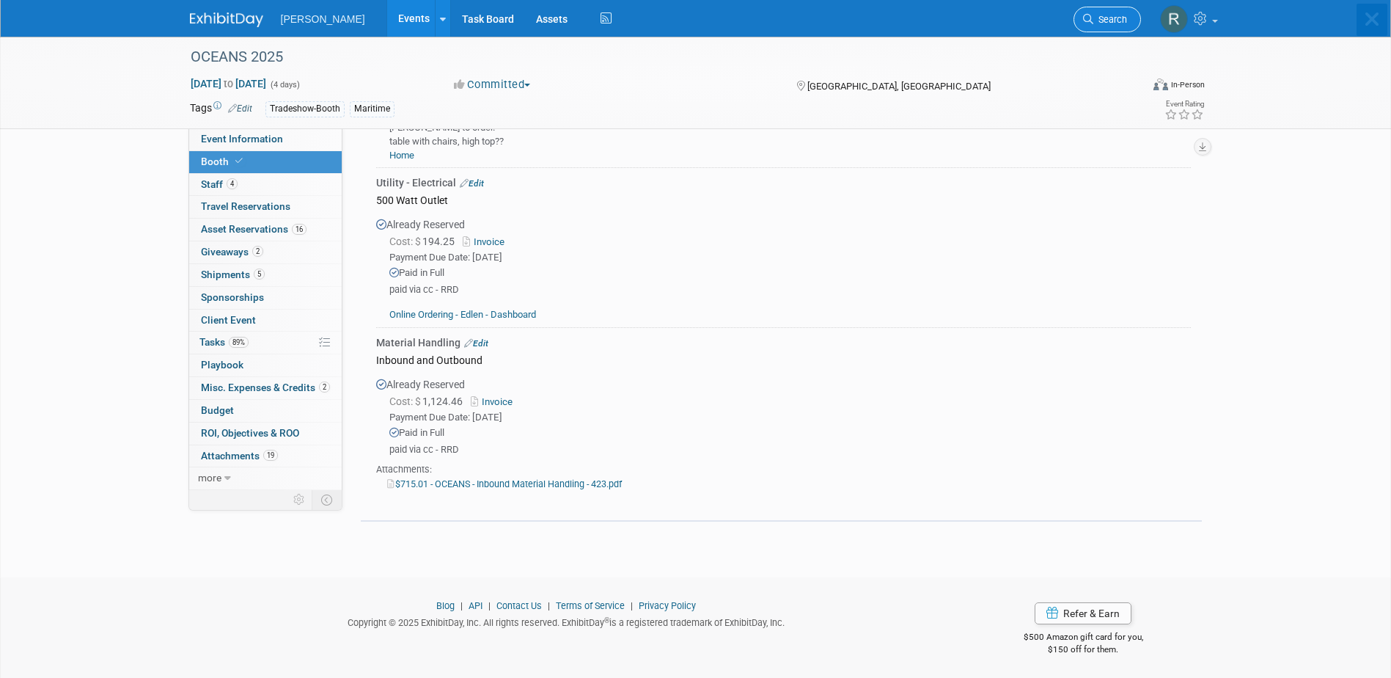
scroll to position [0, 0]
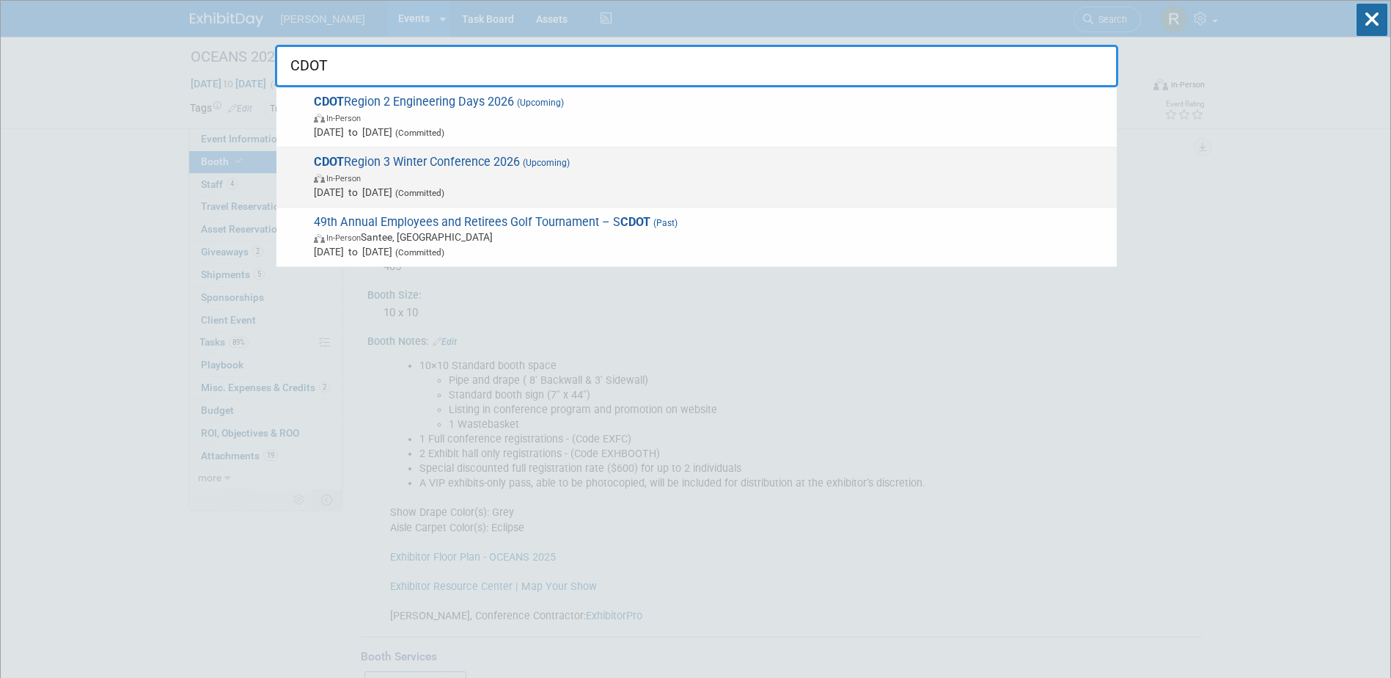
type input "CDOT"
click at [424, 180] on span "In-Person" at bounding box center [712, 177] width 796 height 15
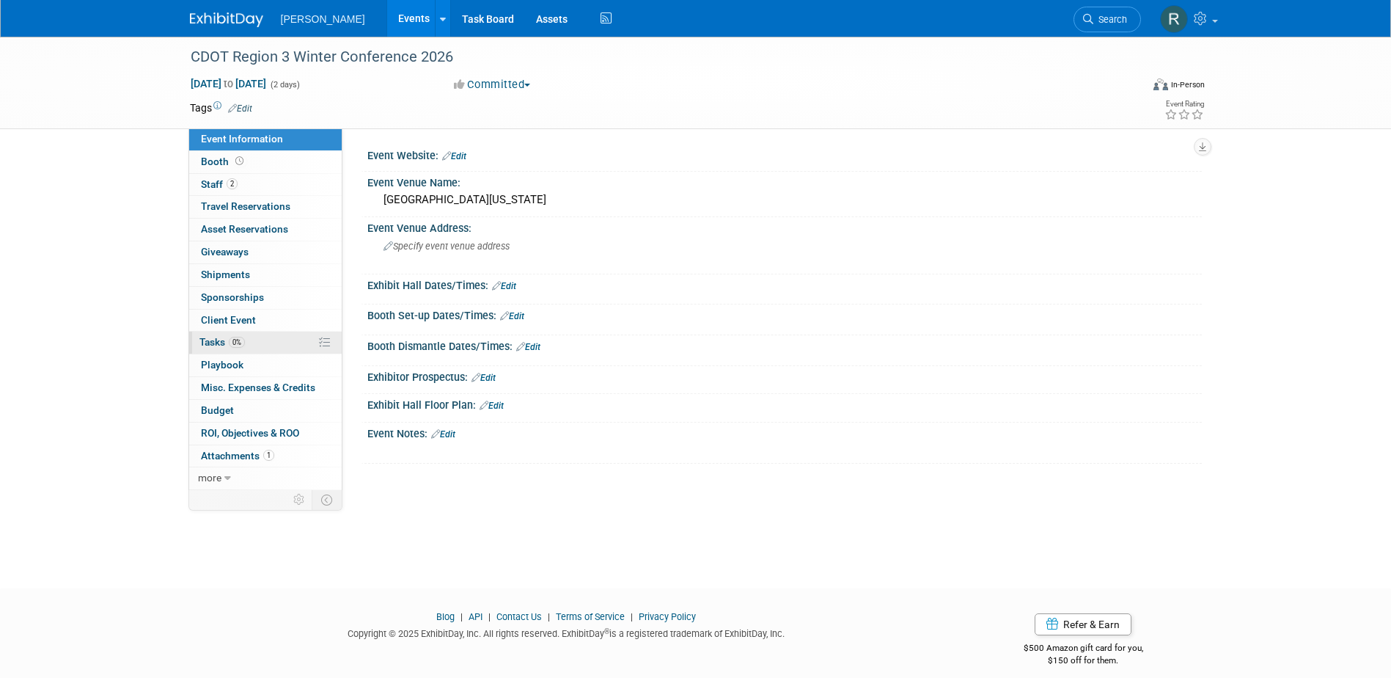
click at [238, 339] on span "0%" at bounding box center [237, 342] width 16 height 11
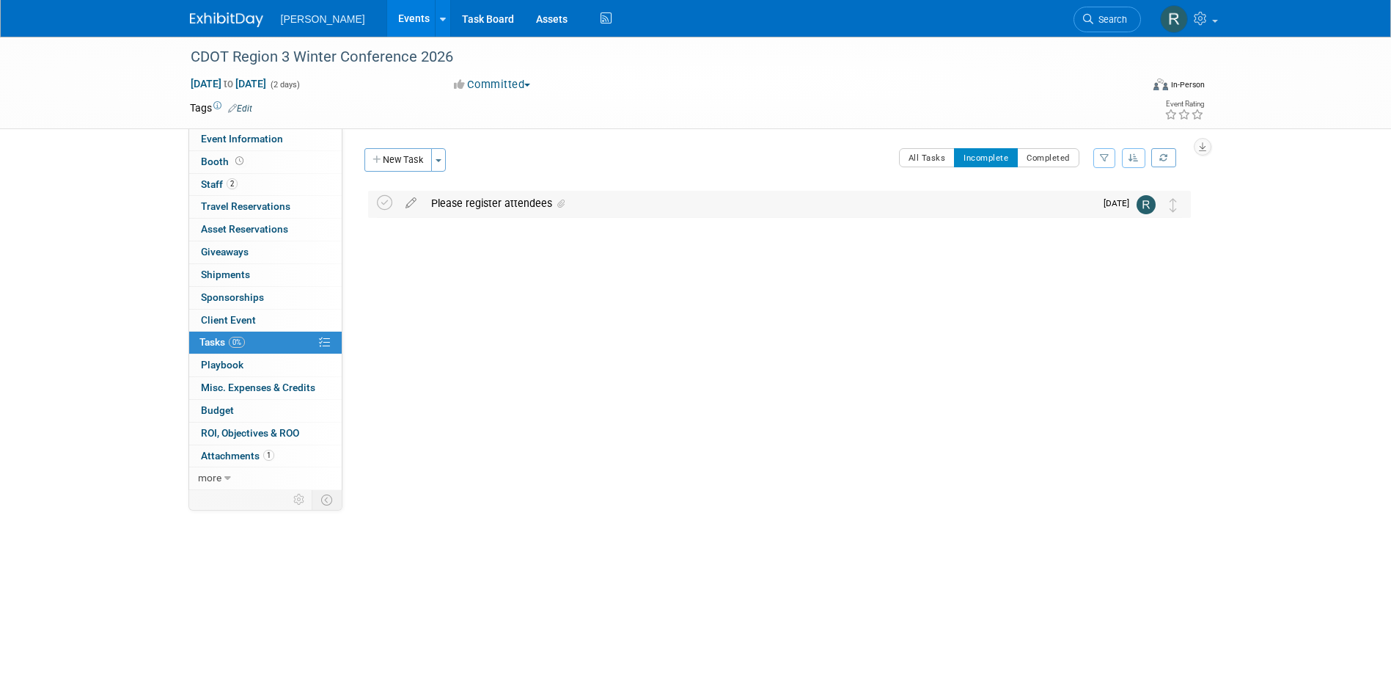
click at [491, 198] on div "Please register attendees" at bounding box center [759, 203] width 671 height 25
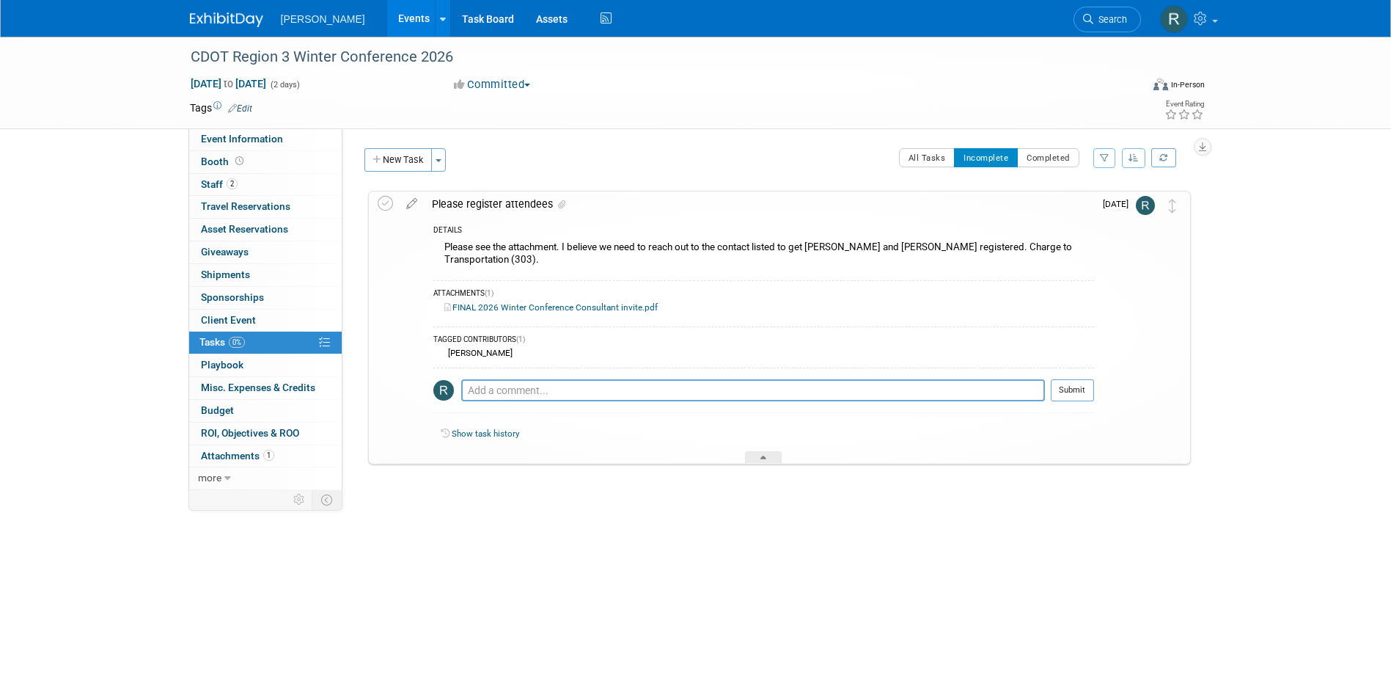
click at [513, 302] on link "FINAL 2026 Winter Conference Consultant invite.pdf" at bounding box center [550, 307] width 213 height 10
click at [240, 143] on span "Event Information" at bounding box center [242, 139] width 82 height 12
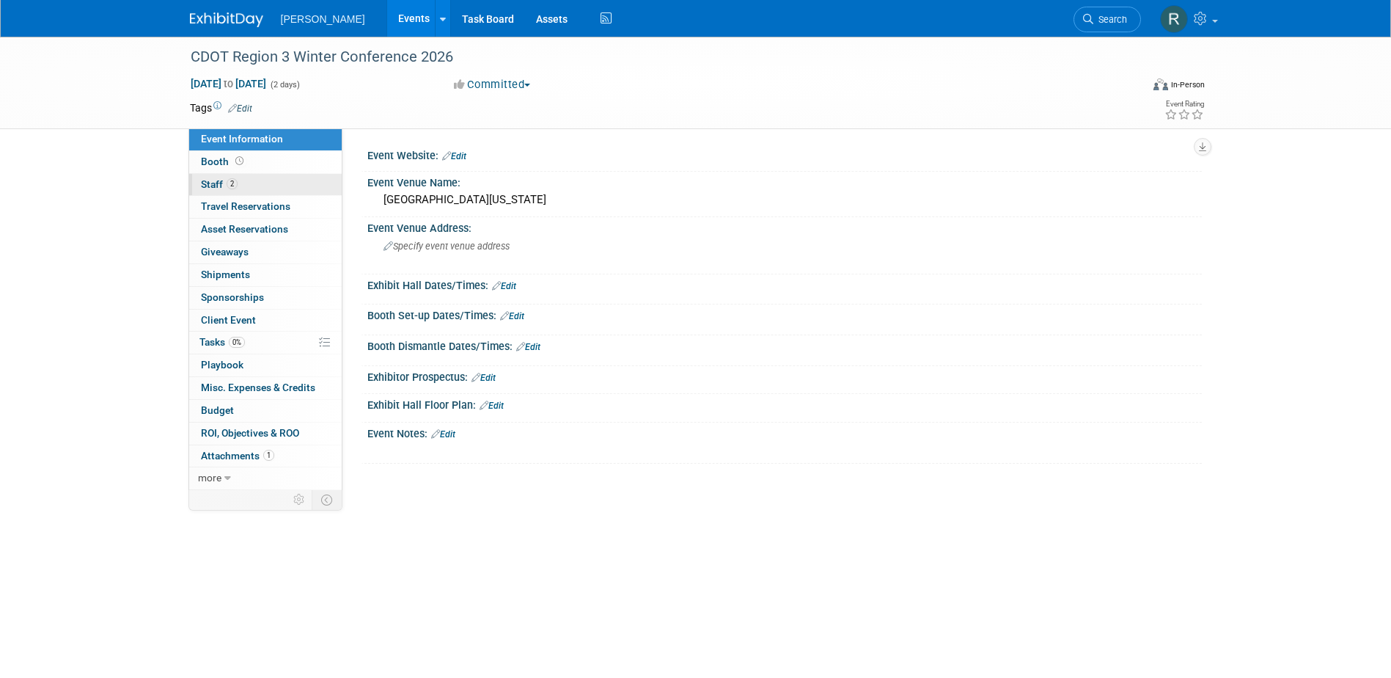
click at [247, 182] on link "2 Staff 2" at bounding box center [265, 185] width 153 height 22
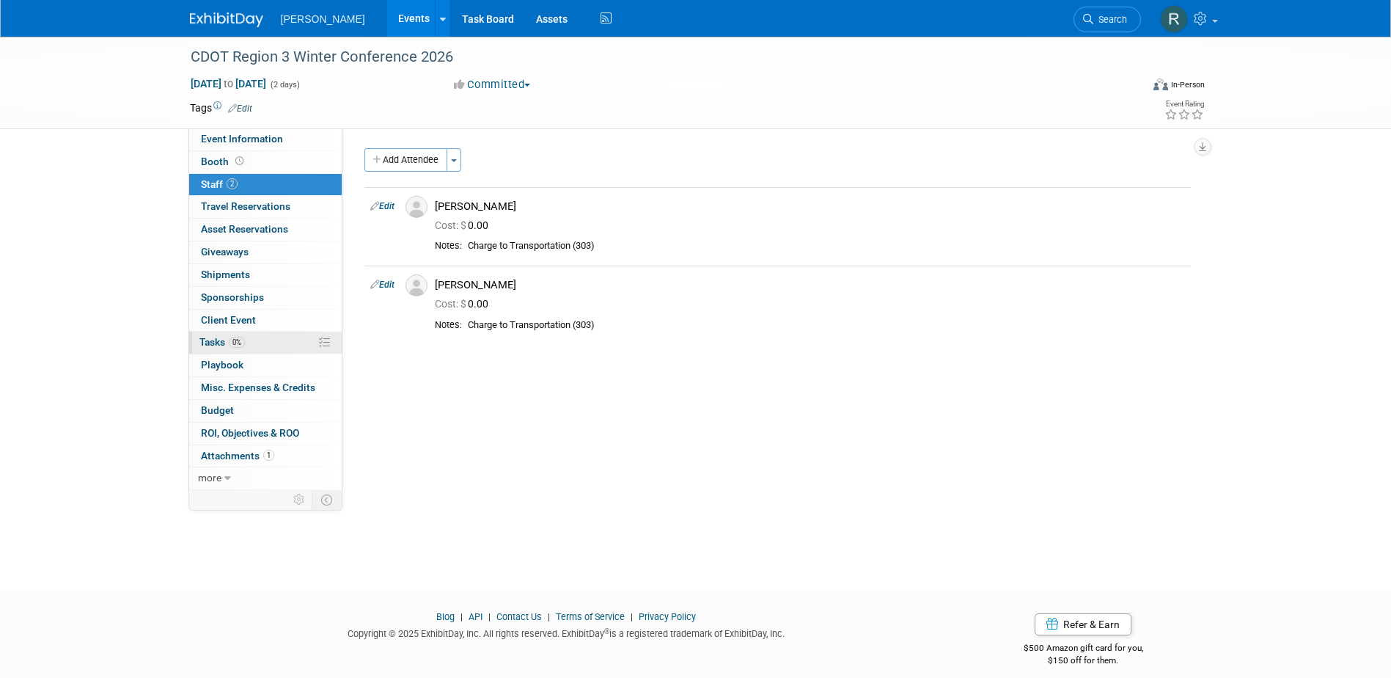
click at [274, 346] on link "0% Tasks 0%" at bounding box center [265, 342] width 153 height 22
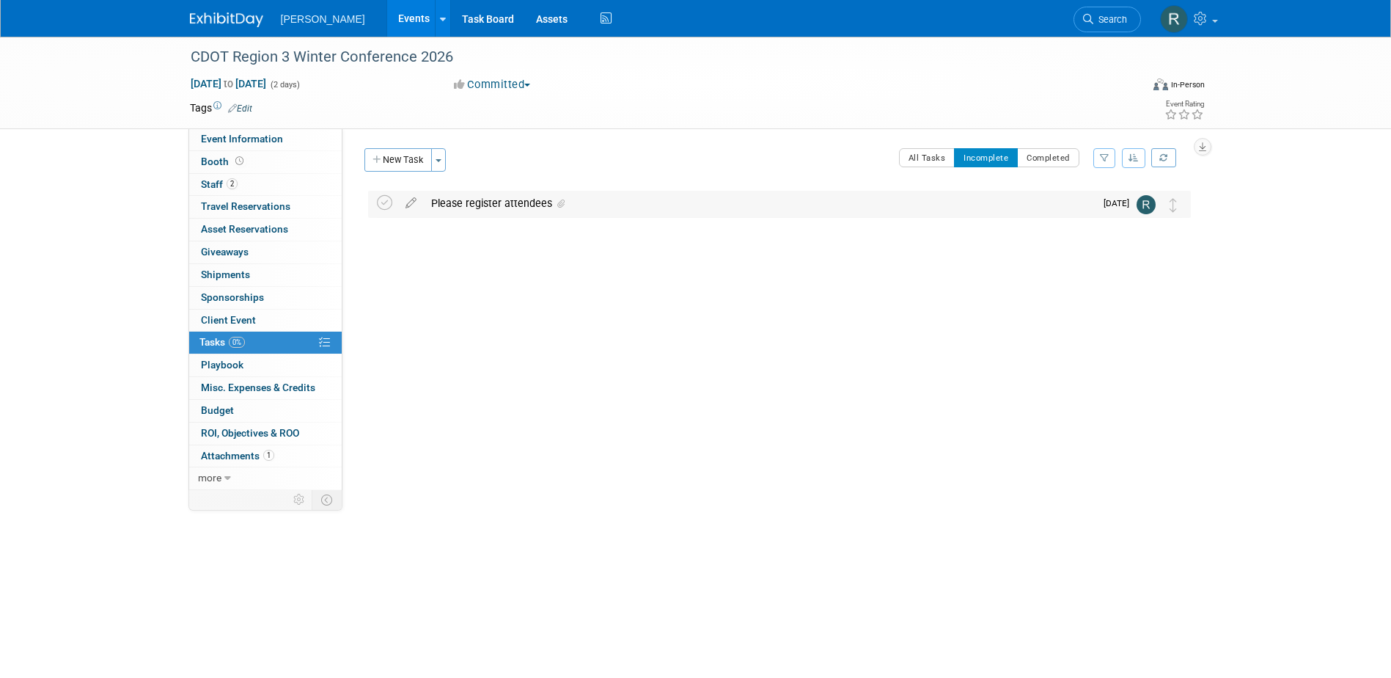
click at [488, 204] on div "Please register attendees" at bounding box center [759, 203] width 671 height 25
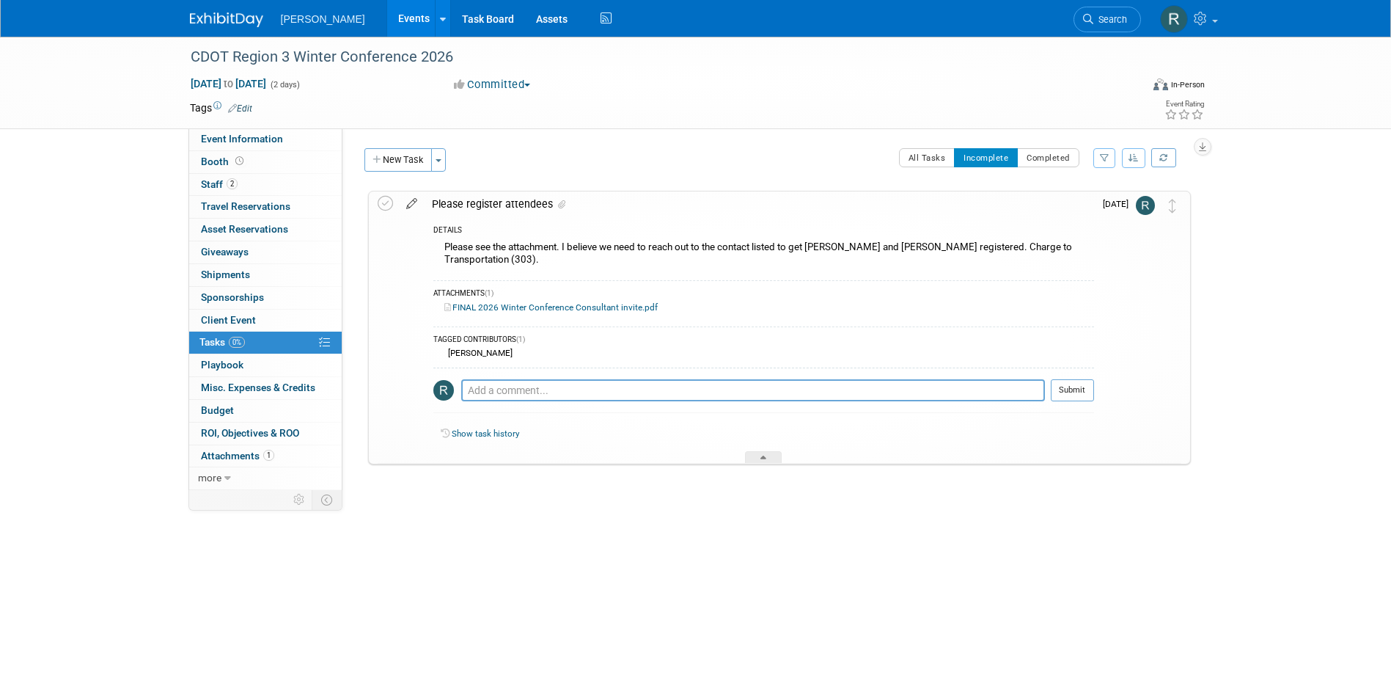
click at [413, 203] on icon at bounding box center [412, 200] width 26 height 18
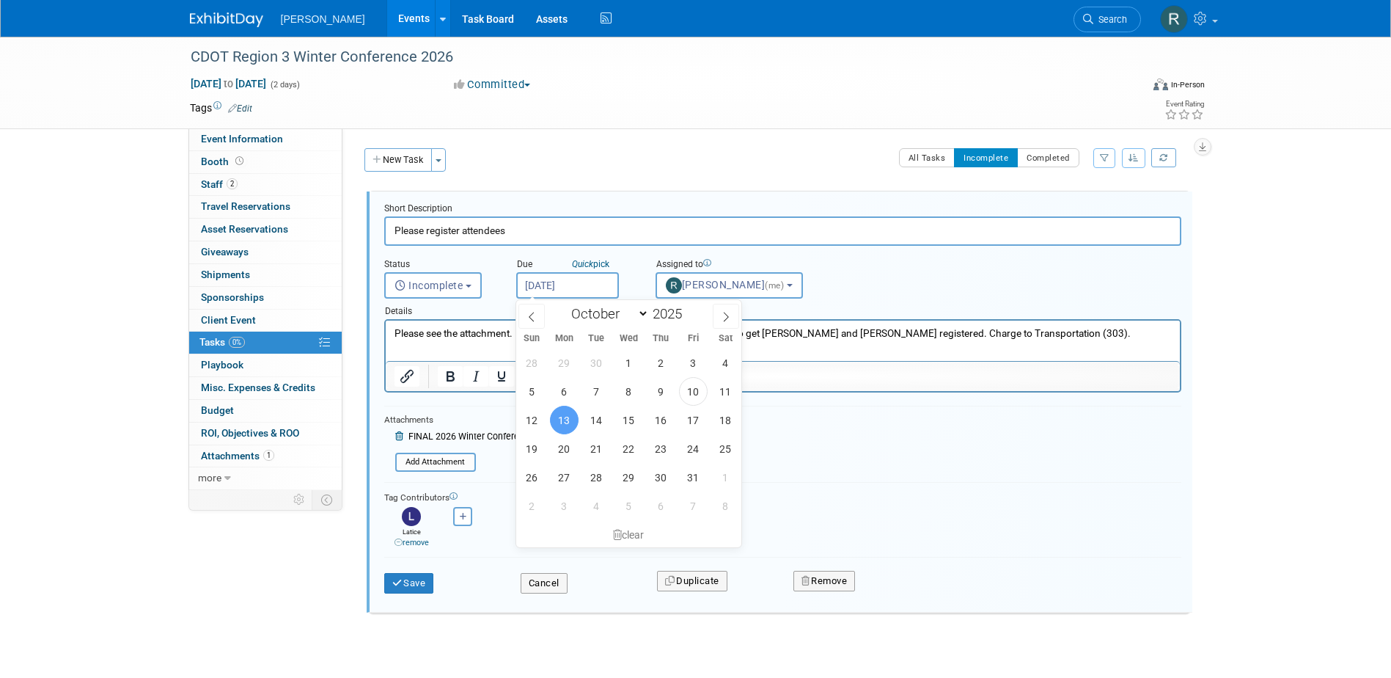
click at [596, 288] on input "[DATE]" at bounding box center [567, 285] width 103 height 26
click at [800, 441] on form "Short Description Please register attendees Status <i class="far fa-clock" styl…" at bounding box center [782, 404] width 819 height 405
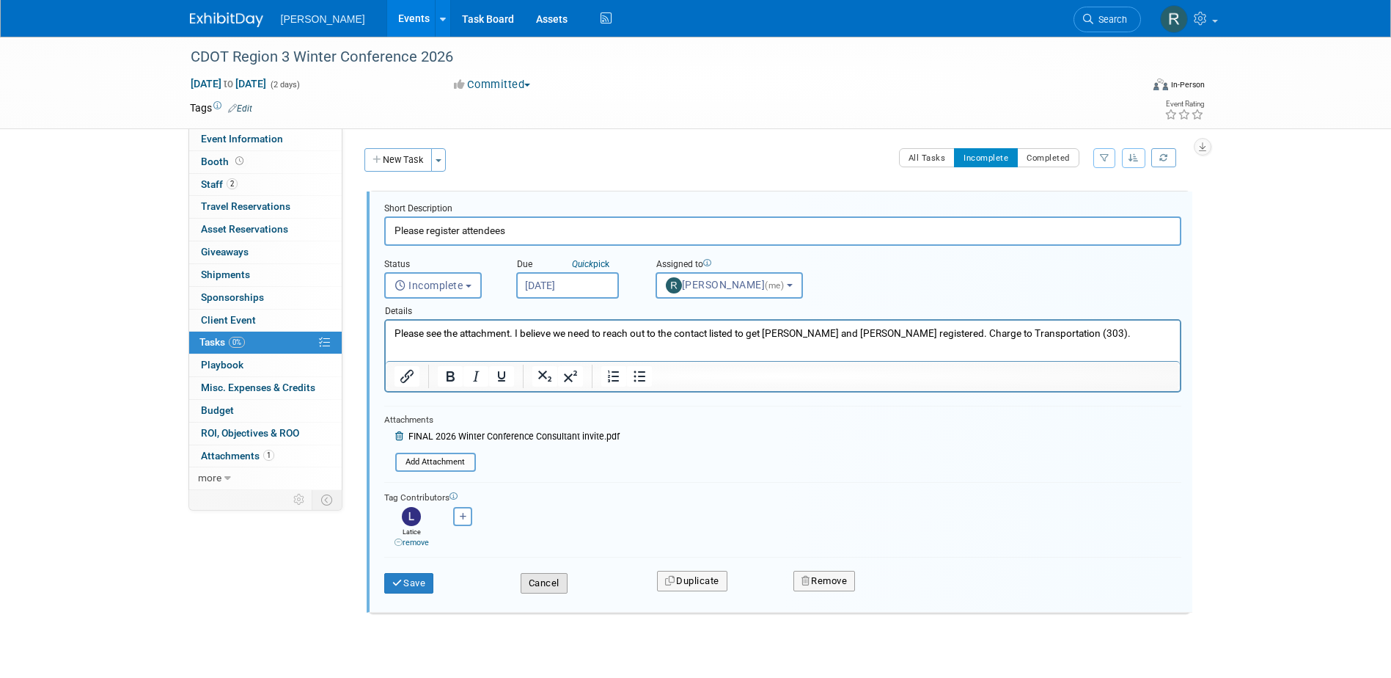
click at [542, 578] on button "Cancel" at bounding box center [544, 583] width 47 height 21
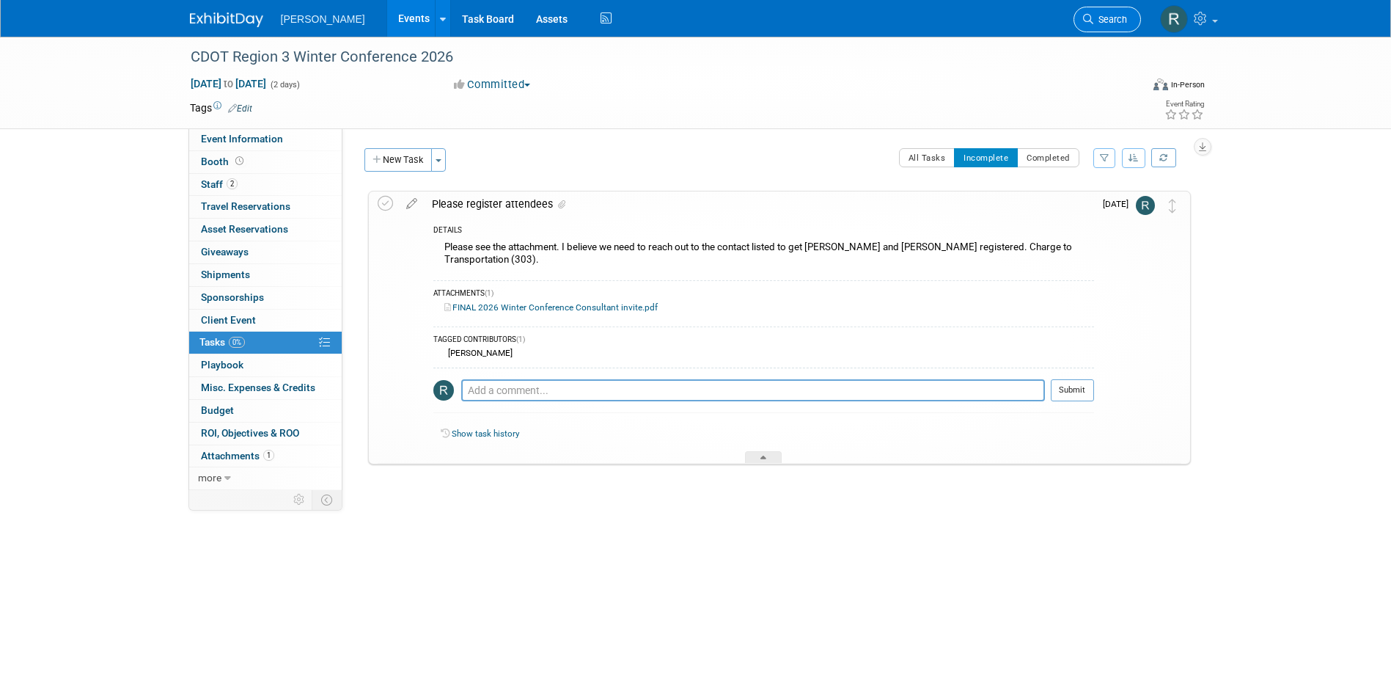
click at [1102, 14] on span "Search" at bounding box center [1110, 19] width 34 height 11
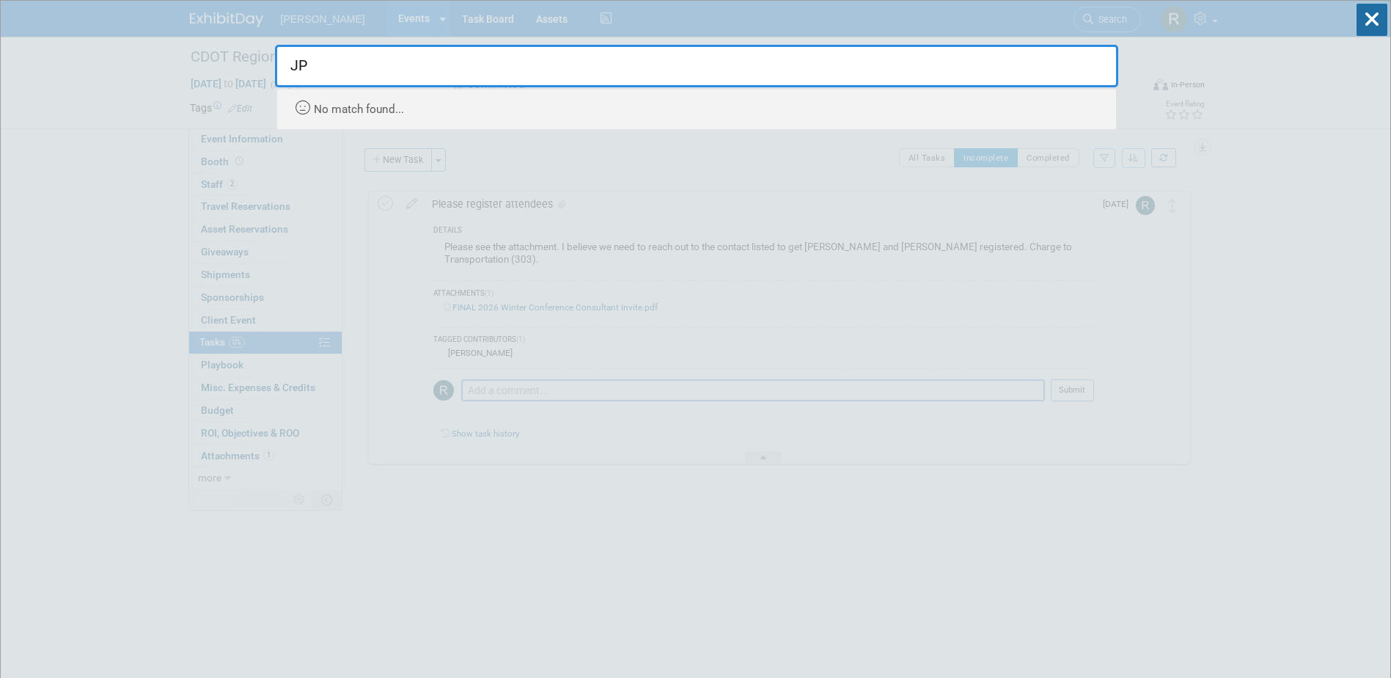
type input "J"
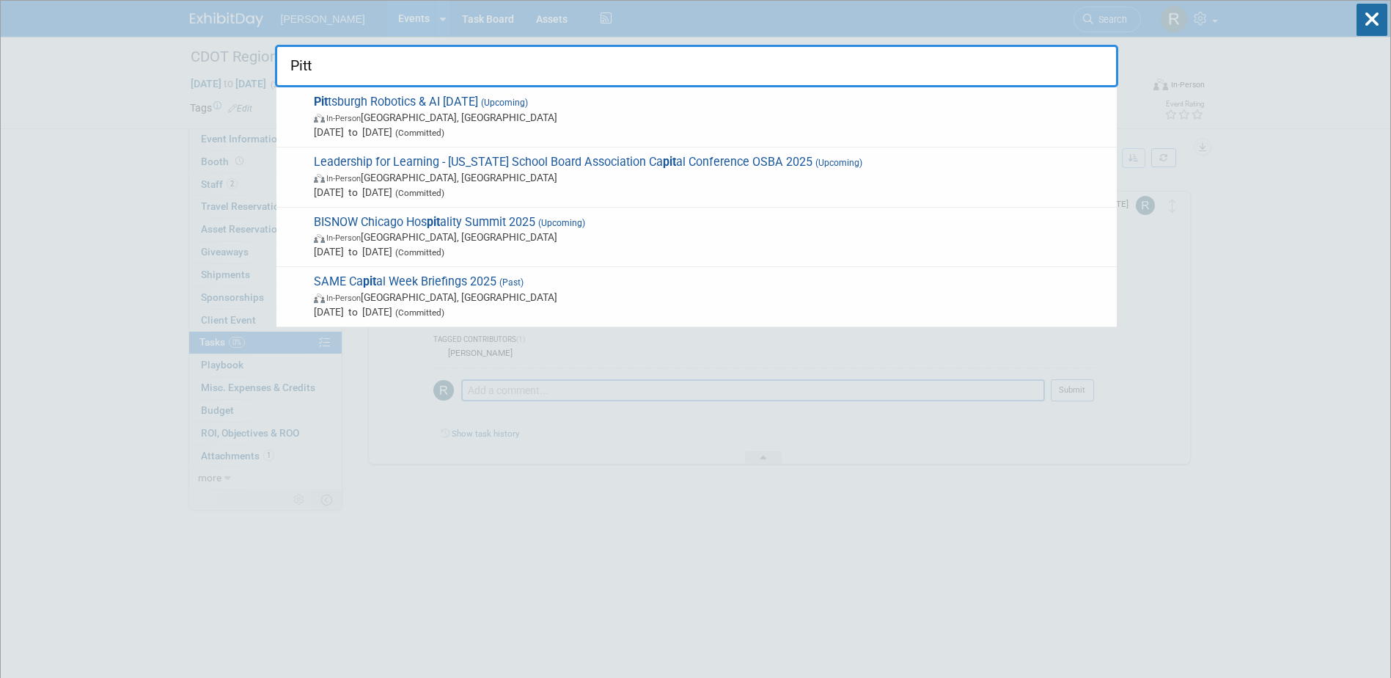
type input "[PERSON_NAME]"
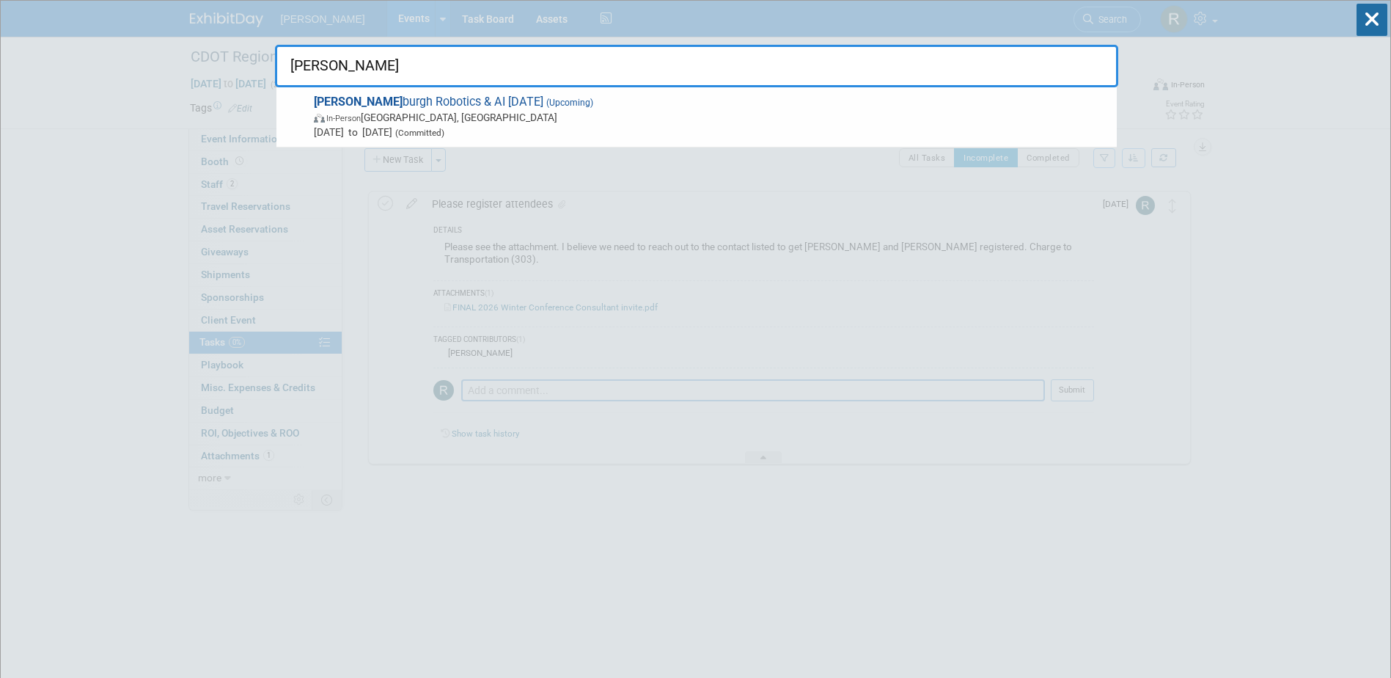
drag, startPoint x: 345, startPoint y: 76, endPoint x: 250, endPoint y: 78, distance: 94.6
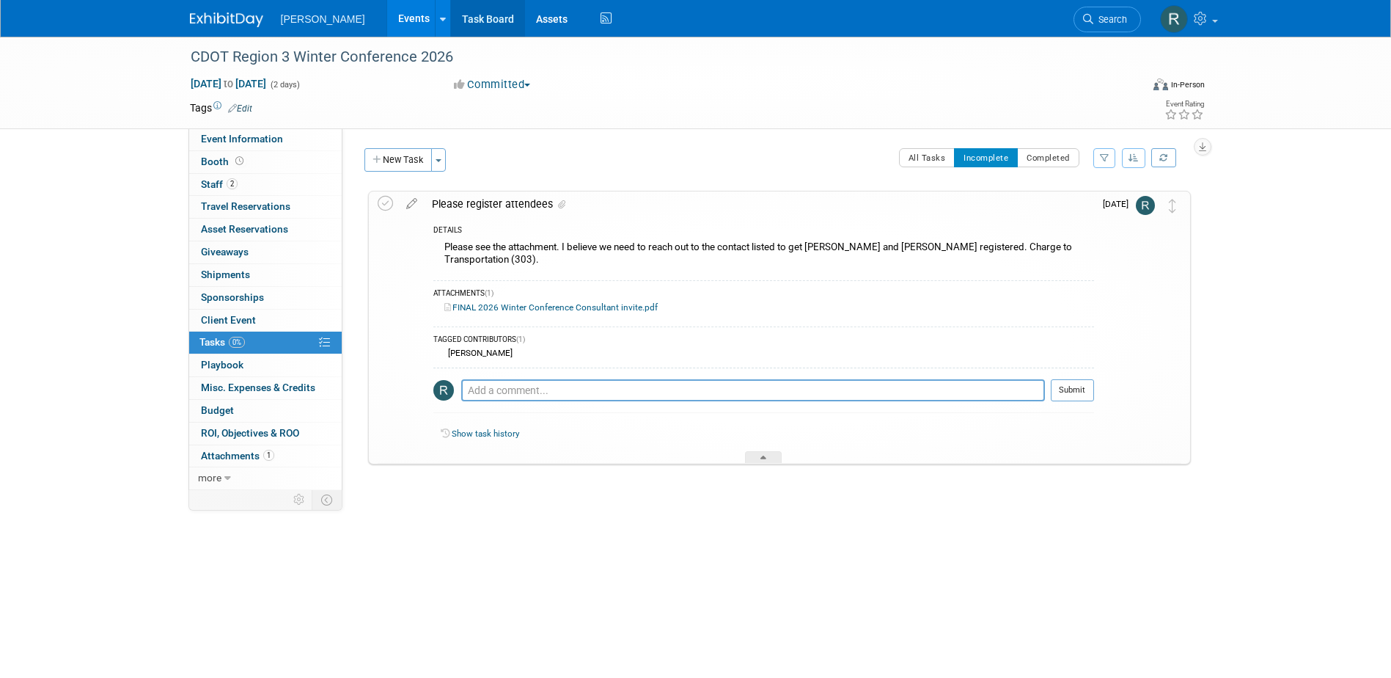
click at [451, 21] on link "Task Board" at bounding box center [488, 18] width 74 height 37
